Goal: Task Accomplishment & Management: Complete application form

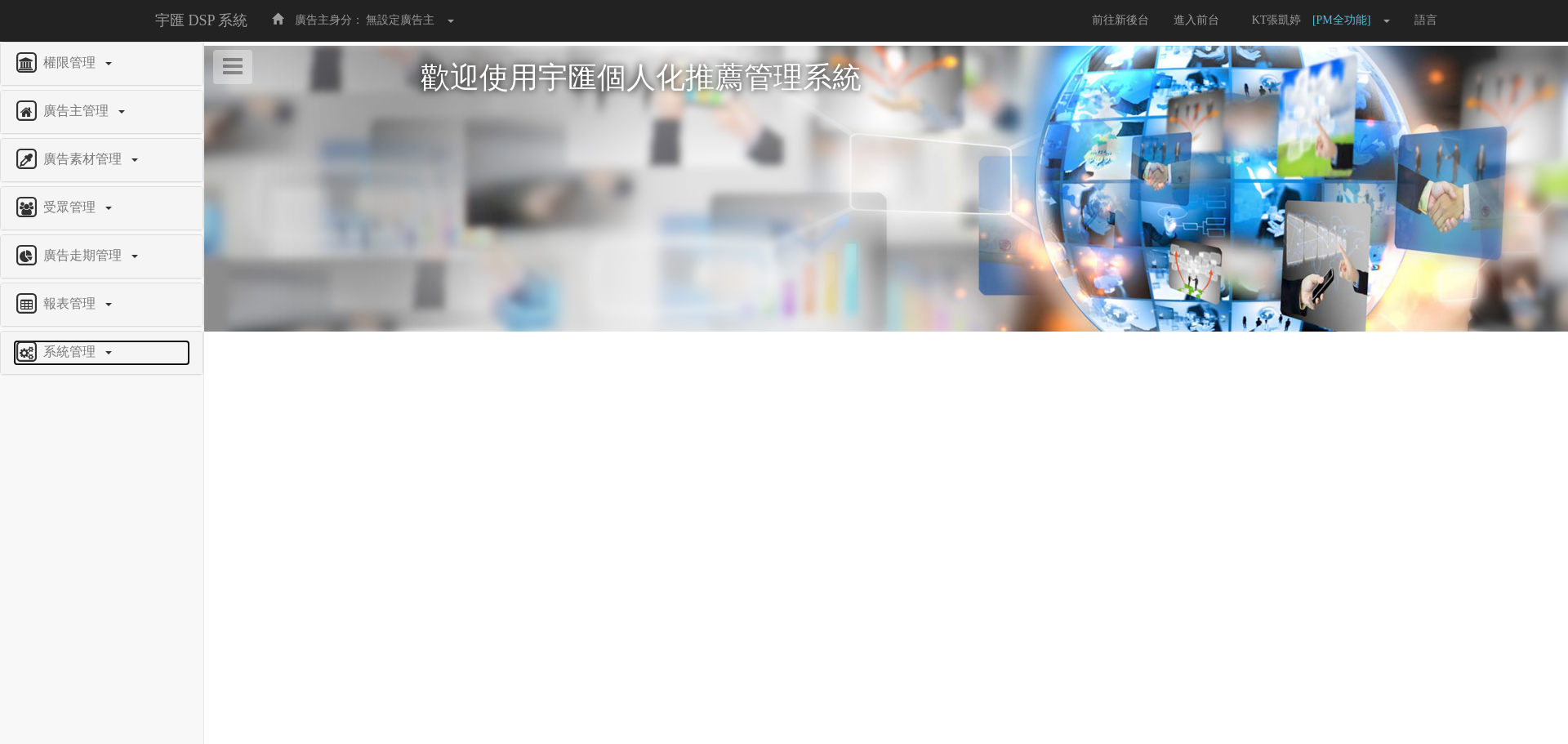
click at [76, 348] on span "系統管理" at bounding box center [71, 352] width 65 height 14
click at [86, 554] on span "廣告驗證設定" at bounding box center [53, 557] width 80 height 12
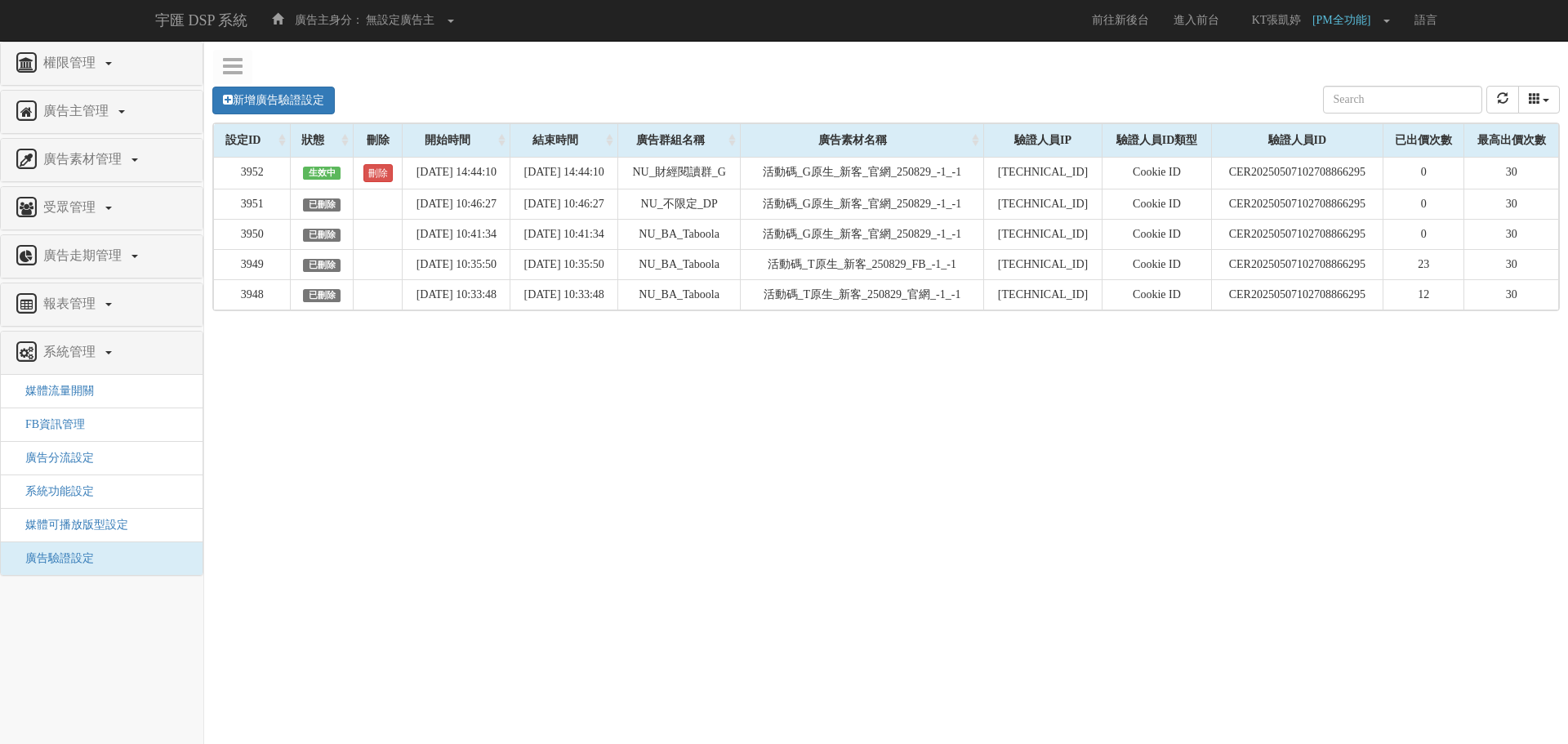
click at [249, 84] on div "新增廣告驗證設定 設定ID 狀態 刪除 開始時間 結束時間 廣告主ID 廣告主名稱 廣告走期ID 廣告走期名稱 廣告群組ID 廣告群組名稱 廣告素材 廣告素材…" at bounding box center [886, 99] width 1347 height 45
click at [249, 100] on link "新增廣告驗證設定" at bounding box center [273, 100] width 122 height 28
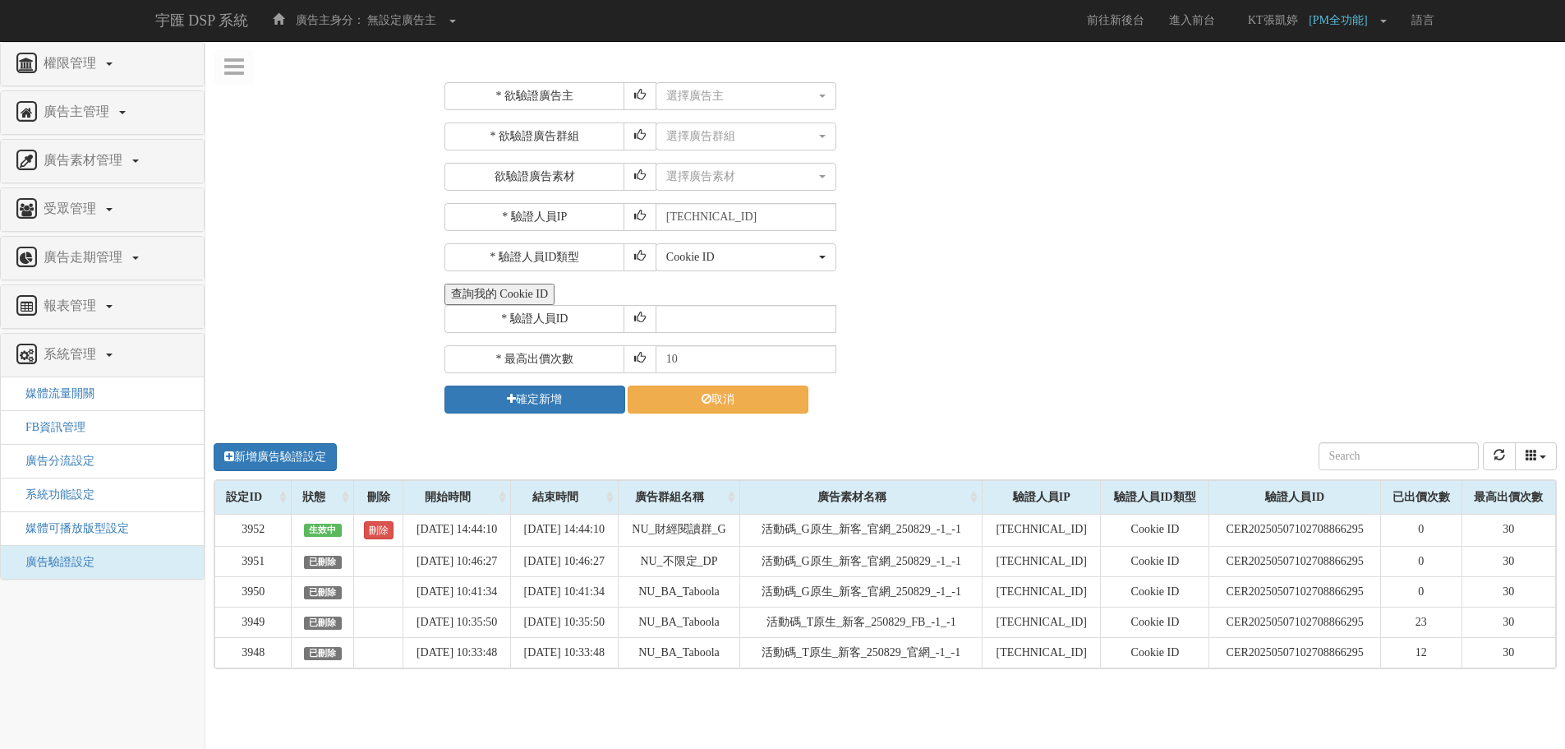
click at [734, 72] on div "* 欲驗證廣告主 選擇廣告主 特力+ 科技紫薇網 Momo 東森EHS Uniqlo EFShop 樂天 屈臣氏Watsons sinyi 信義房屋 S2_B…" at bounding box center [998, 248] width 1133 height 356
click at [733, 86] on button "選擇廣告主" at bounding box center [746, 96] width 181 height 28
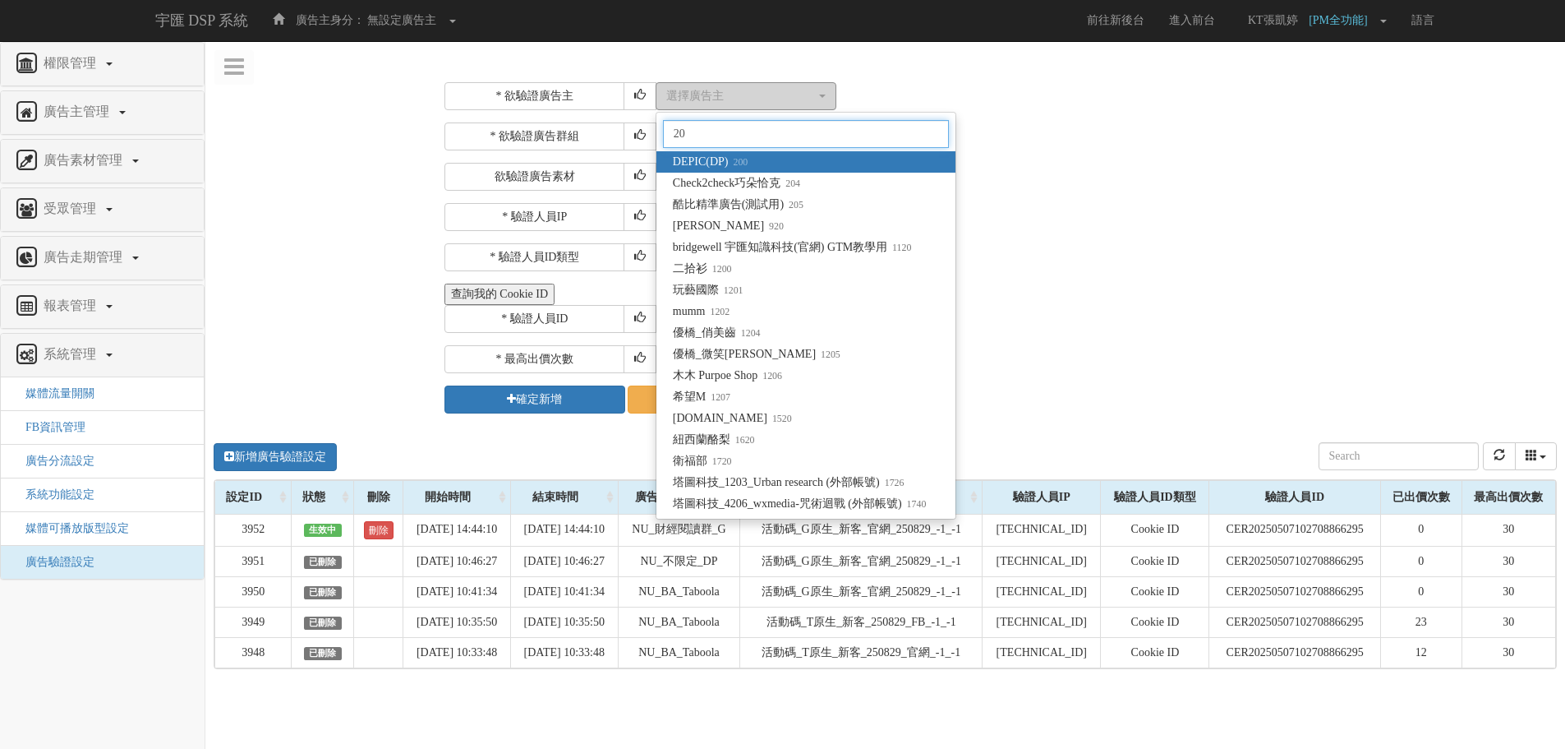
type input "205"
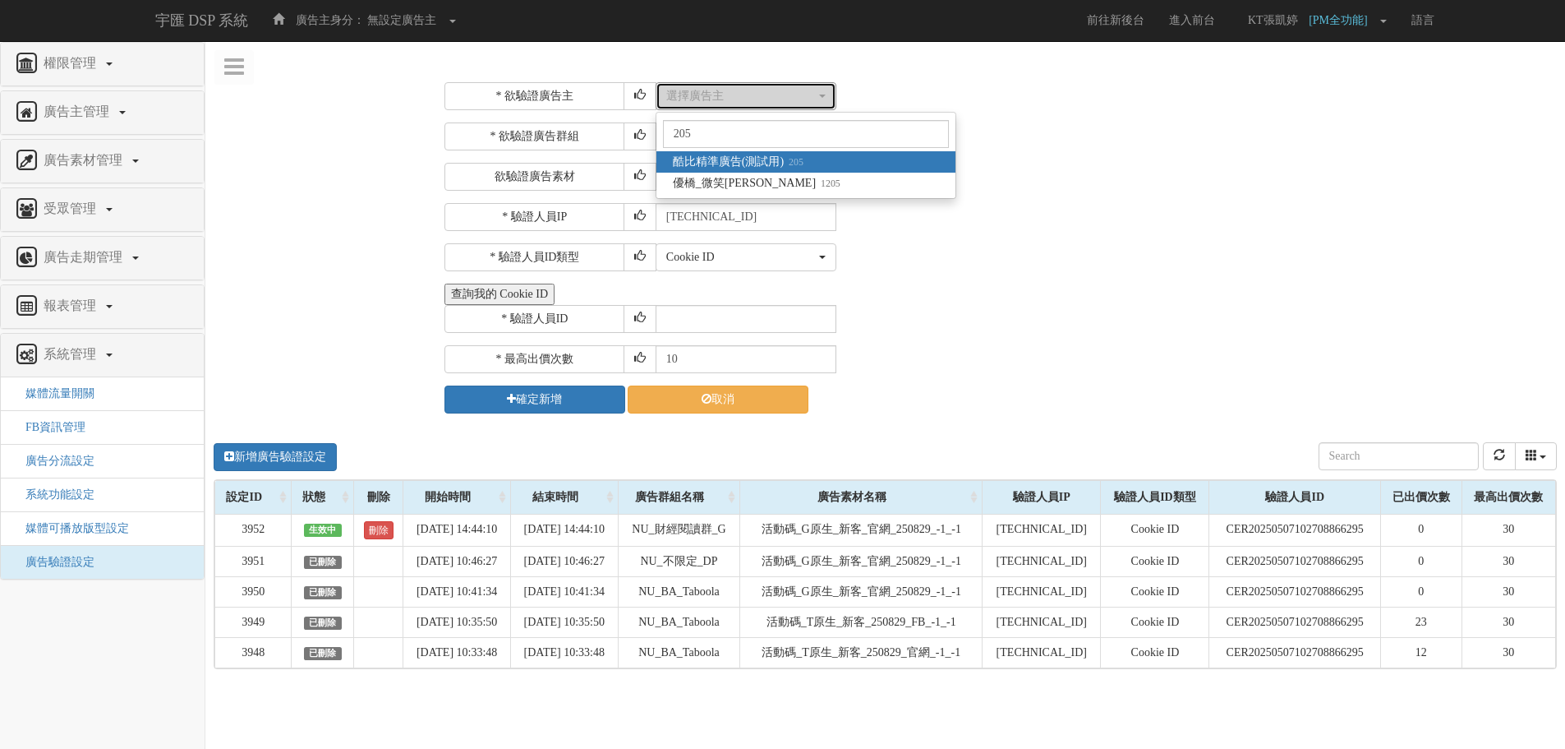
select select "205"
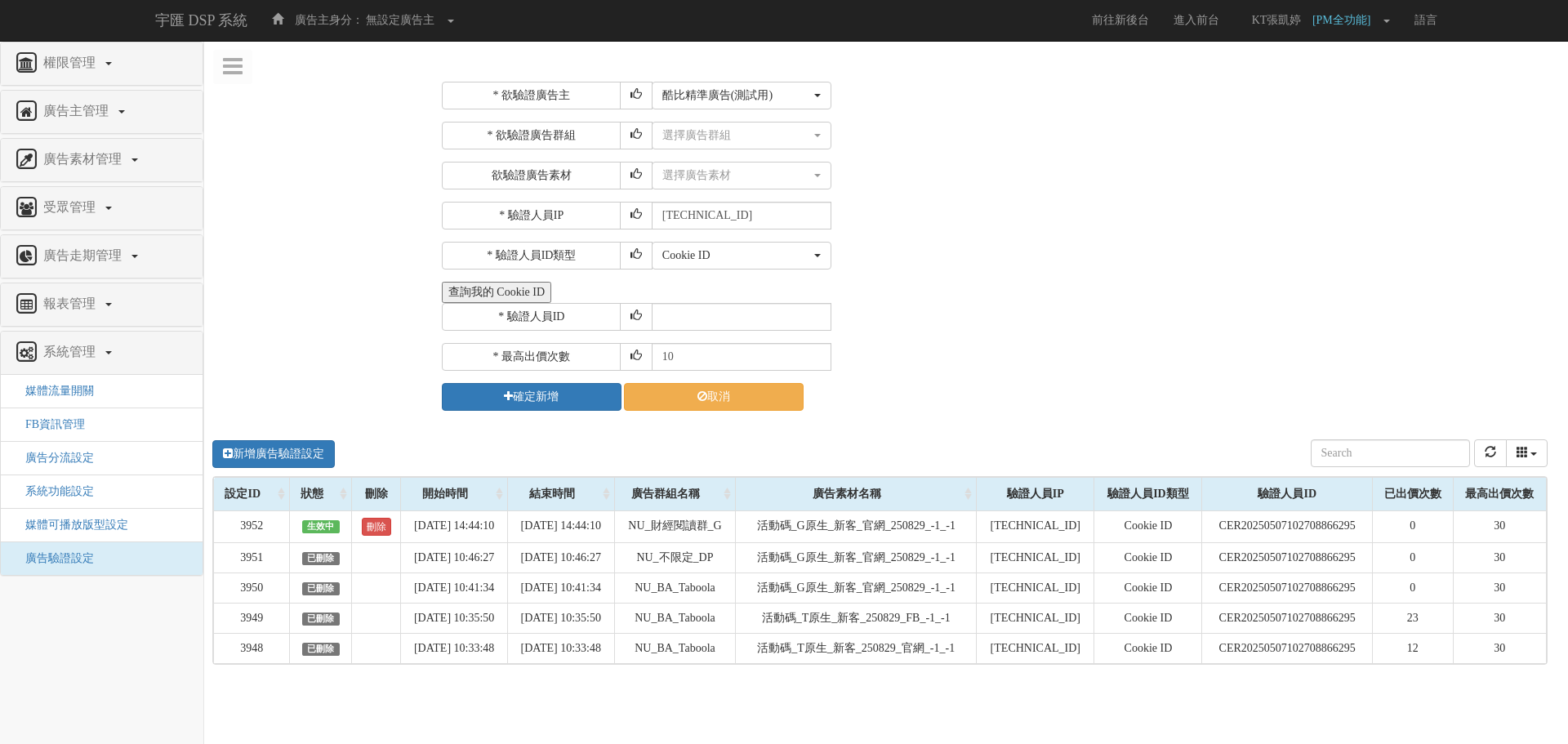
click at [757, 130] on div at bounding box center [784, 372] width 1568 height 744
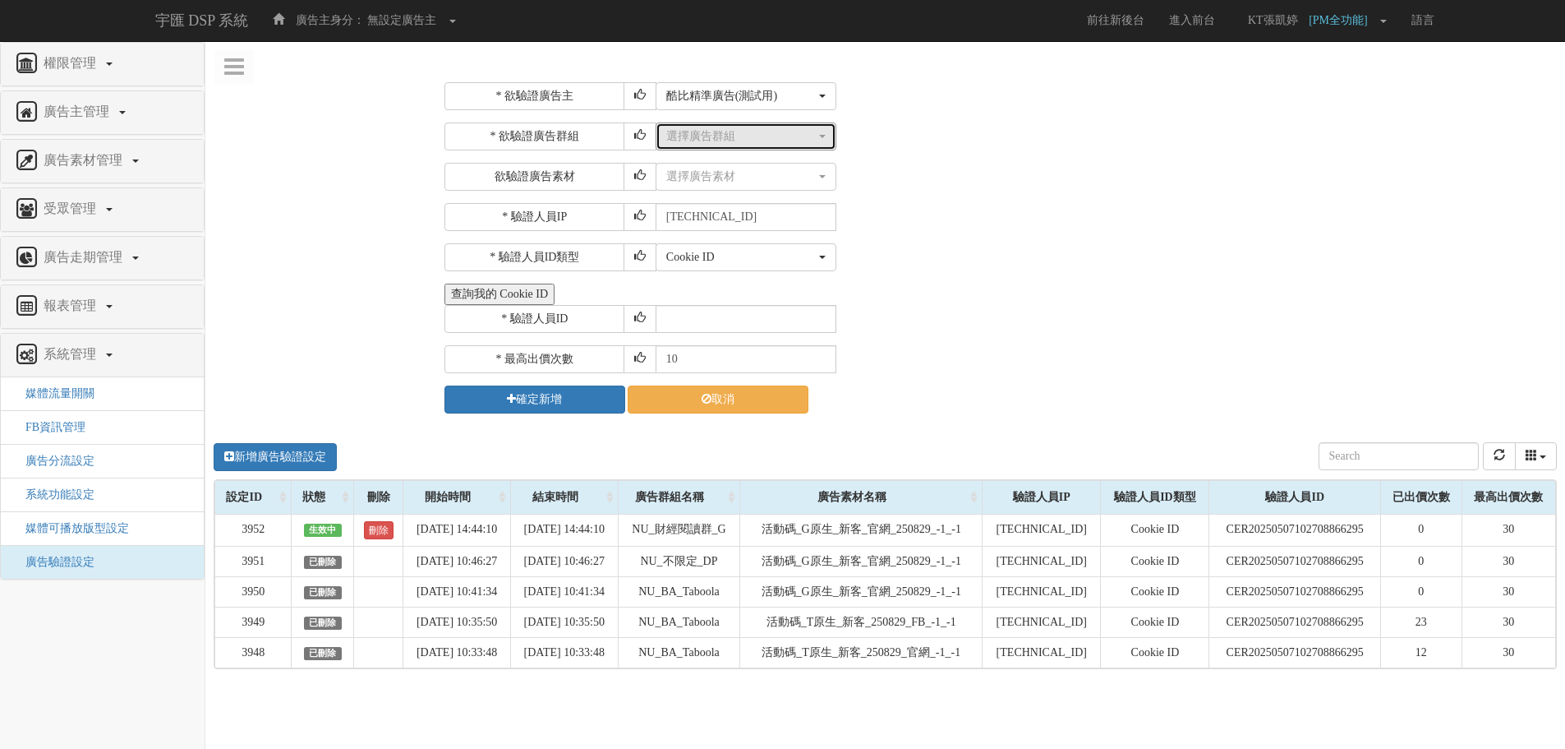
click at [762, 131] on div "選擇廣告群組" at bounding box center [741, 136] width 150 height 16
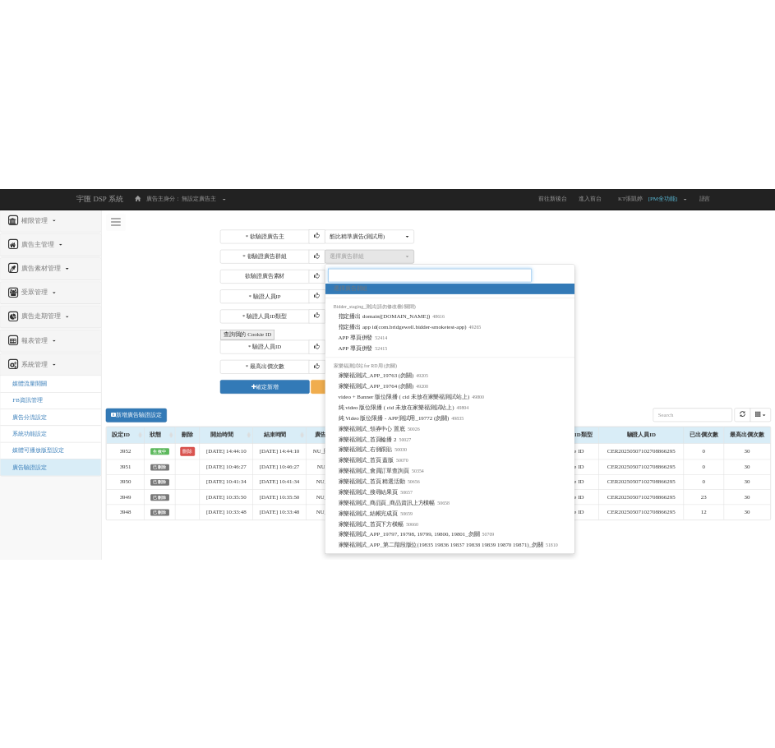
scroll to position [1237, 0]
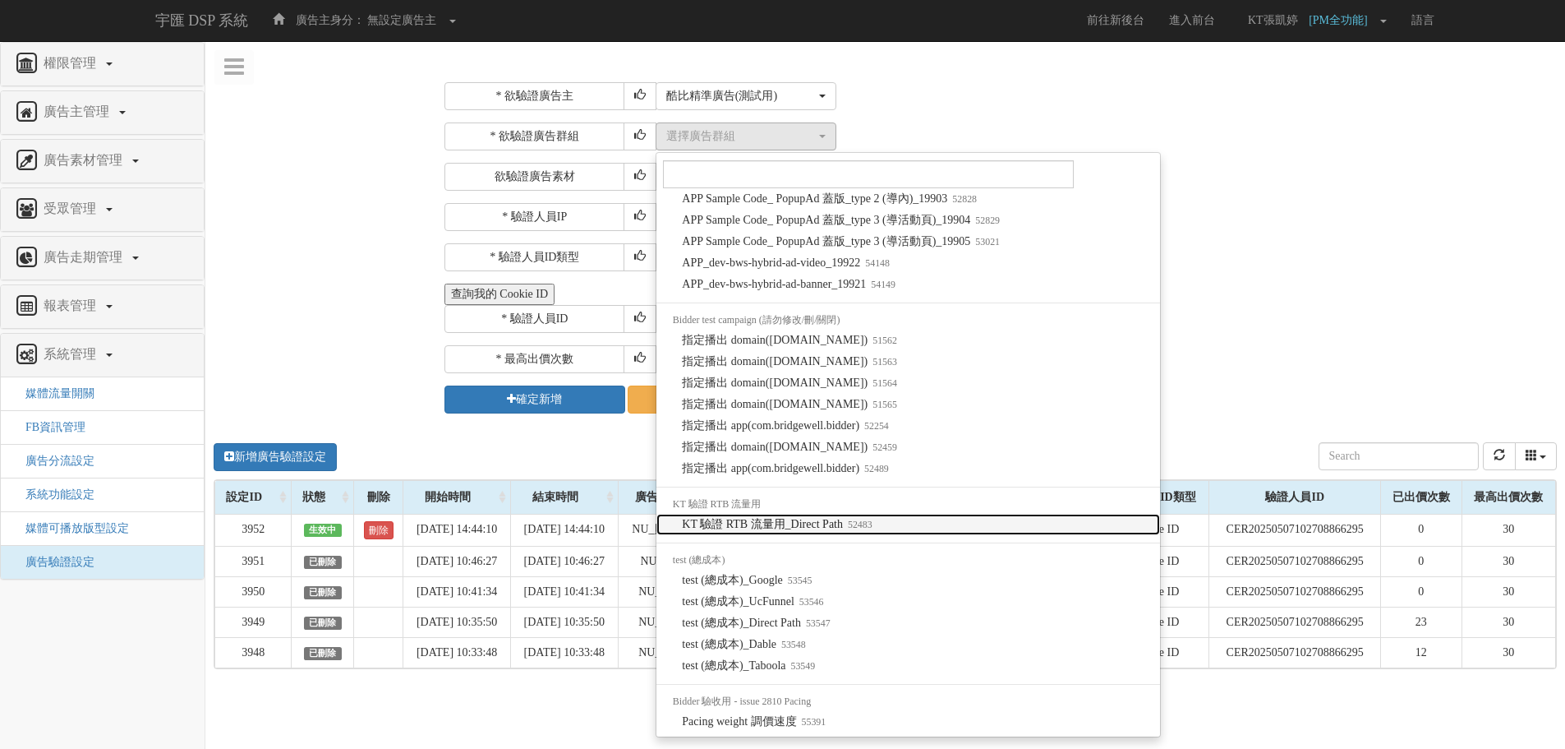
click at [836, 530] on span "KT 驗證 RTB 流量用_Direct Path 52483" at bounding box center [777, 524] width 190 height 16
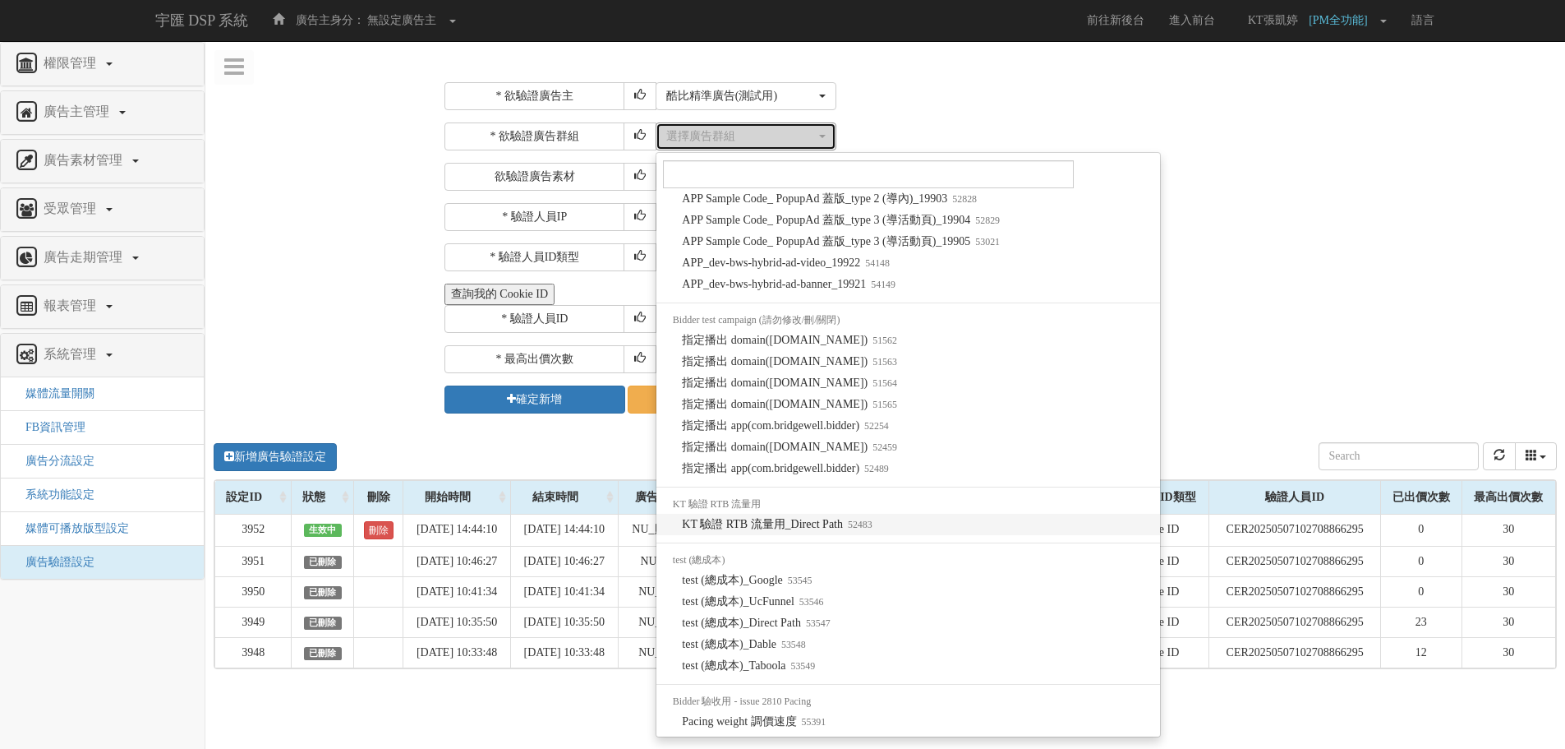
select select "52483"
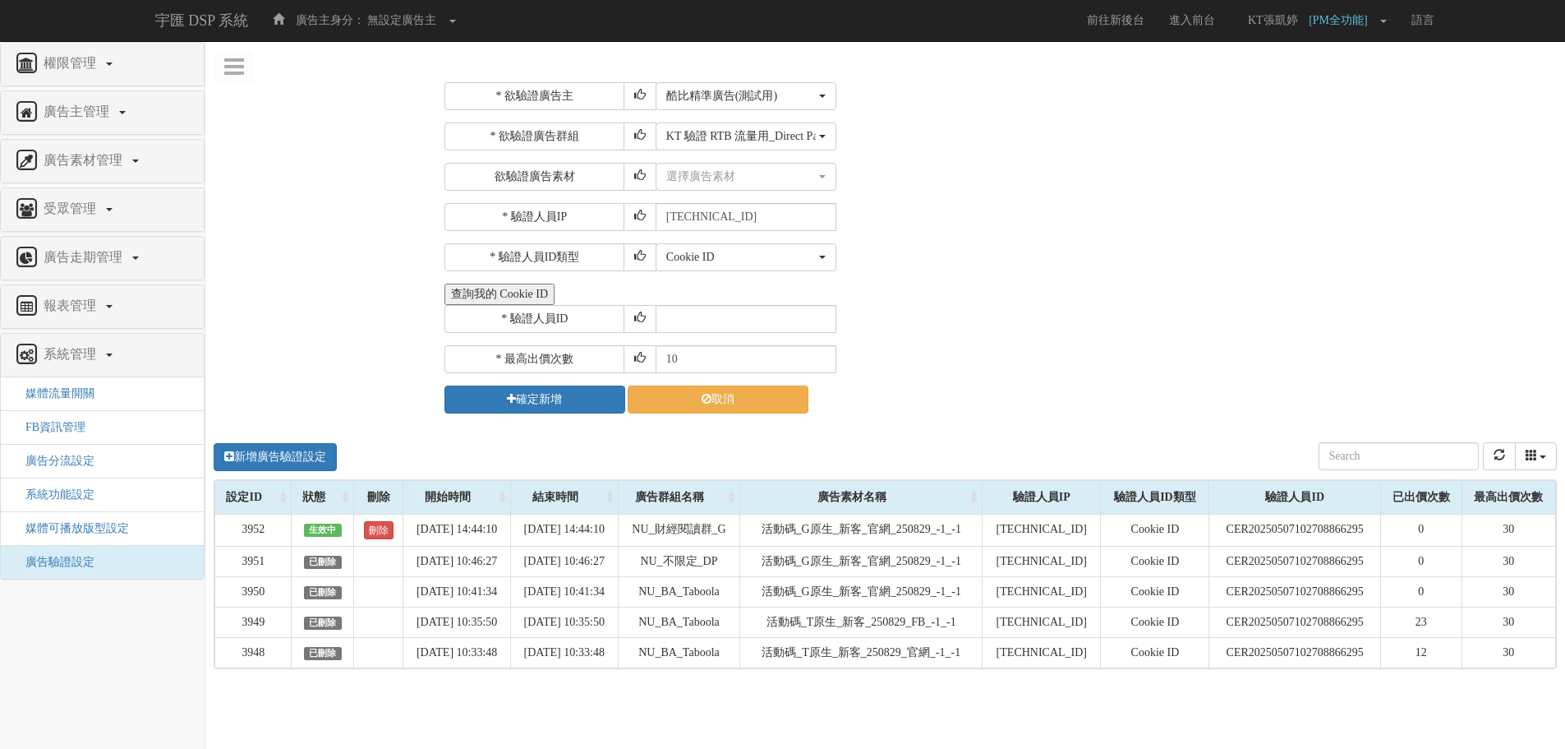
click at [937, 329] on div "* 驗證人員ID" at bounding box center [999, 319] width 1108 height 28
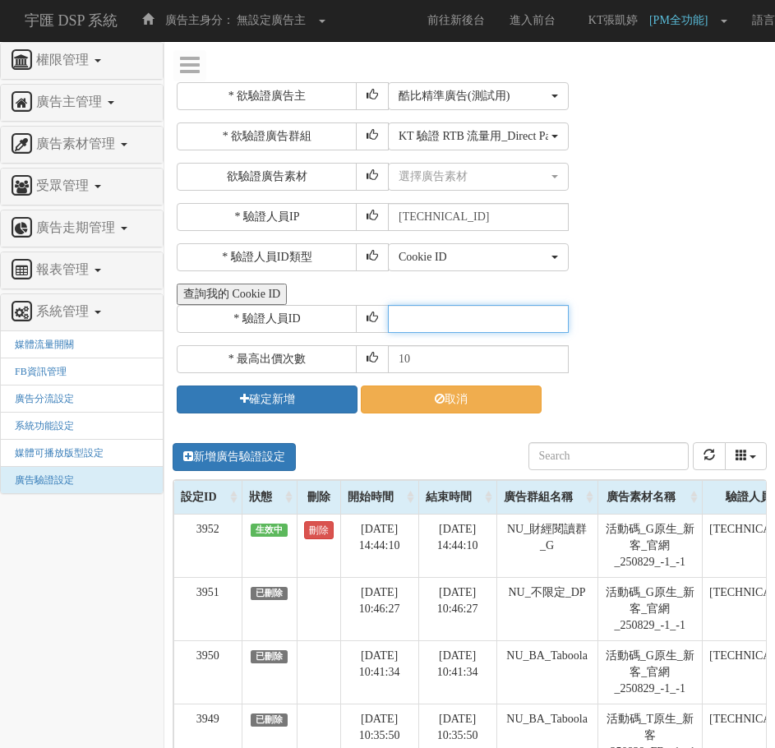
click at [500, 316] on input "text" at bounding box center [478, 319] width 181 height 28
paste input "CTR20250523021110700309"
type input "CTR20250523021110700309"
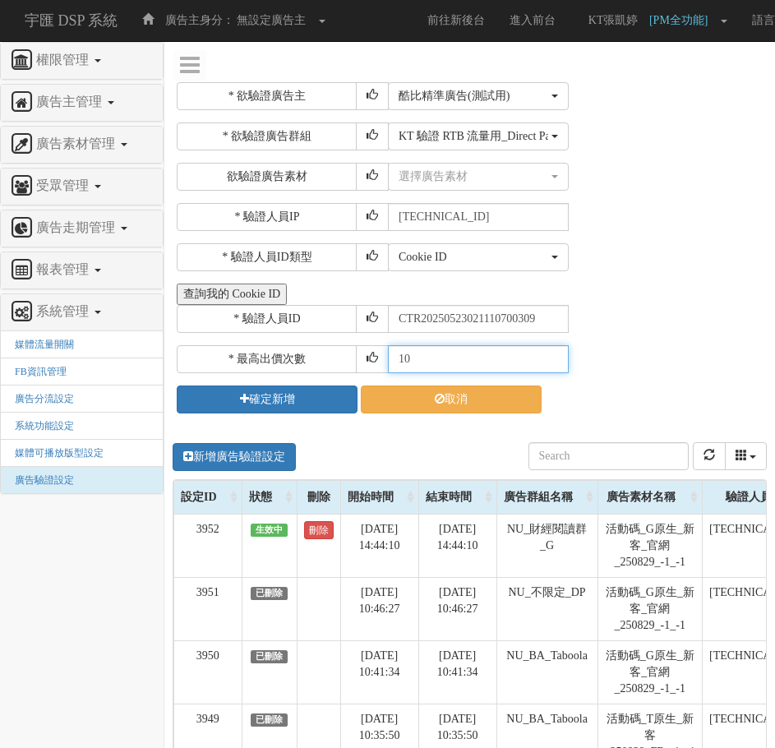
drag, startPoint x: 461, startPoint y: 358, endPoint x: 239, endPoint y: 357, distance: 221.8
click at [239, 357] on div "* 最高出價次數 10" at bounding box center [470, 359] width 586 height 28
type input "30"
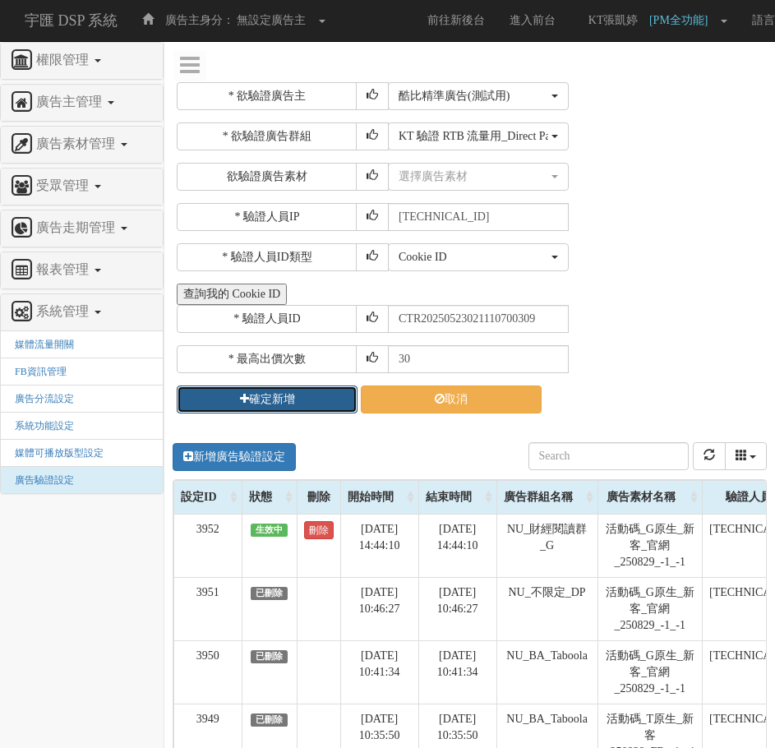
click at [280, 407] on button "確定新增" at bounding box center [267, 399] width 181 height 28
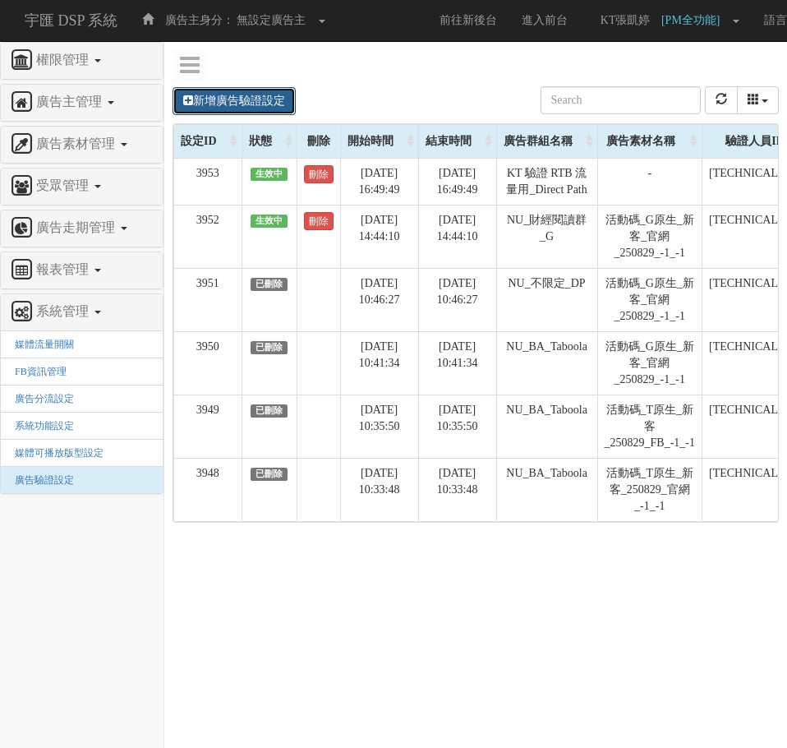
click at [260, 109] on link "新增廣告驗證設定" at bounding box center [234, 101] width 123 height 28
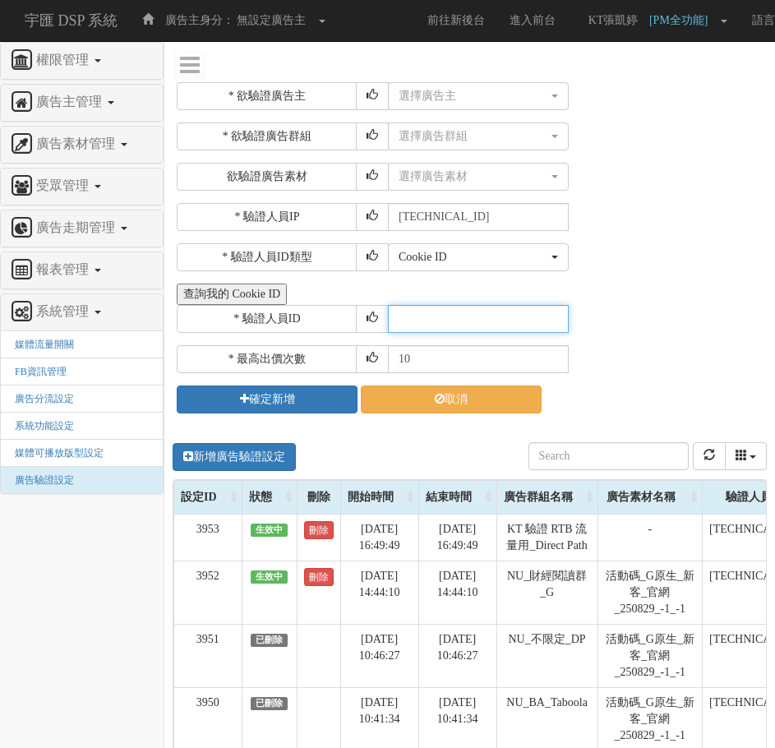
click at [436, 311] on input "text" at bounding box center [478, 319] width 181 height 28
paste input "CAR20250506134142454776"
type input "CAR20250506134142454776"
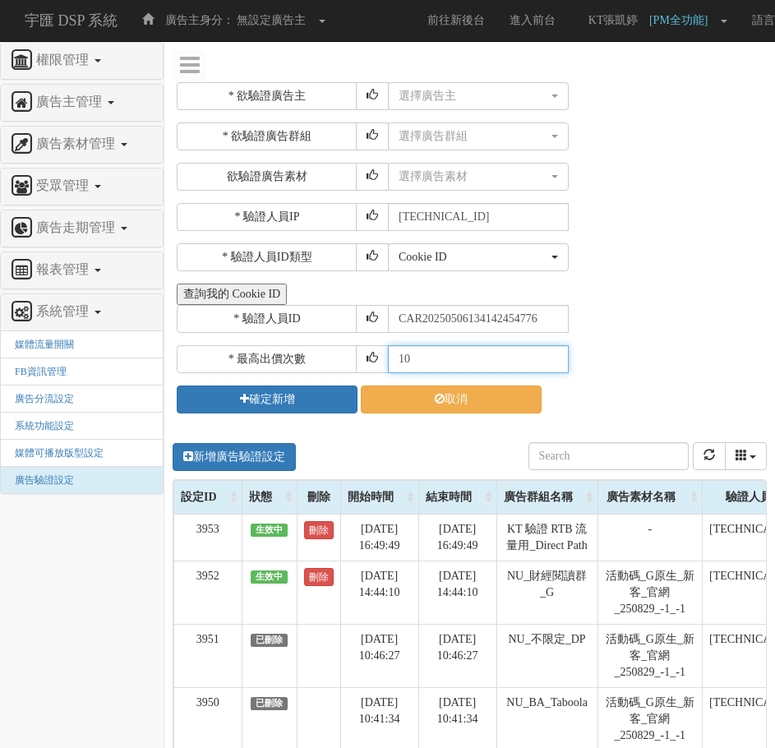
drag, startPoint x: 441, startPoint y: 357, endPoint x: 150, endPoint y: 353, distance: 291.7
click at [164, 353] on div "權限管理 新增使用者 修改使用者 22 角色與權限 廣告主管理 新增廣告主 修改廣告主 廣告主活動 廣告素材管理 廣告素材 素材預約變更 自訂貨架商品 受眾管…" at bounding box center [469, 480] width 610 height 878
type input "30"
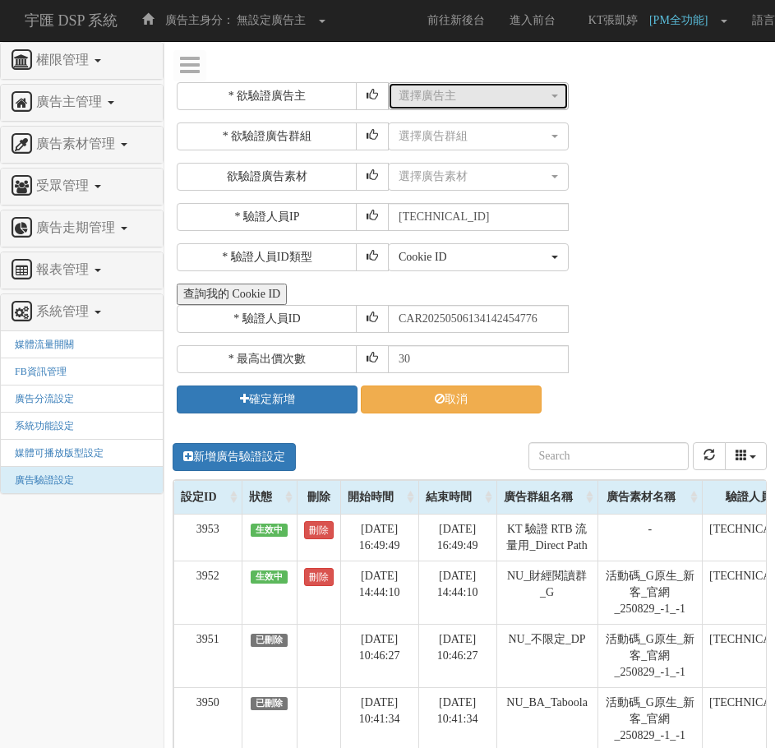
click at [402, 104] on button "選擇廣告主" at bounding box center [478, 96] width 181 height 28
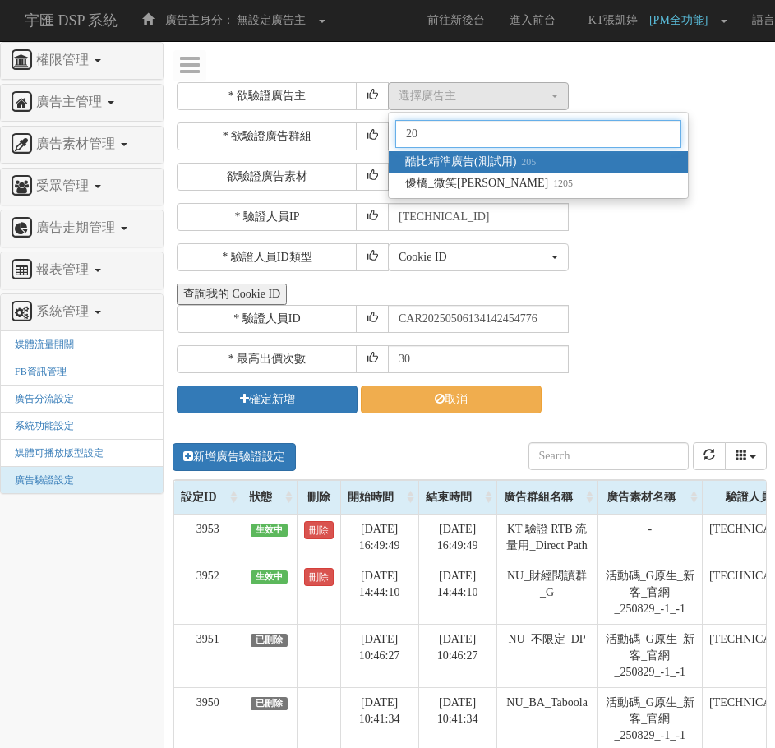
type input "205"
select select "205"
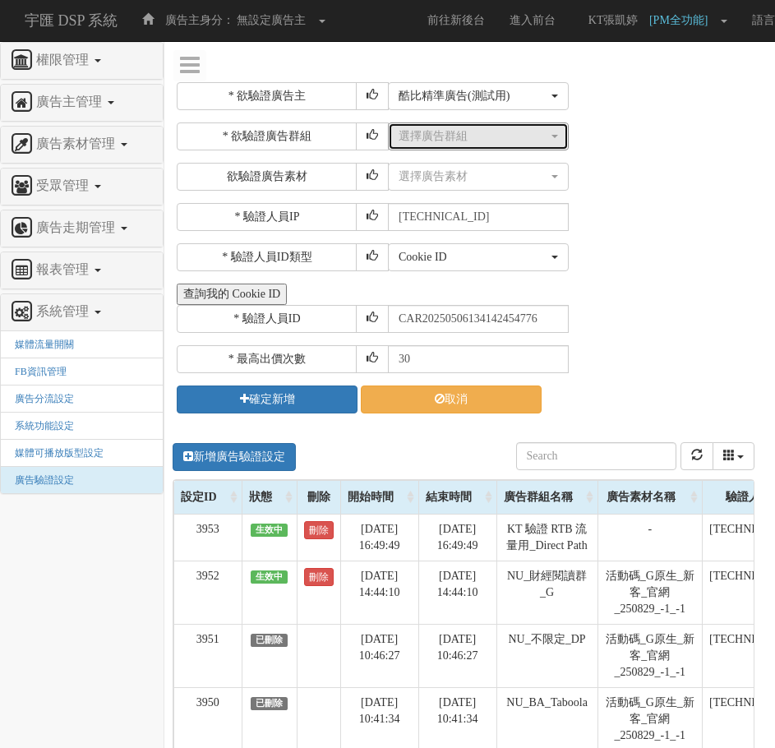
click at [505, 129] on div "選擇廣告群組" at bounding box center [473, 136] width 150 height 16
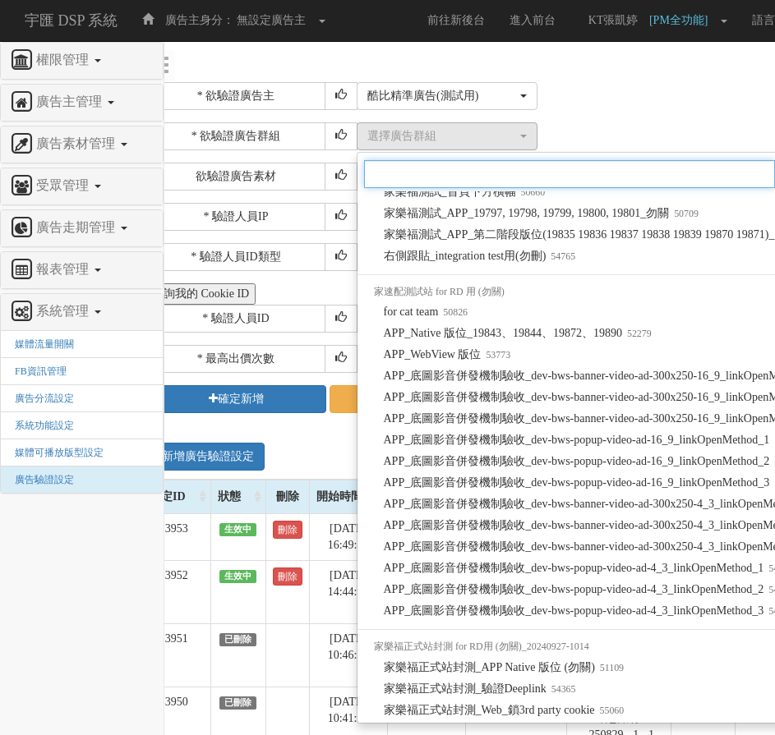
scroll to position [1250, 0]
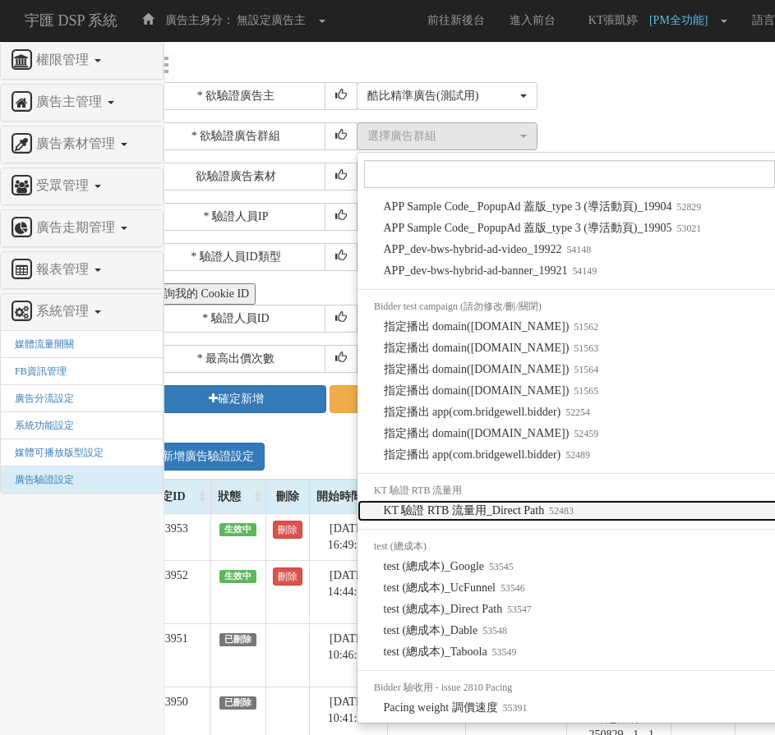
click at [547, 514] on span "KT 驗證 RTB 流量用_Direct Path 52483" at bounding box center [479, 511] width 190 height 16
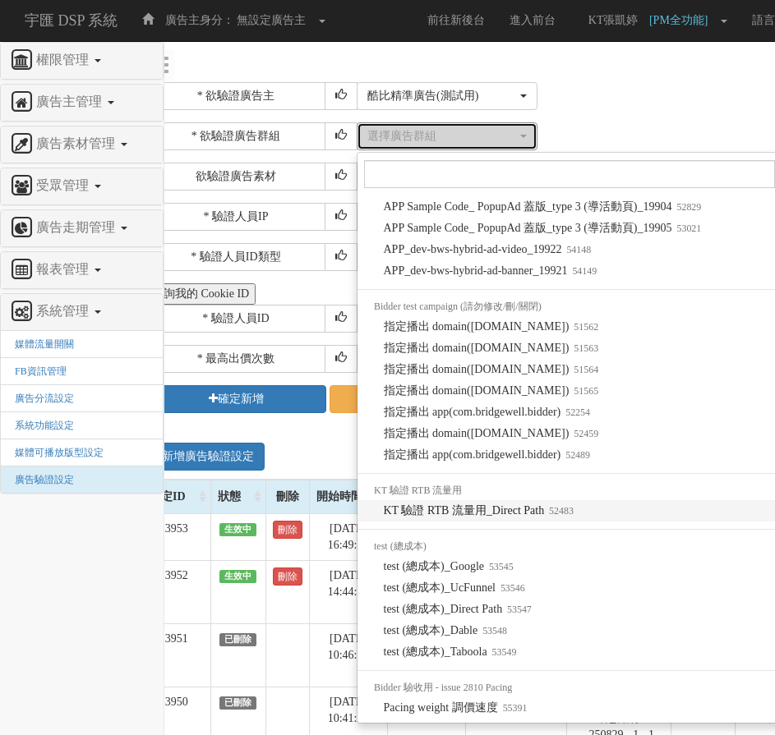
select select "52483"
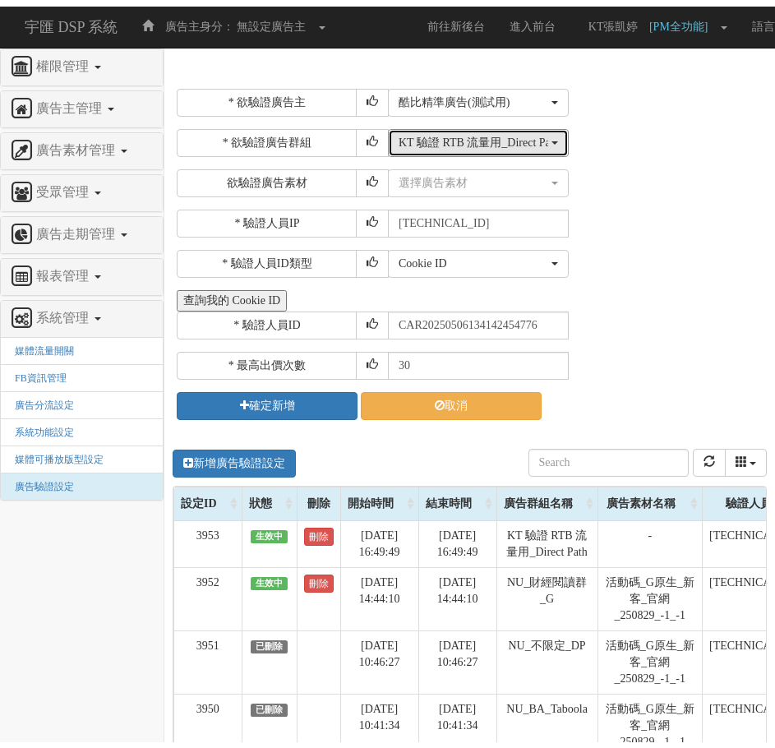
scroll to position [0, 0]
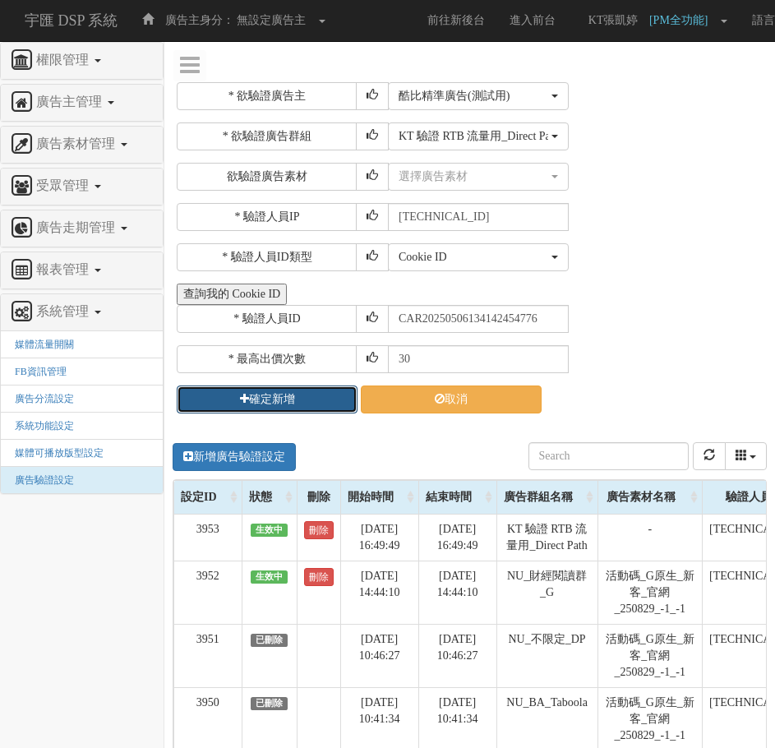
click at [272, 397] on button "確定新增" at bounding box center [267, 399] width 181 height 28
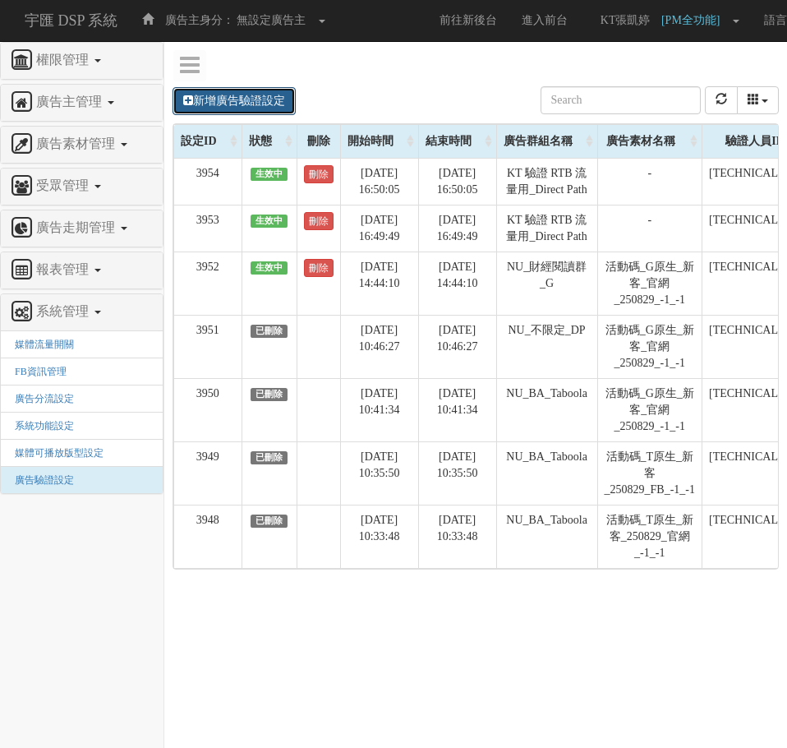
click at [277, 89] on link "新增廣告驗證設定" at bounding box center [234, 101] width 123 height 28
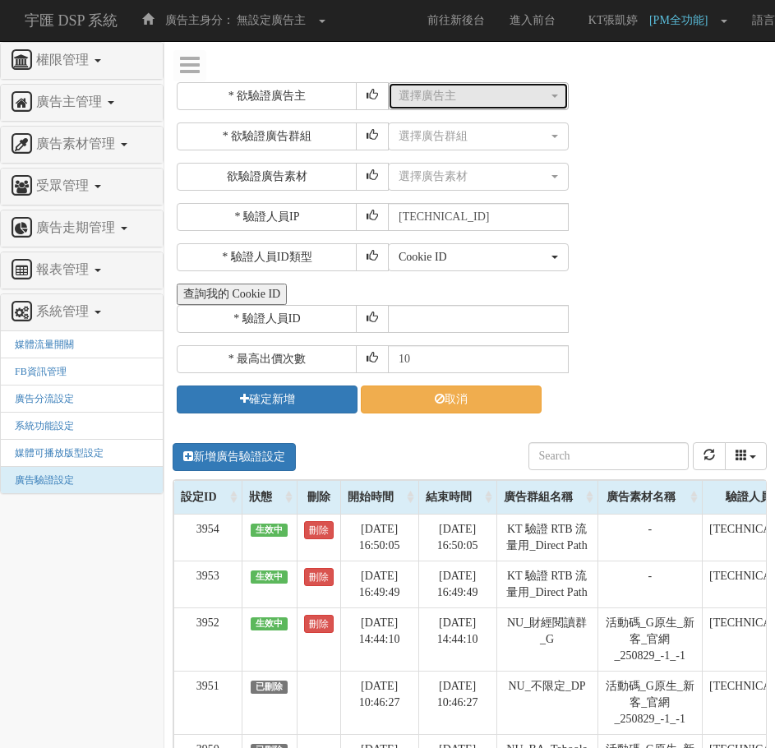
click at [458, 101] on div "選擇廣告主" at bounding box center [473, 96] width 150 height 16
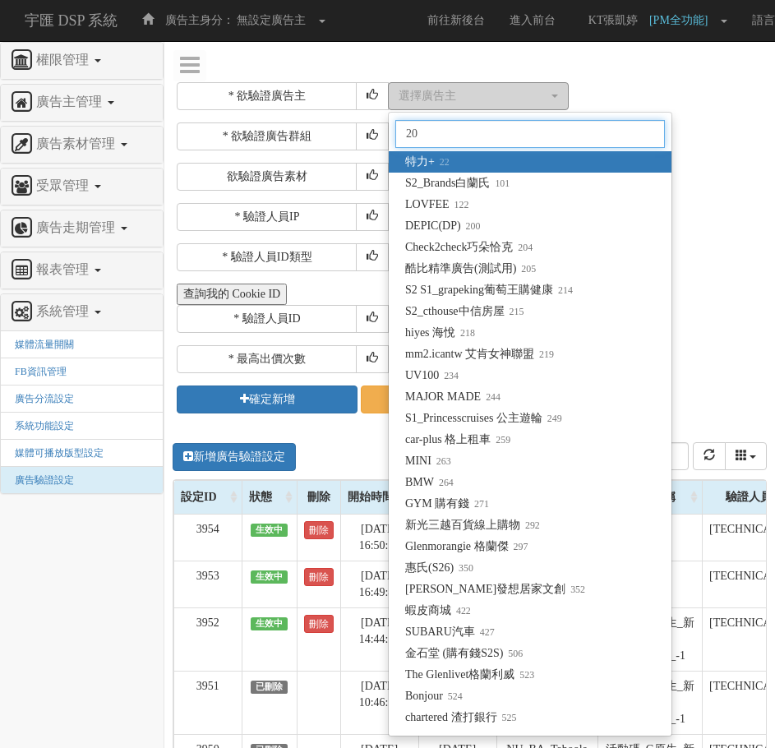
type input "205"
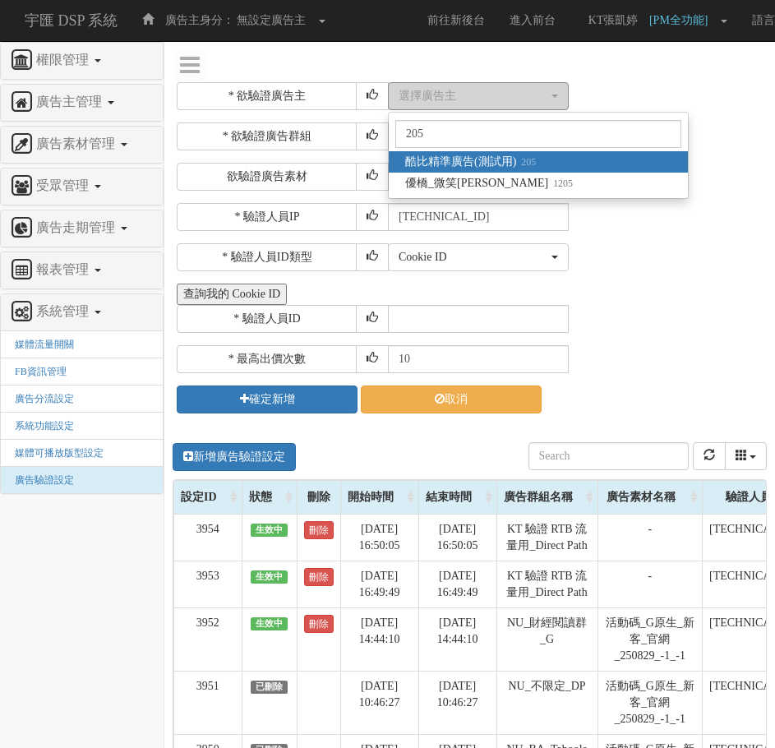
select select "205"
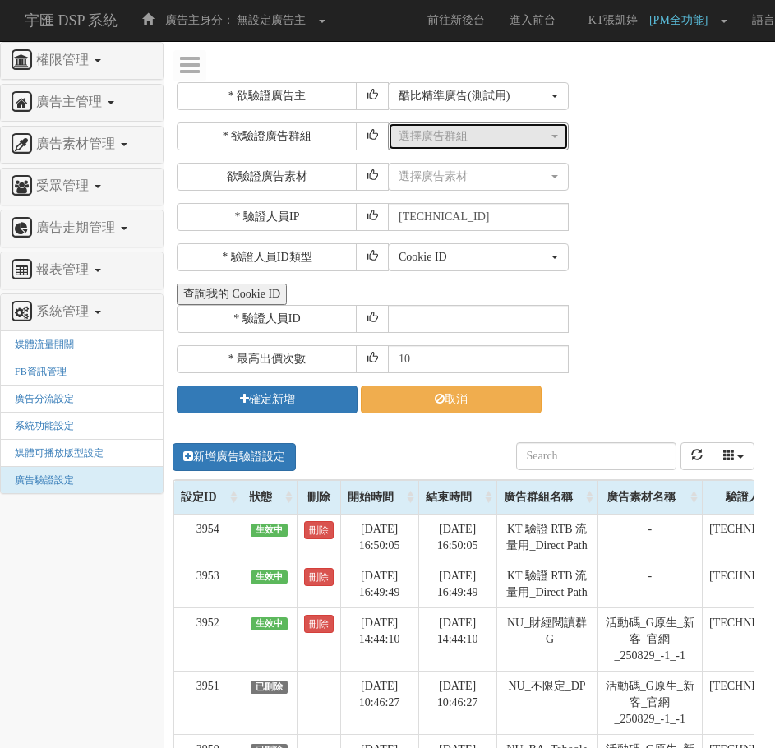
click at [458, 131] on div "選擇廣告群組" at bounding box center [473, 136] width 150 height 16
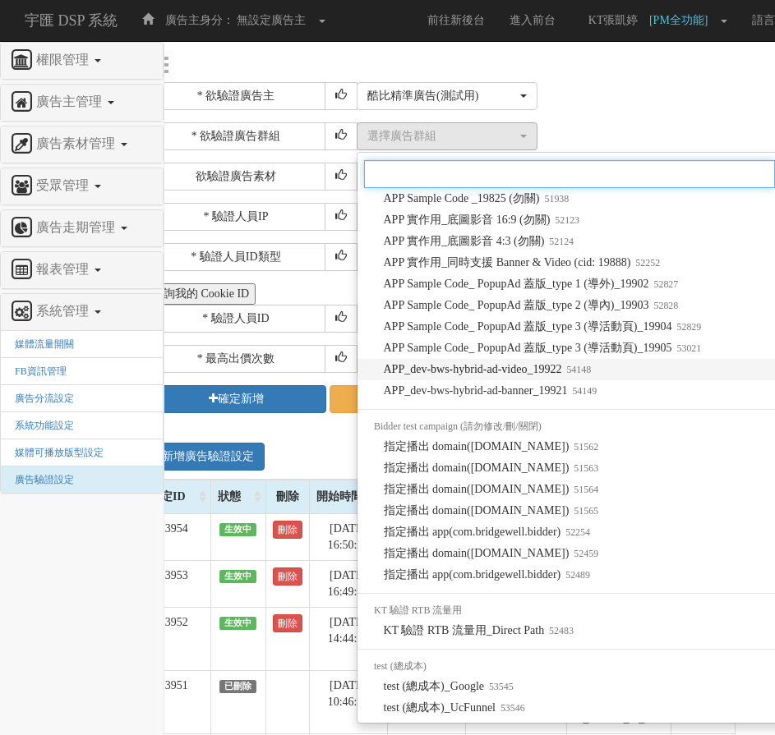
scroll to position [1250, 0]
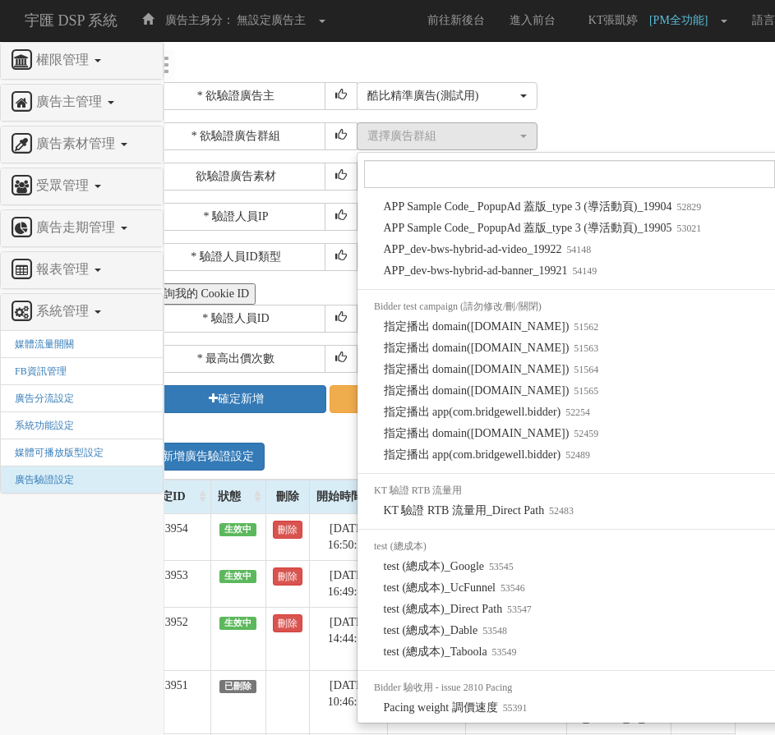
click at [518, 500] on li "KT 驗證 RTB 流量用" at bounding box center [609, 490] width 504 height 19
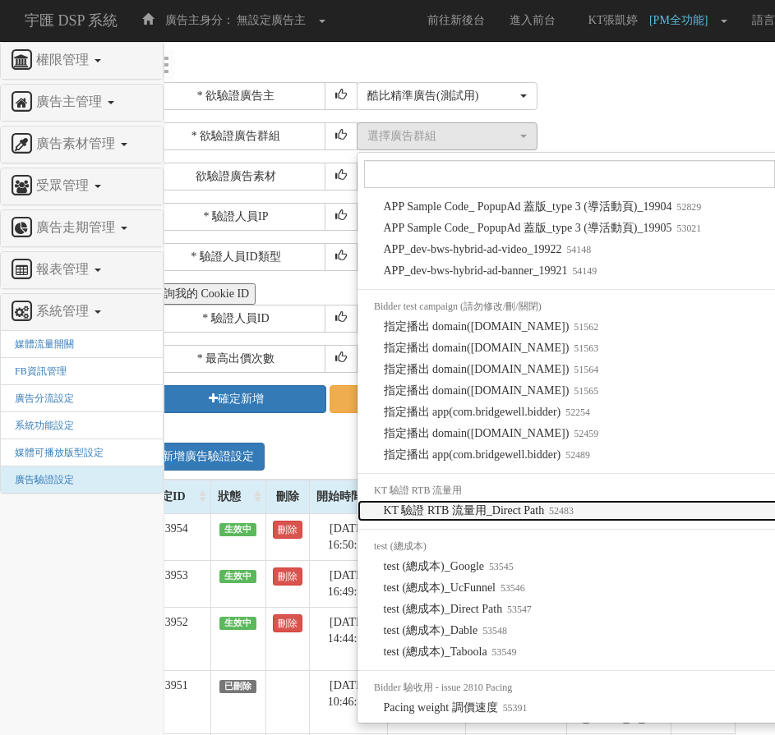
click at [520, 509] on span "KT 驗證 RTB 流量用_Direct Path 52483" at bounding box center [479, 511] width 190 height 16
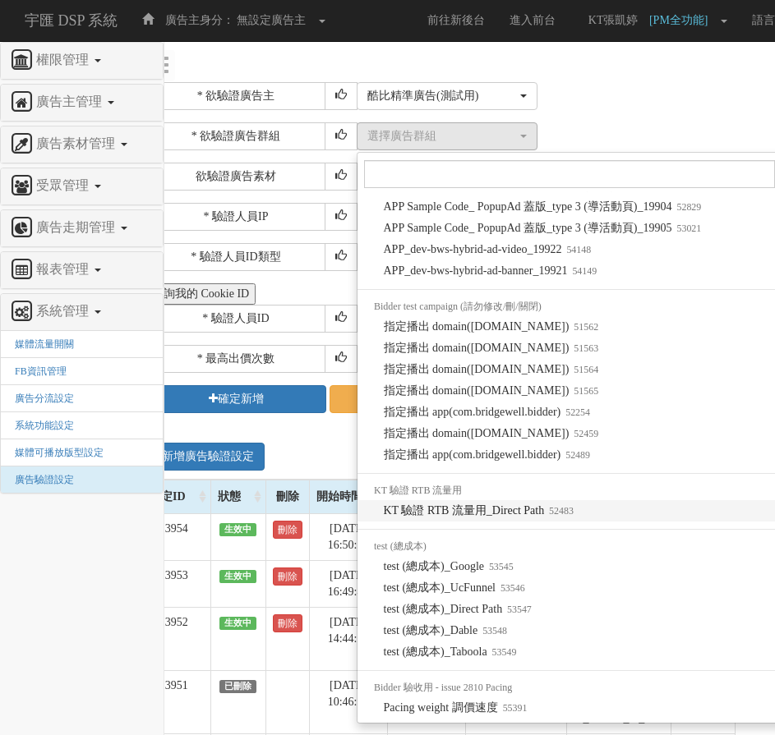
select select "52483"
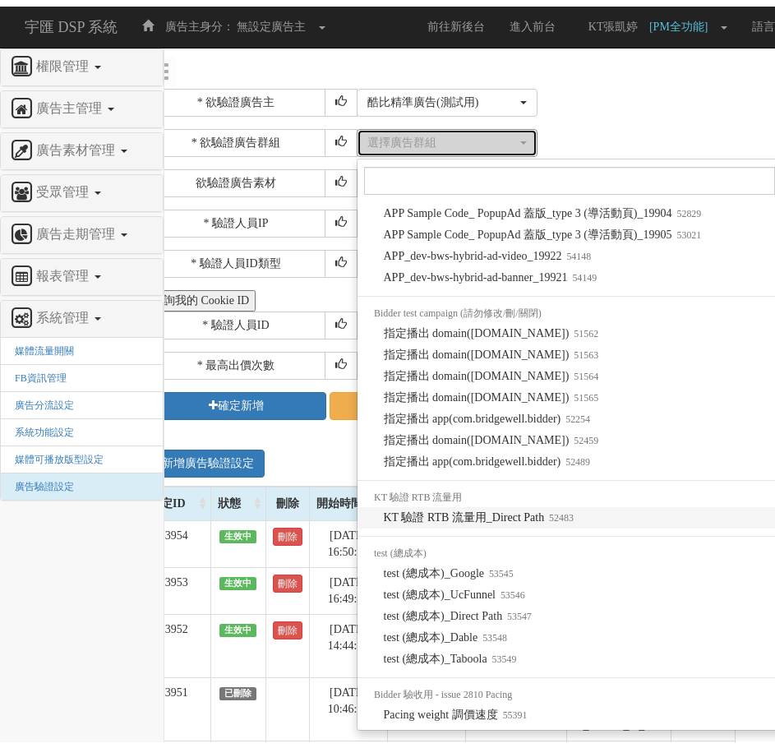
scroll to position [0, 0]
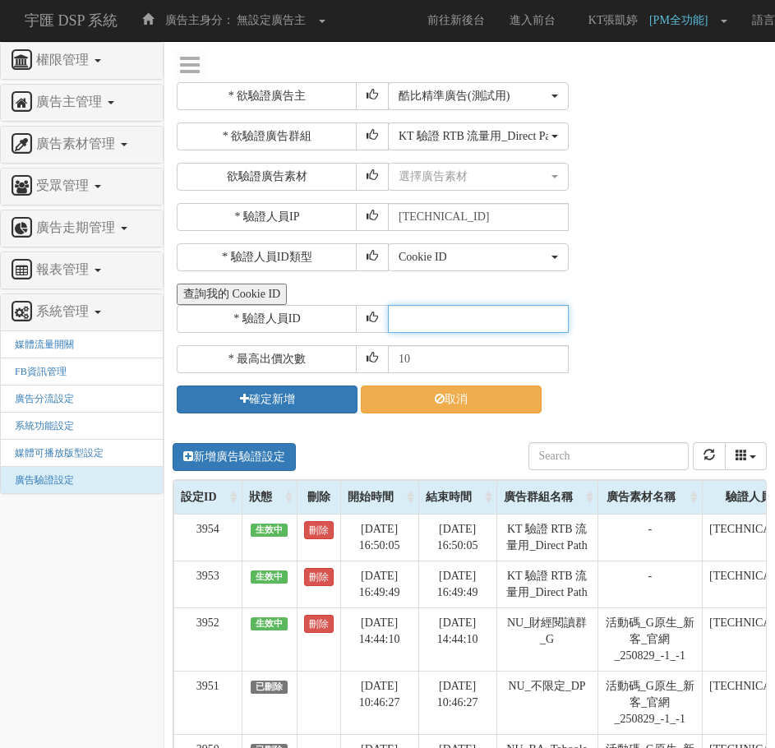
click at [461, 312] on input "text" at bounding box center [478, 319] width 181 height 28
paste input "CLR20241014200910163303"
type input "CLR20241014200910163303"
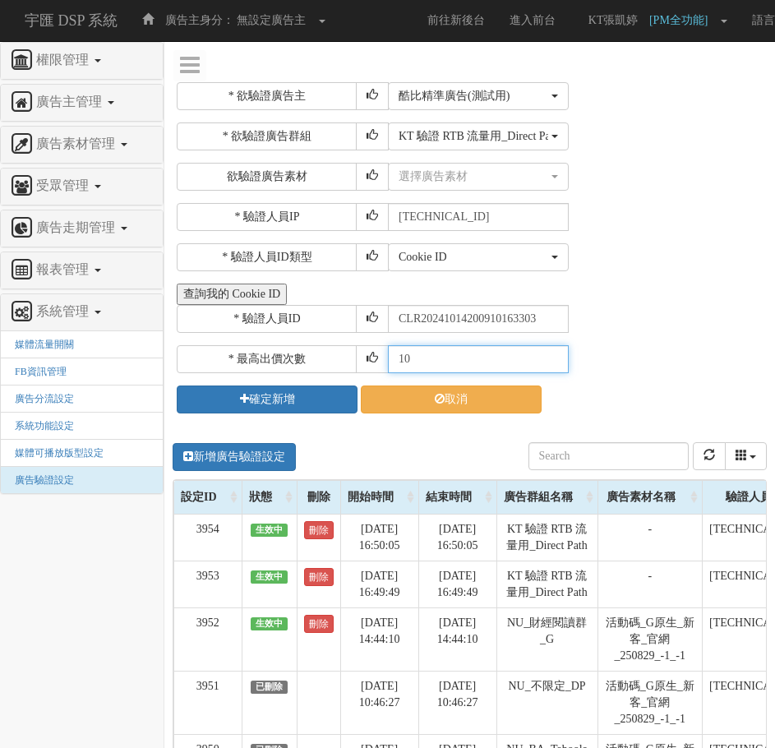
drag, startPoint x: 449, startPoint y: 366, endPoint x: 204, endPoint y: 356, distance: 245.0
click at [204, 356] on div "* 最高出價次數 10" at bounding box center [470, 359] width 586 height 28
type input "30"
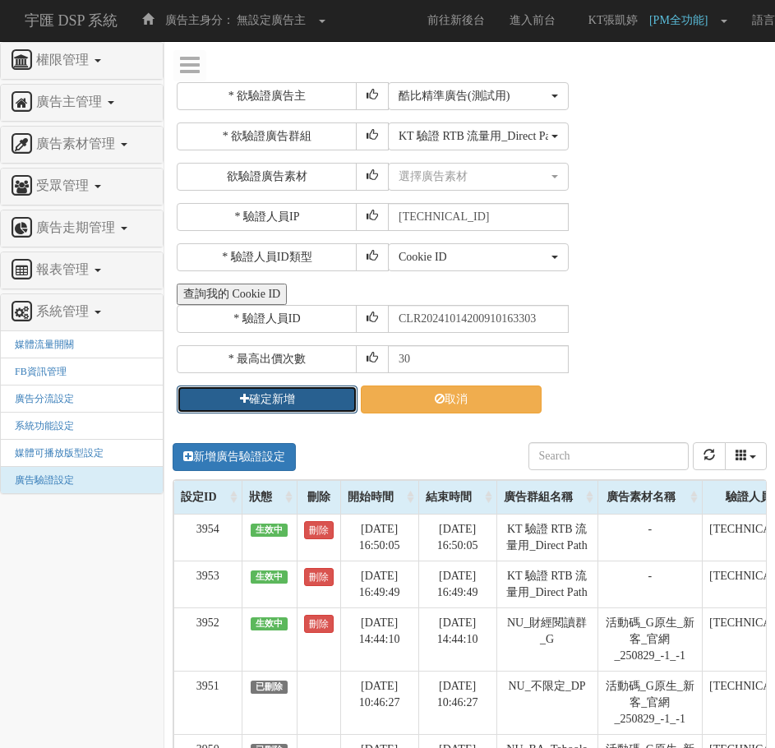
click at [219, 386] on button "確定新增" at bounding box center [267, 399] width 181 height 28
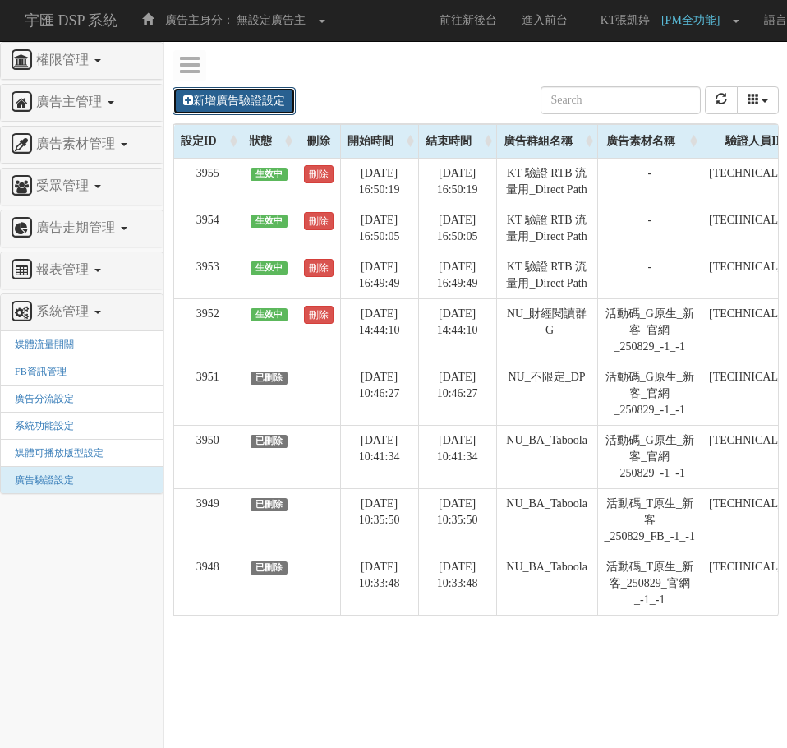
click at [209, 104] on link "新增廣告驗證設定" at bounding box center [234, 101] width 123 height 28
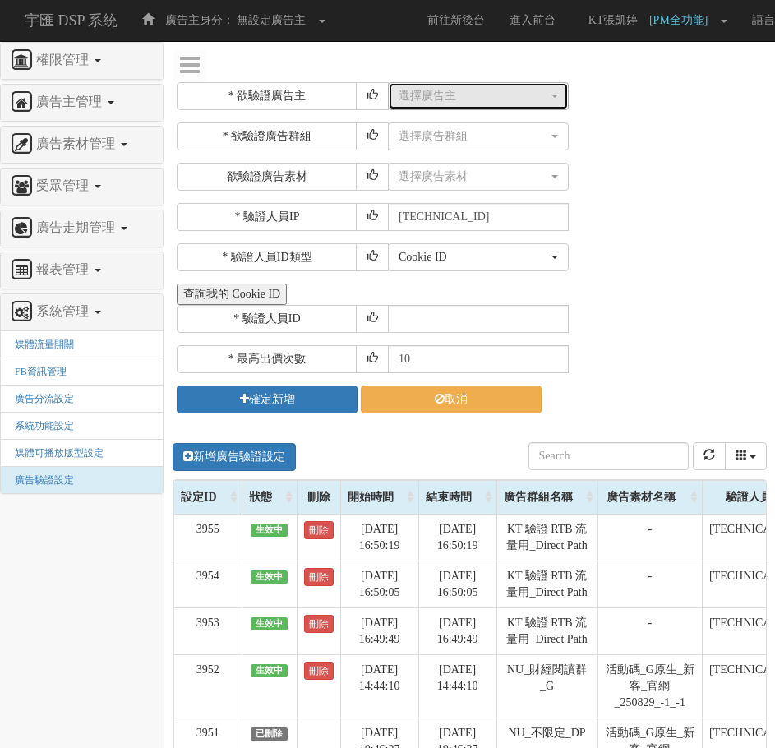
click at [491, 102] on div "選擇廣告主" at bounding box center [473, 96] width 150 height 16
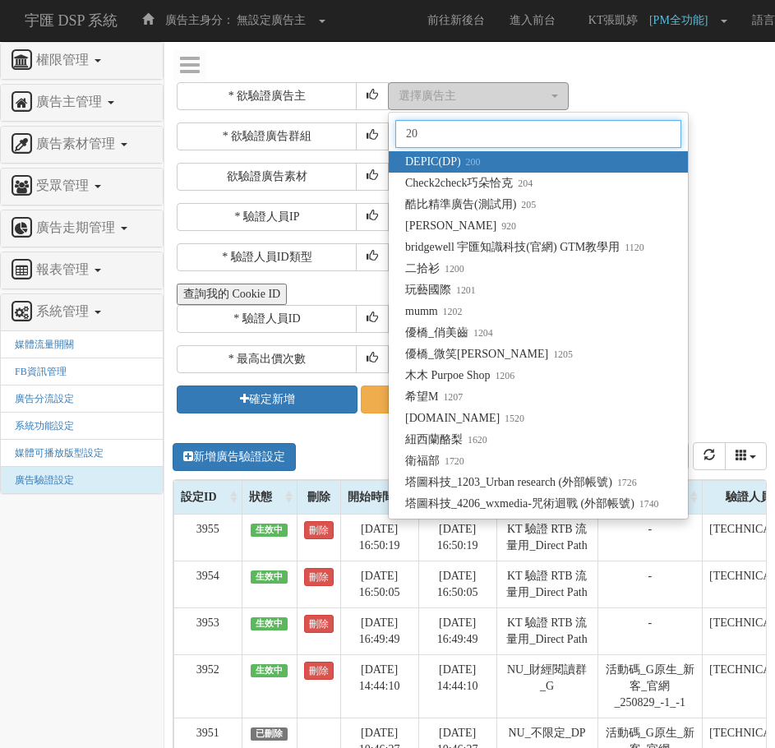
type input "205"
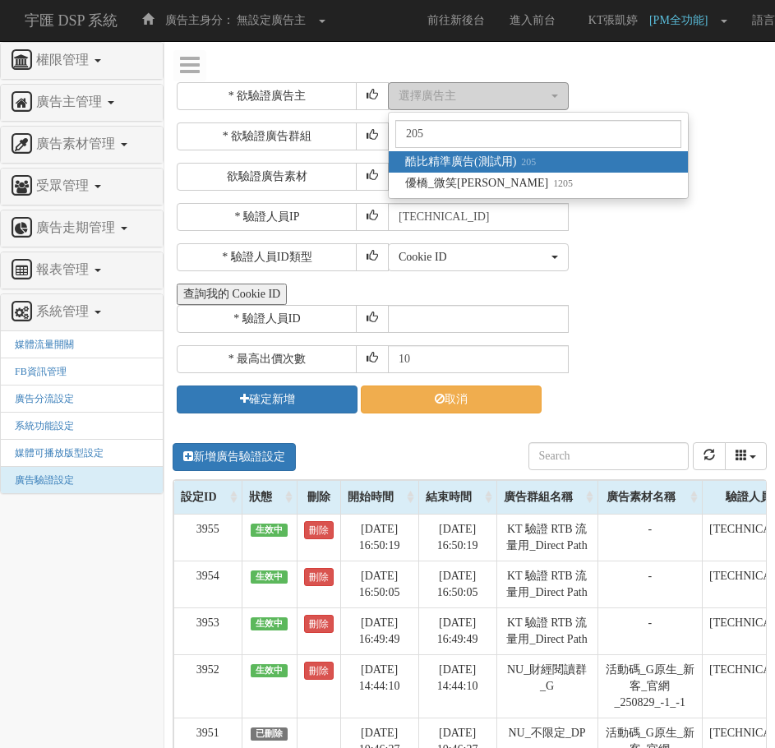
select select "205"
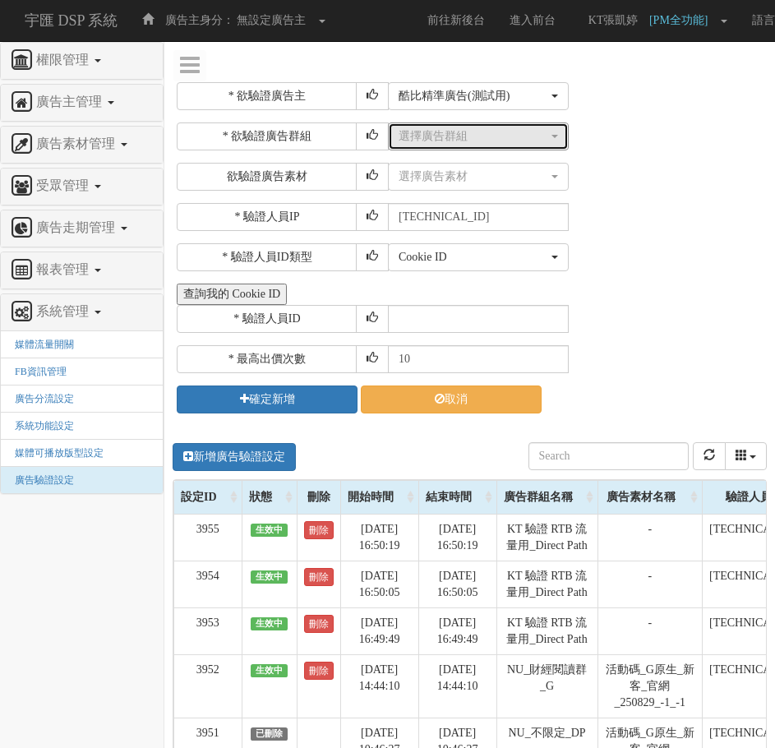
click at [475, 134] on div "選擇廣告群組" at bounding box center [473, 136] width 150 height 16
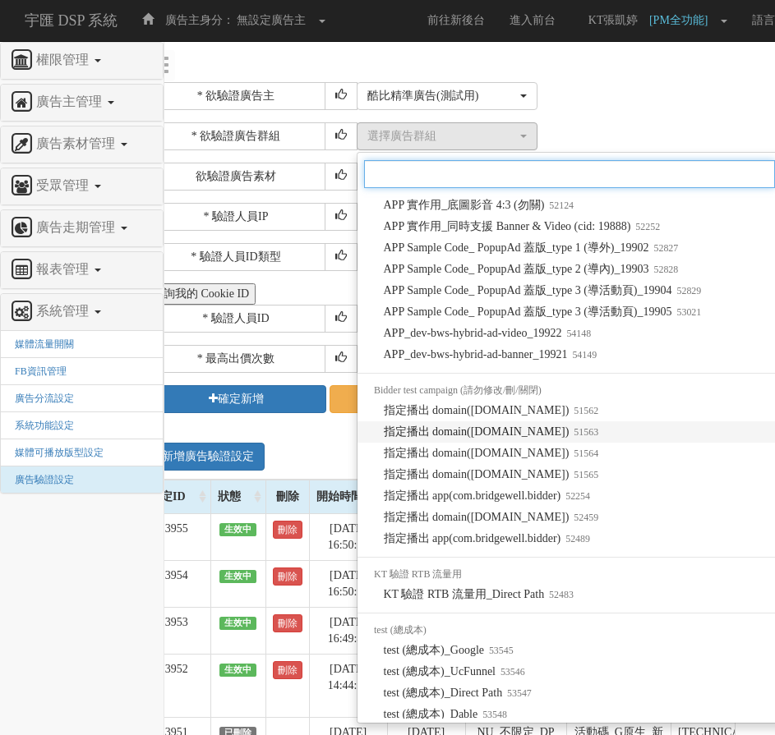
scroll to position [1250, 0]
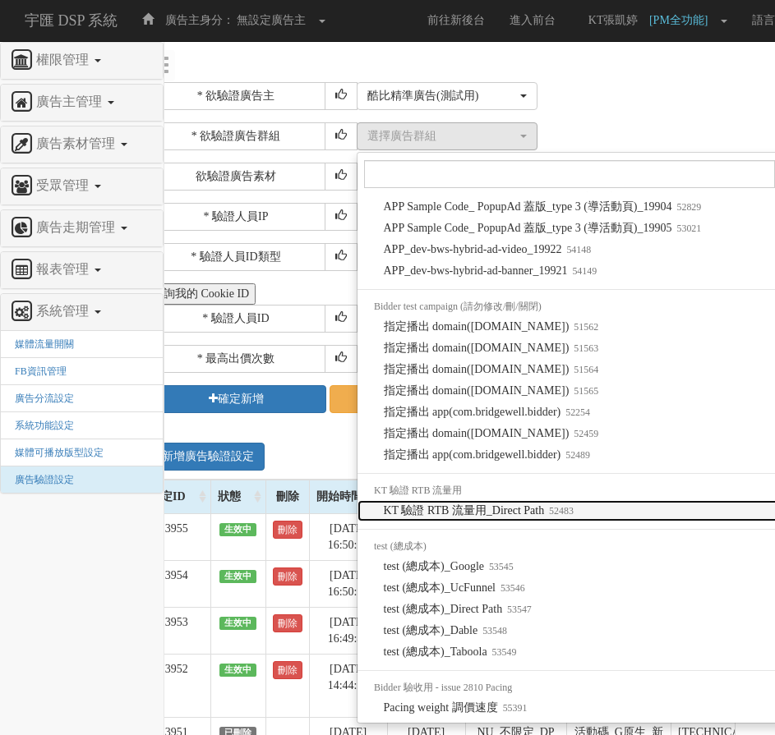
click at [588, 518] on link "KT 驗證 RTB 流量用_Direct Path 52483" at bounding box center [609, 510] width 504 height 21
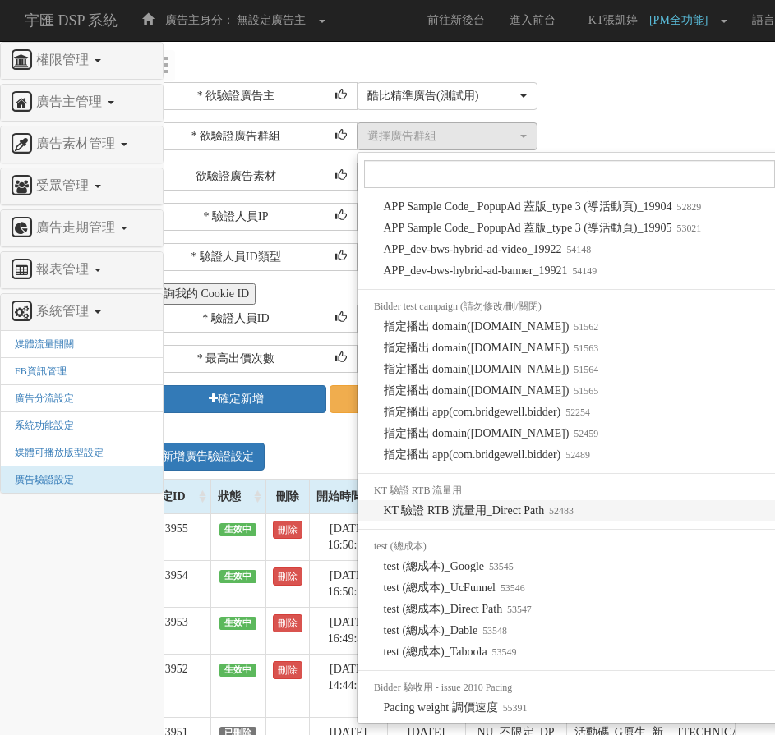
select select "52483"
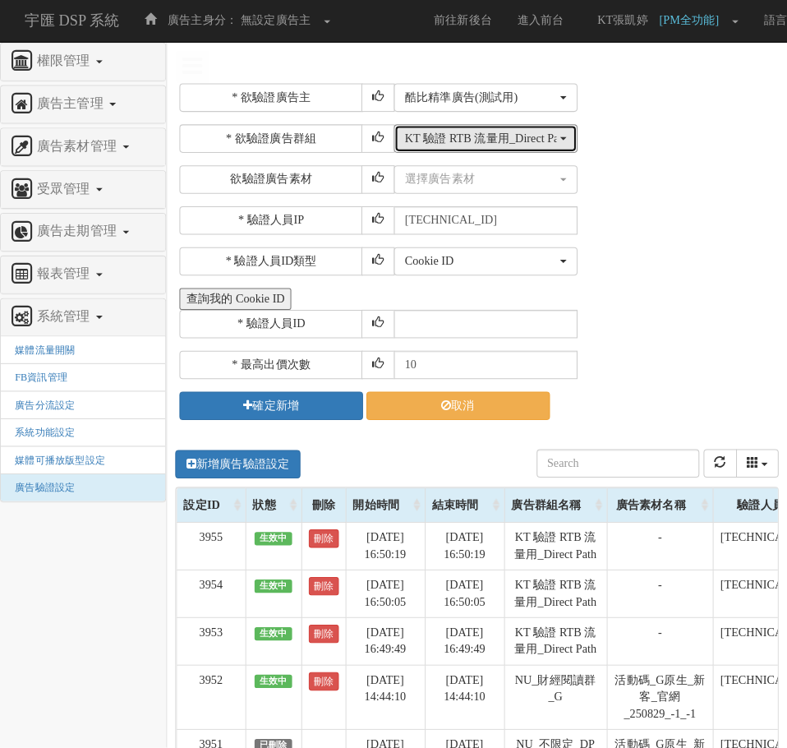
scroll to position [0, 0]
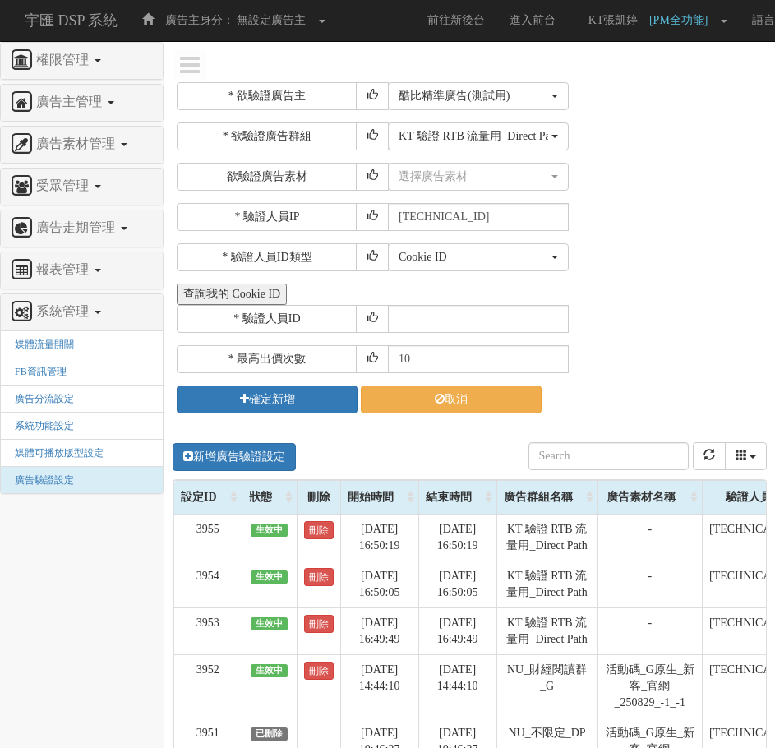
click at [641, 249] on div "Cookie ID ADID IDFA Cookie ID" at bounding box center [575, 257] width 375 height 28
click at [468, 324] on input "text" at bounding box center [478, 319] width 181 height 28
paste input "CMR20250506133845215611"
type input "CMR20250506133845215611"
drag, startPoint x: 323, startPoint y: 357, endPoint x: 235, endPoint y: 346, distance: 88.7
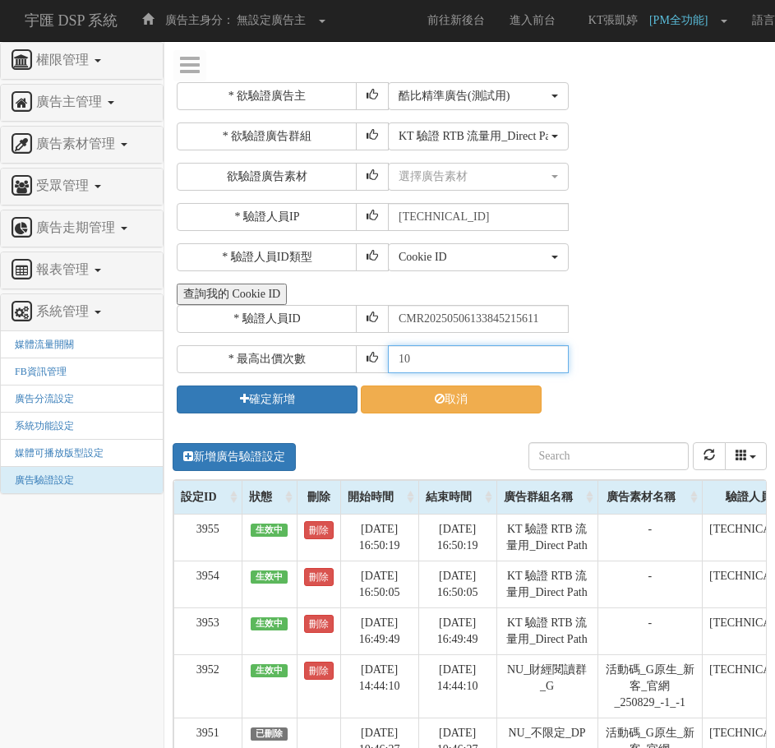
click at [237, 349] on div "* 最高出價次數 10" at bounding box center [470, 359] width 586 height 28
type input "30"
click at [177, 283] on button "查詢我的 Cookie ID" at bounding box center [232, 293] width 110 height 21
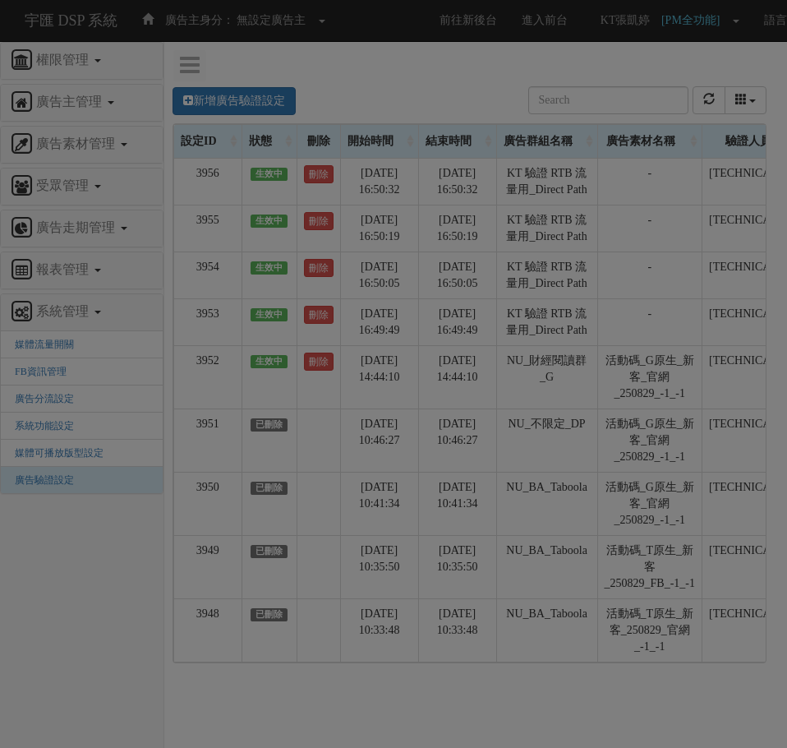
click at [460, 108] on div "Loading" at bounding box center [393, 374] width 787 height 748
click at [509, 291] on div "Loading" at bounding box center [393, 374] width 787 height 748
click at [492, 315] on div "Loading" at bounding box center [393, 374] width 787 height 748
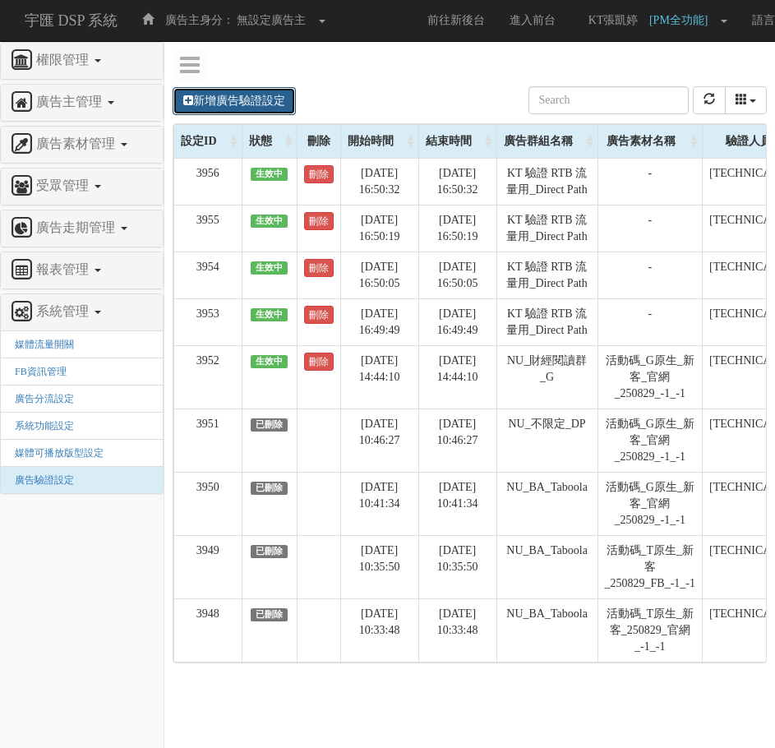
click at [250, 101] on link "新增廣告驗證設定" at bounding box center [234, 101] width 123 height 28
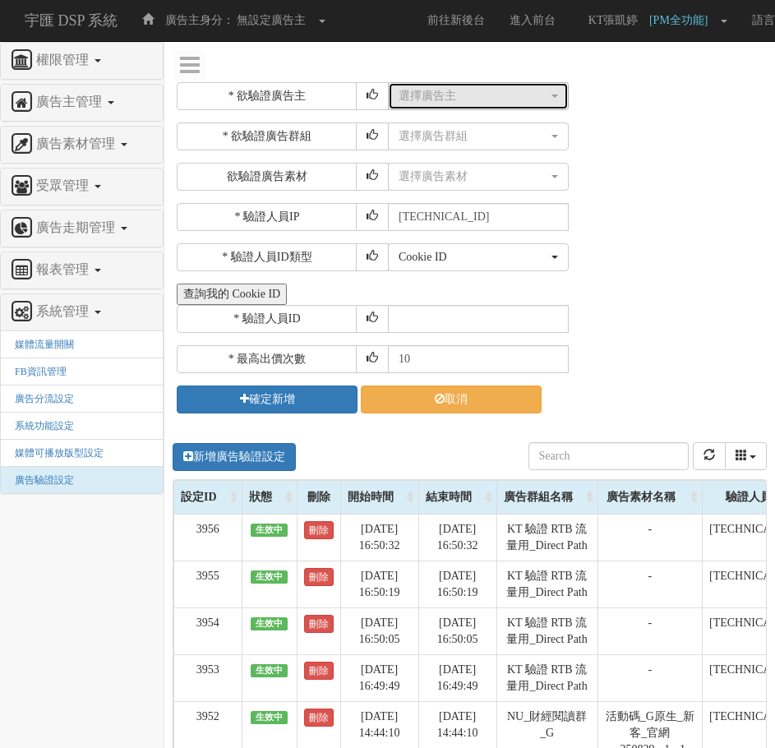
click at [409, 101] on div "選擇廣告主" at bounding box center [473, 96] width 150 height 16
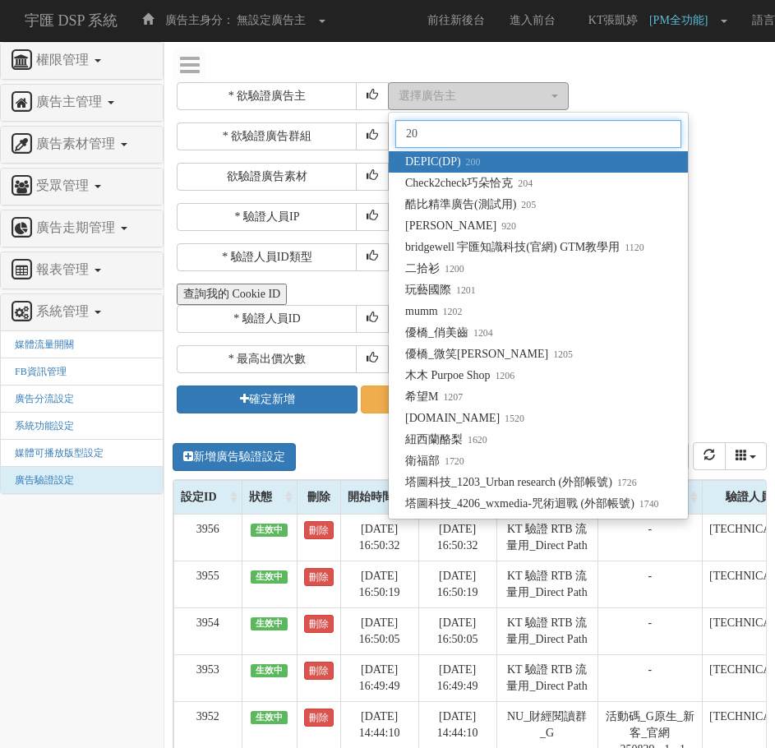
type input "205"
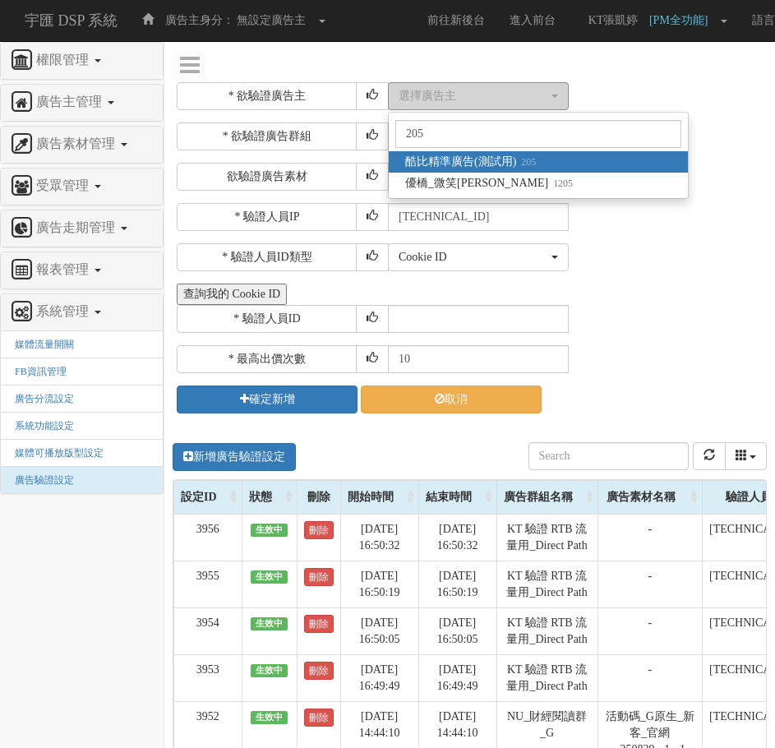
select select "205"
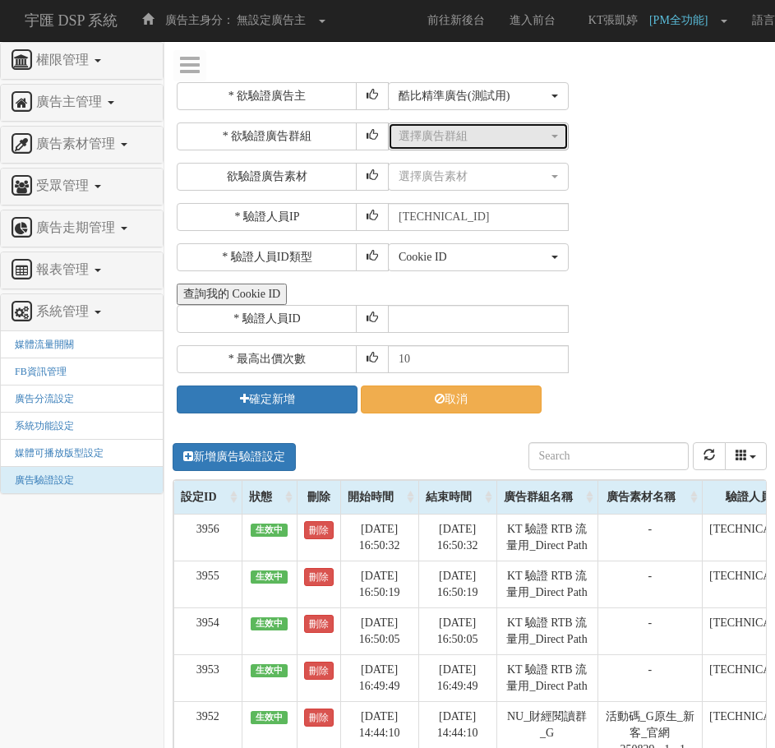
click at [467, 137] on div "選擇廣告群組" at bounding box center [473, 136] width 150 height 16
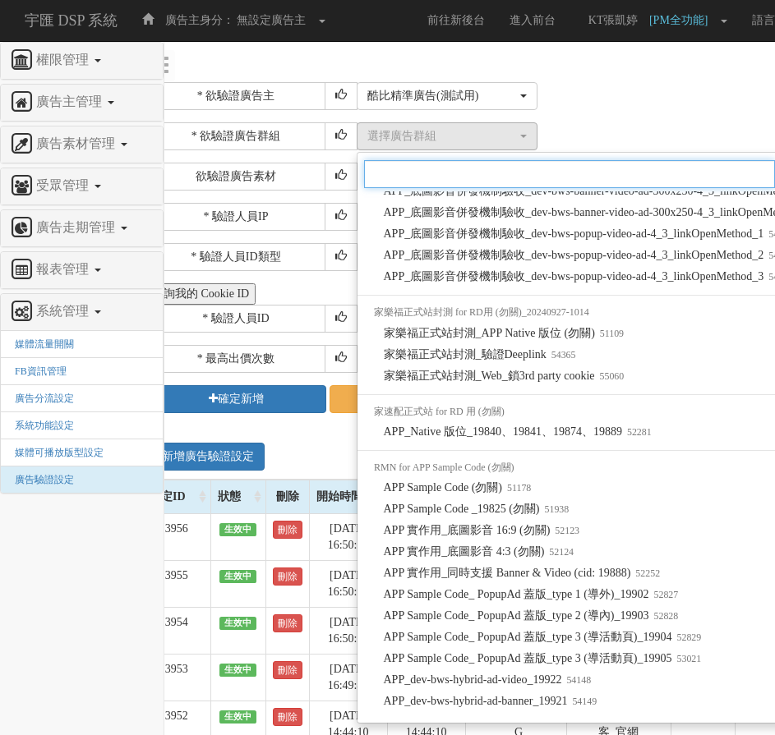
scroll to position [1250, 0]
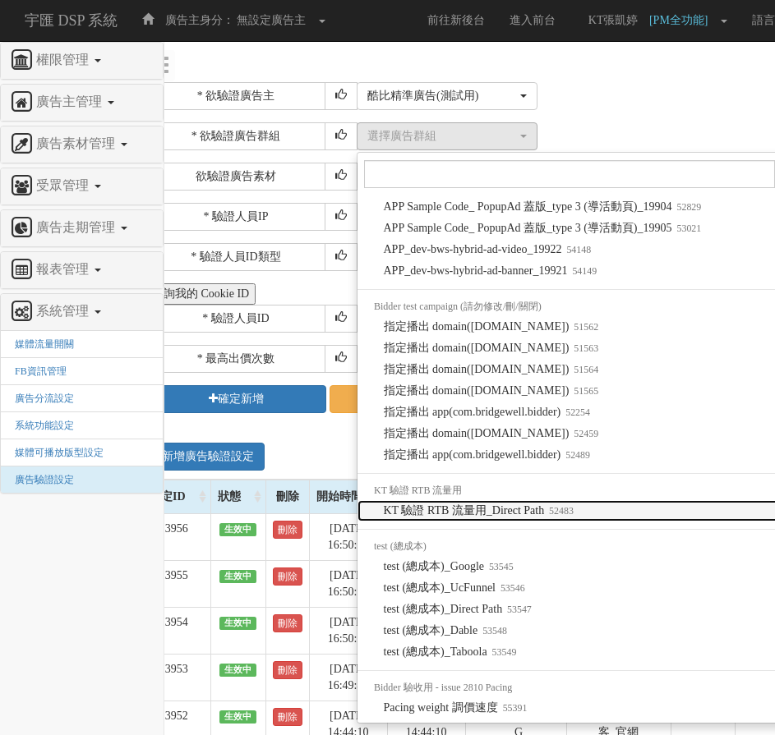
click at [495, 514] on span "KT 驗證 RTB 流量用_Direct Path 52483" at bounding box center [479, 511] width 190 height 16
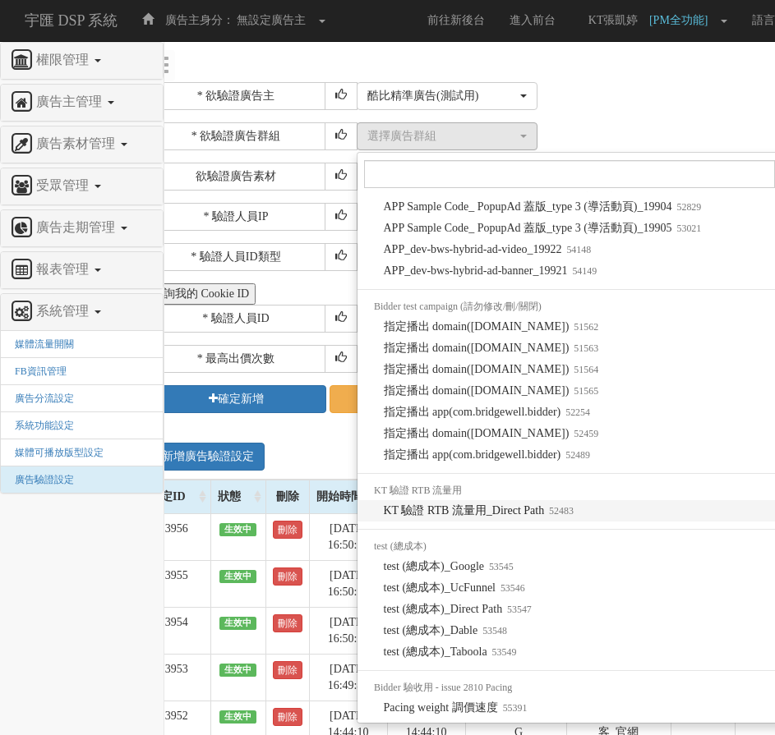
select select "52483"
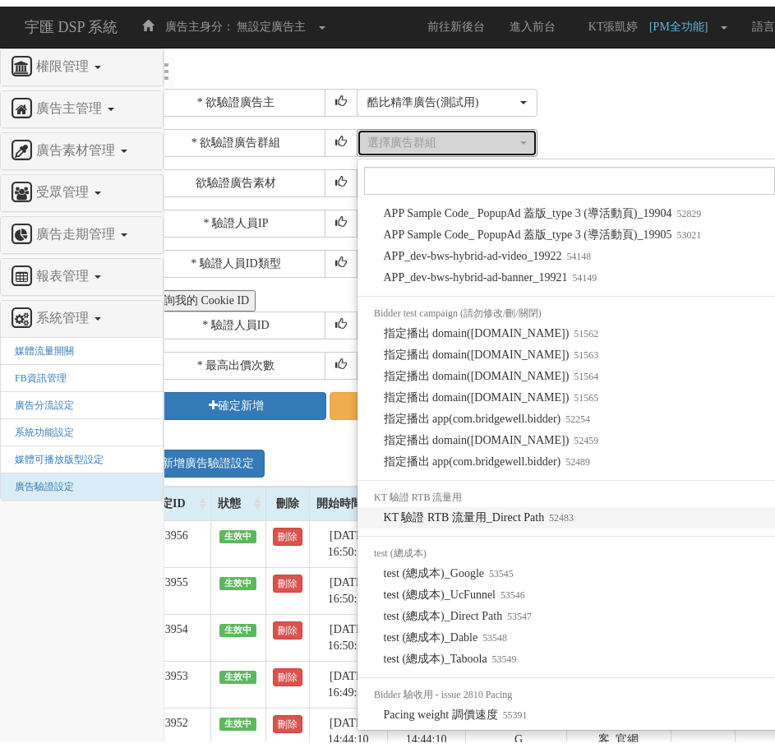
scroll to position [0, 0]
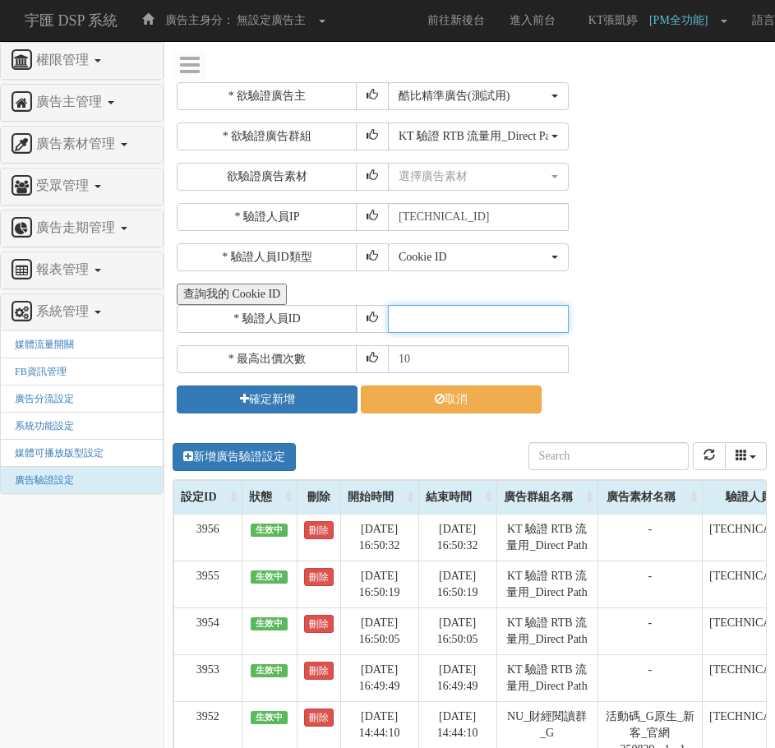
click at [444, 327] on input "text" at bounding box center [478, 319] width 181 height 28
paste input "CUR20240926194131004927"
type input "CUR20240926194131004927"
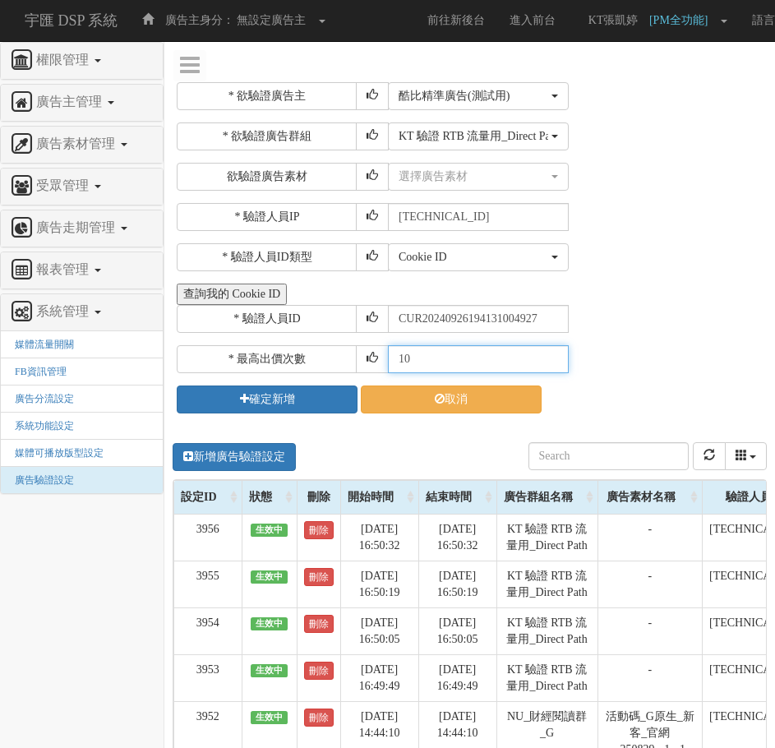
drag, startPoint x: 432, startPoint y: 365, endPoint x: 216, endPoint y: 350, distance: 216.6
click at [217, 350] on div "* 最高出價次數 10" at bounding box center [470, 359] width 586 height 28
type input "30"
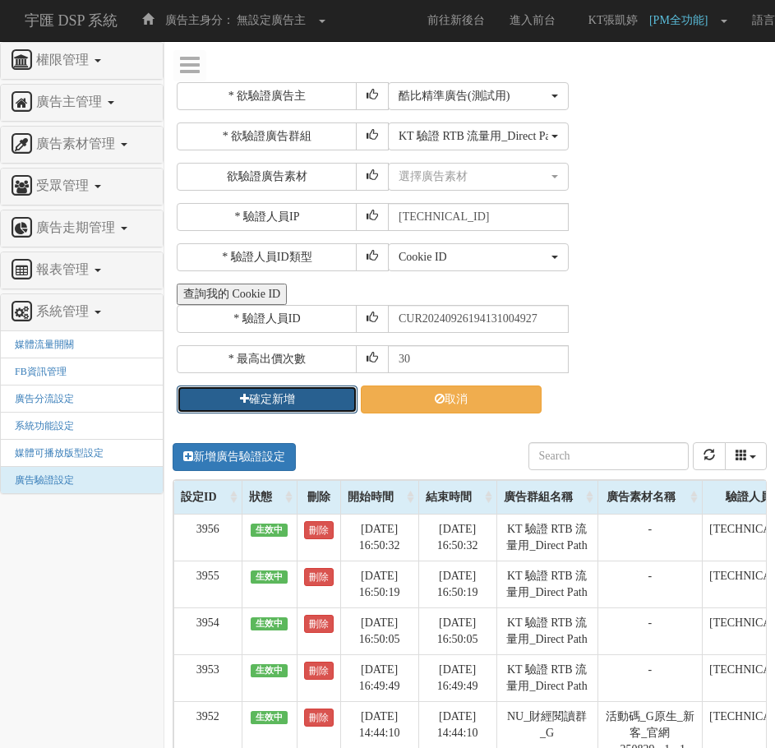
click at [248, 397] on button "確定新增" at bounding box center [267, 399] width 181 height 28
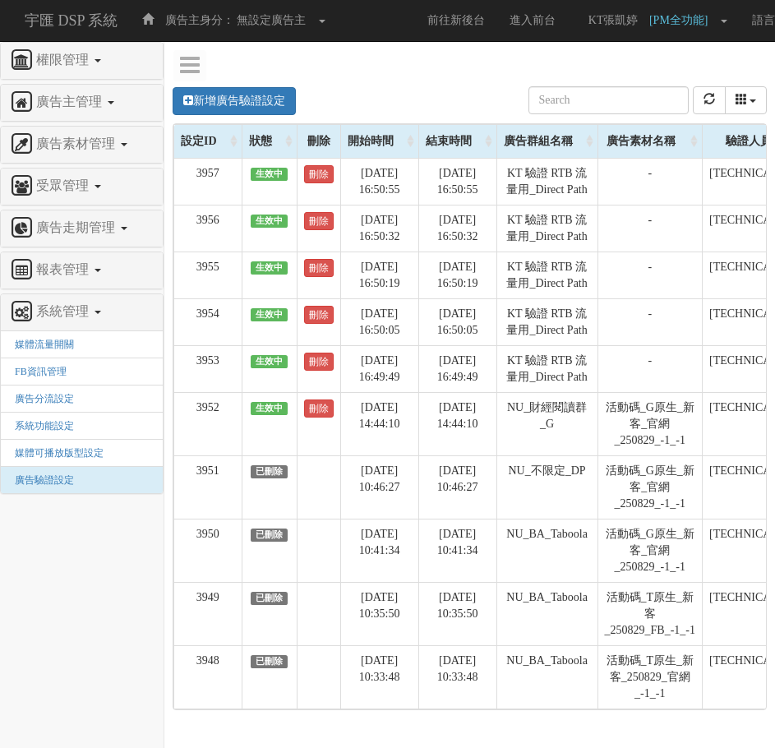
click at [64, 596] on nav "權限管理 新增使用者 修改使用者 22 角色與權限 廣告主管理 新增廣告主 修改廣告主 廣告主活動 廣告素材管理 廣告素材 素材預約變更 自訂貨架商品 受眾管…" at bounding box center [82, 395] width 164 height 706
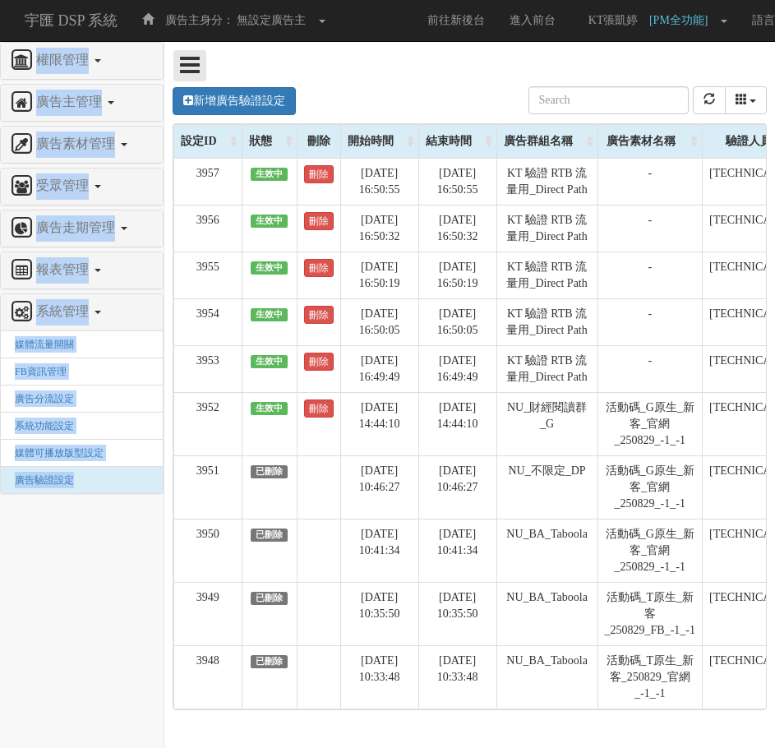
click at [205, 67] on div "權限管理 新增使用者 修改使用者 22 角色與權限 廣告主管理 新增廣告主 修改廣告主 廣告主活動 廣告素材管理 廣告素材 素材預約變更 自訂貨架商品 受眾管…" at bounding box center [469, 379] width 610 height 677
click at [190, 72] on icon at bounding box center [190, 64] width 20 height 23
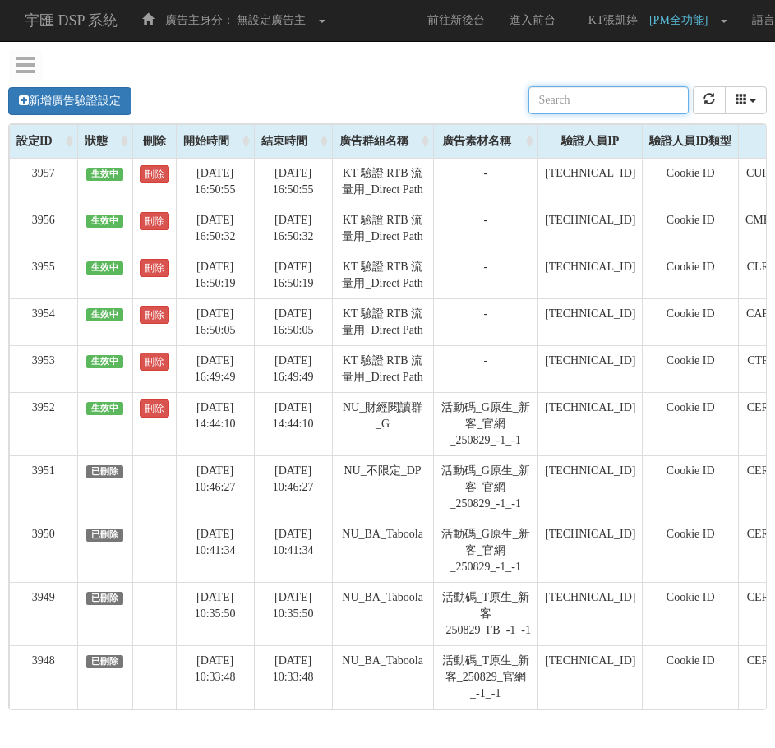
click at [464, 92] on div "新增廣告驗證設定 設定ID 狀態 刪除 開始時間 結束時間 廣告主ID 廣告主名稱 廣告走期ID 廣告走期名稱 廣告群組ID 廣告群組名稱 廣告素材 廣告素材…" at bounding box center [387, 100] width 758 height 45
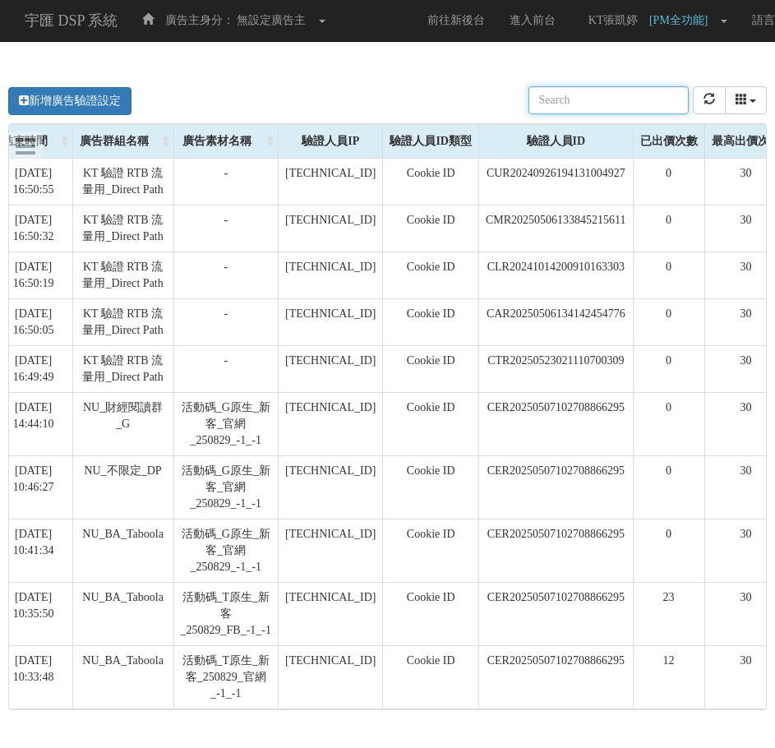
scroll to position [0, 297]
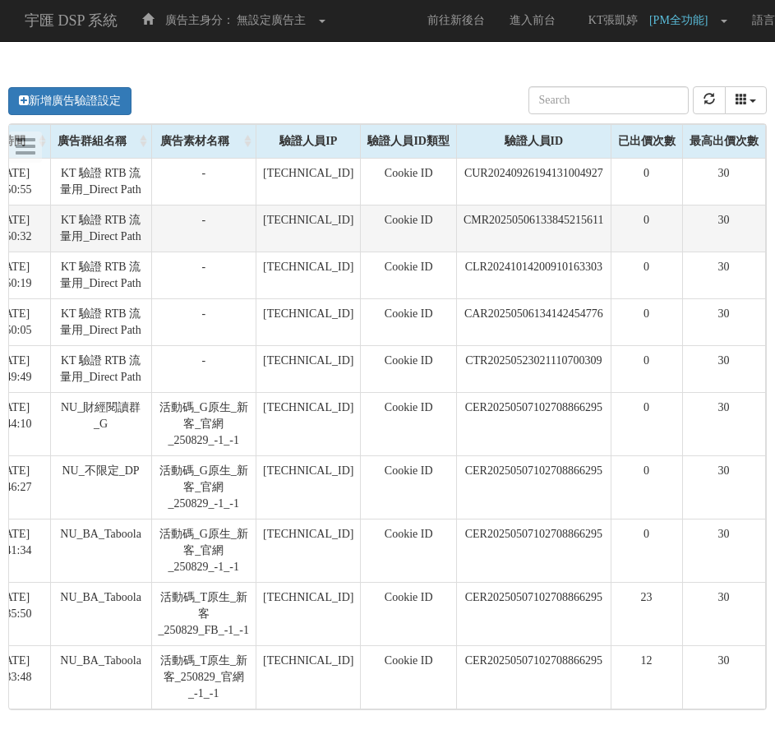
click at [567, 205] on td "CMR20250506133845215611" at bounding box center [533, 228] width 154 height 47
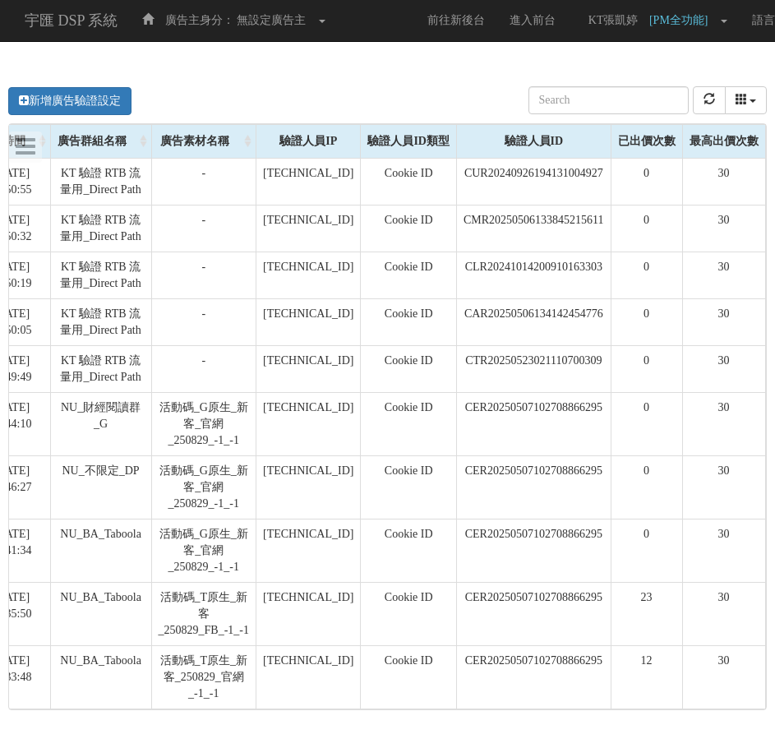
click at [593, 251] on td "CLR20241014200910163303" at bounding box center [533, 274] width 154 height 47
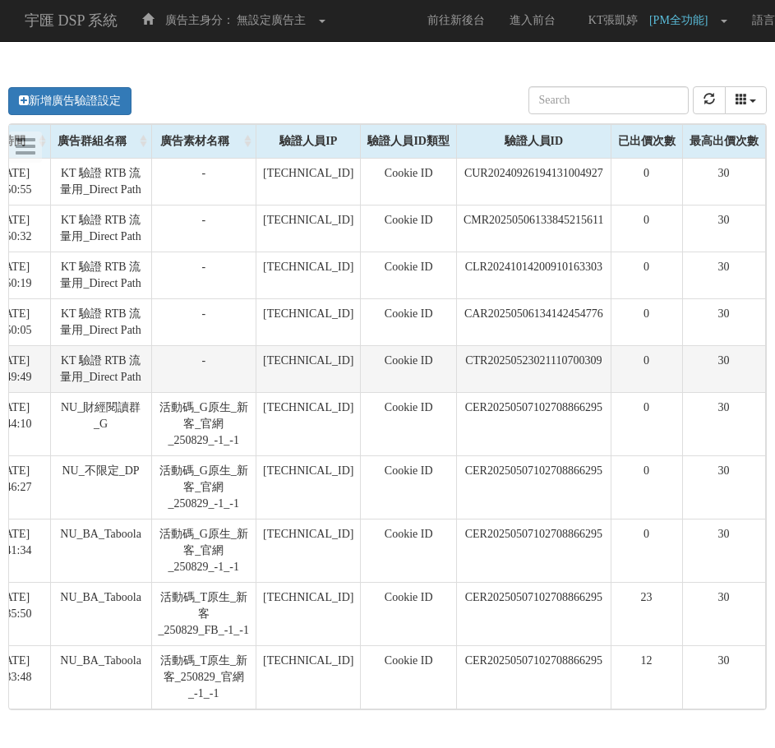
click at [580, 347] on td "CTR20250523021110700309" at bounding box center [533, 368] width 154 height 47
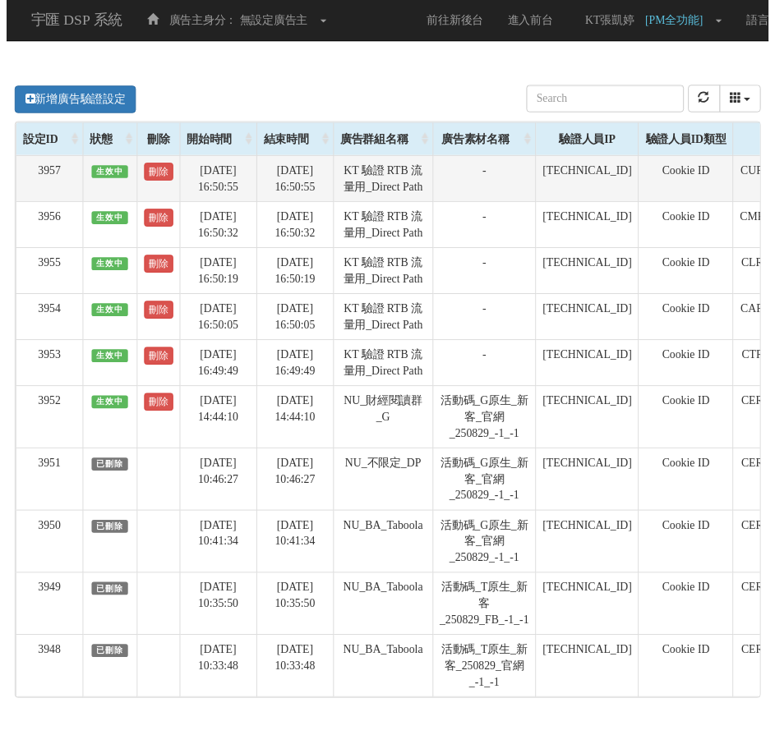
scroll to position [0, 0]
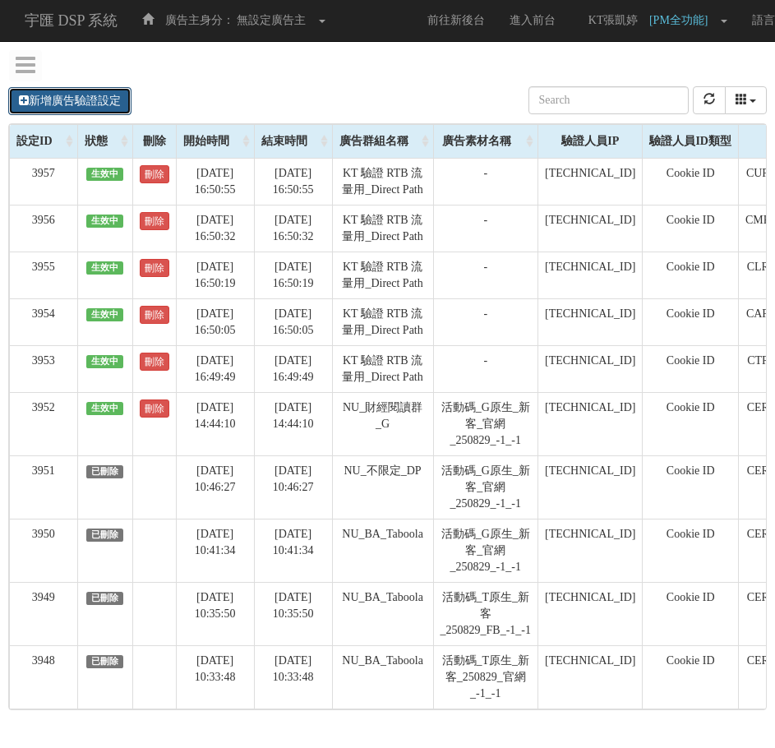
click at [104, 101] on link "新增廣告驗證設定" at bounding box center [69, 101] width 123 height 28
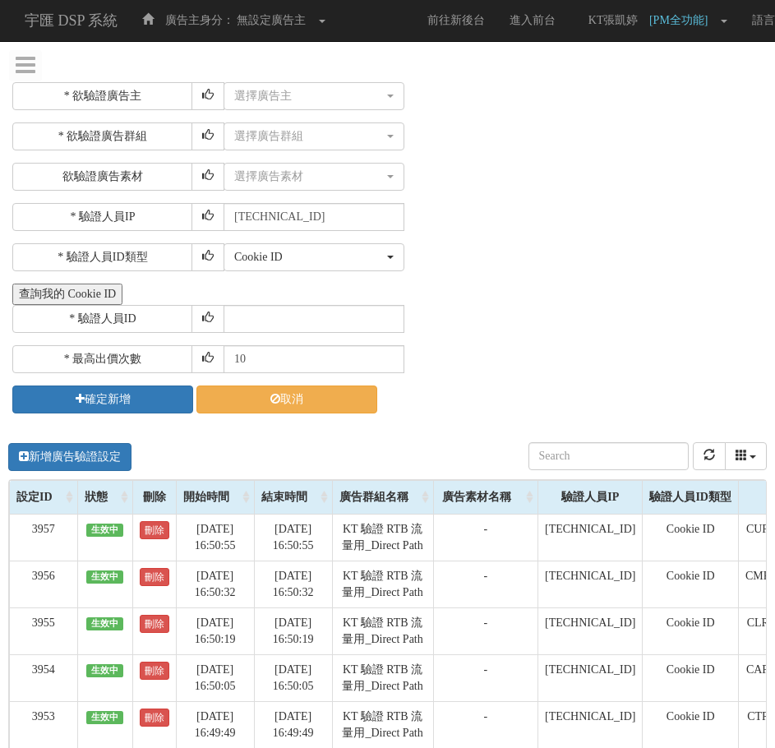
click at [343, 79] on div "* 欲驗證廣告主 選擇廣告主 特力+ 科技紫薇網 Momo 東森EHS Uniqlo EFShop 樂天 屈臣氏[PERSON_NAME] sinyi 信義房…" at bounding box center [387, 572] width 775 height 1004
click at [350, 93] on div "選擇廣告主" at bounding box center [309, 96] width 150 height 16
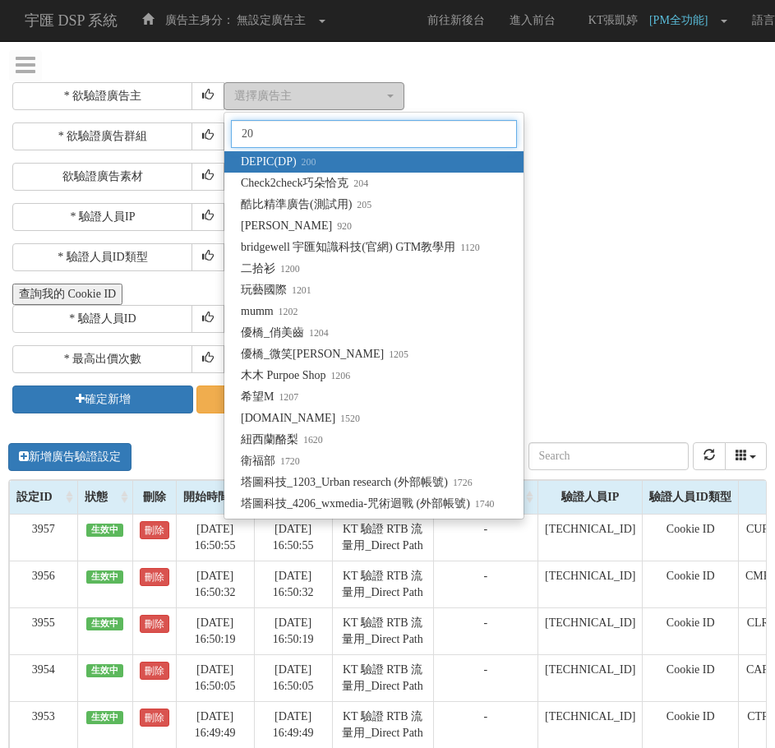
type input "205"
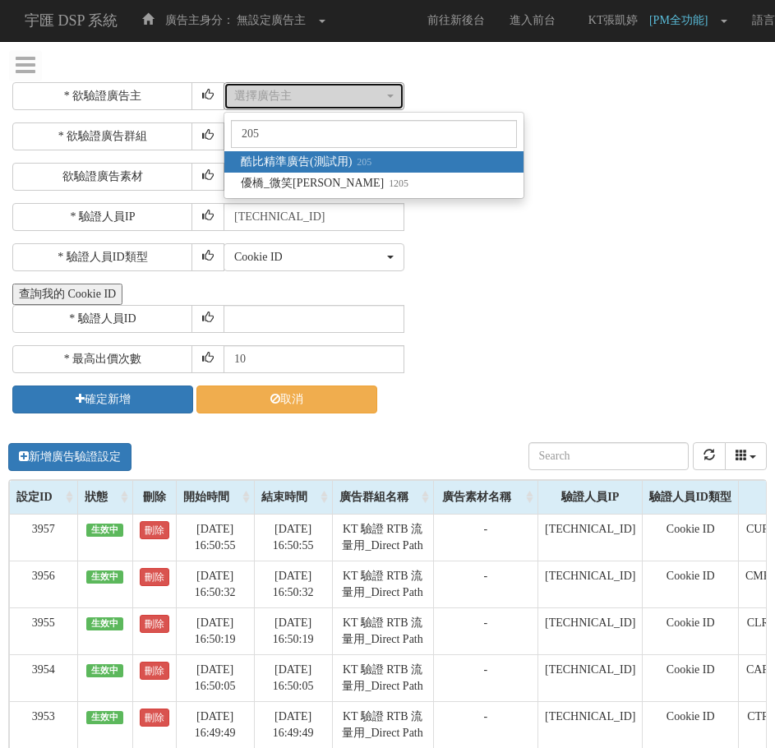
select select "205"
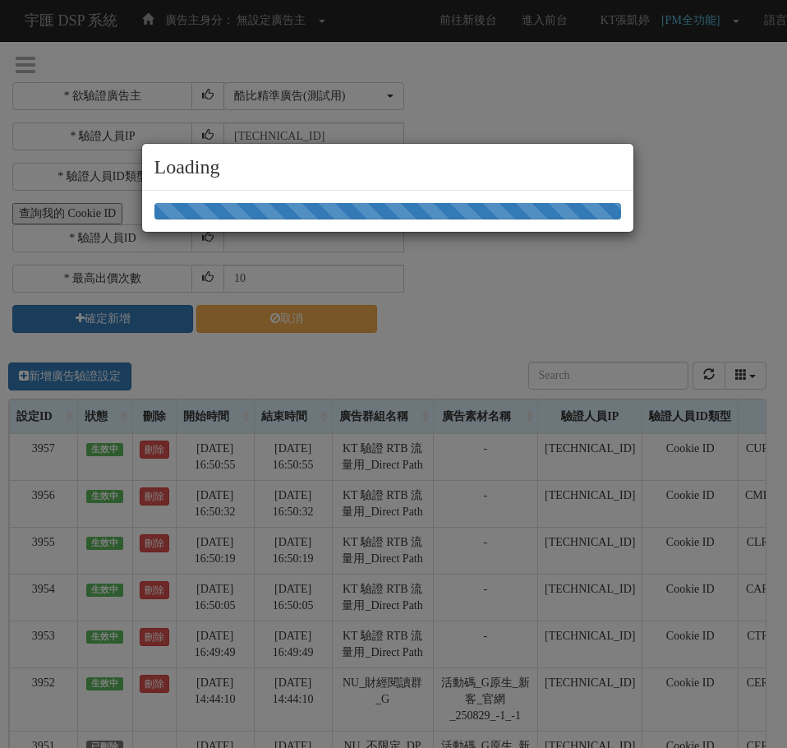
click at [544, 85] on div "Loading" at bounding box center [393, 374] width 787 height 748
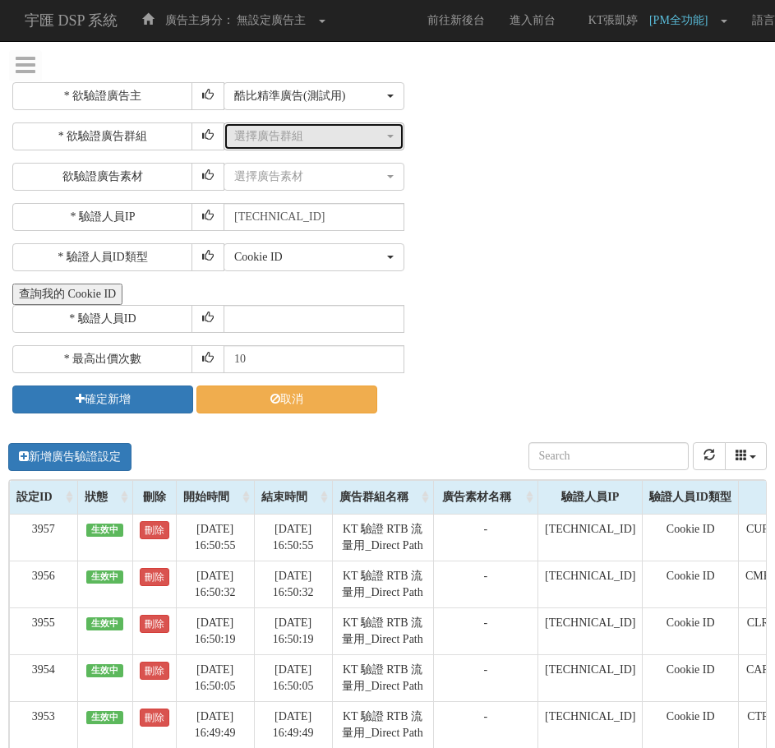
click at [343, 128] on div "選擇廣告群組" at bounding box center [309, 136] width 150 height 16
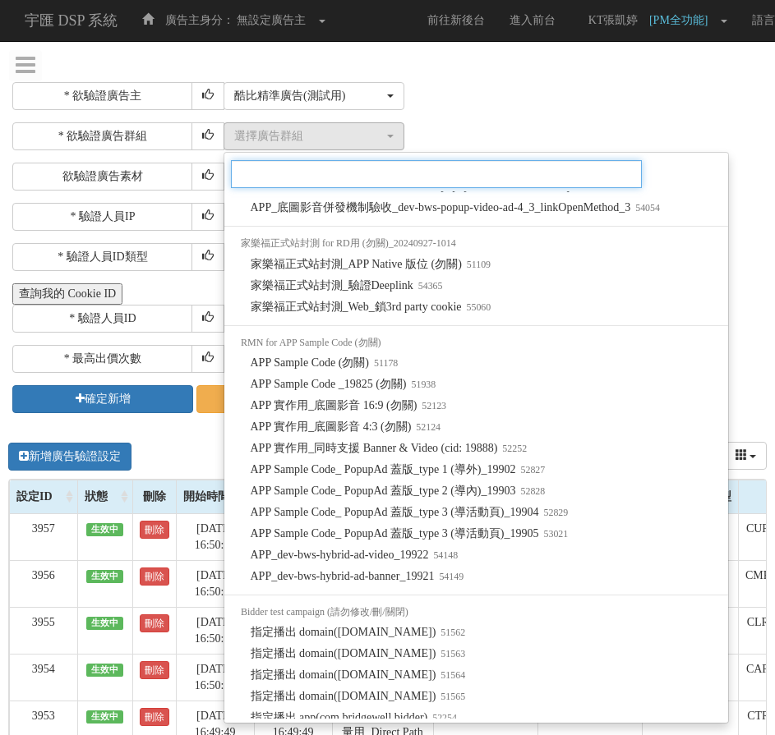
scroll to position [1250, 0]
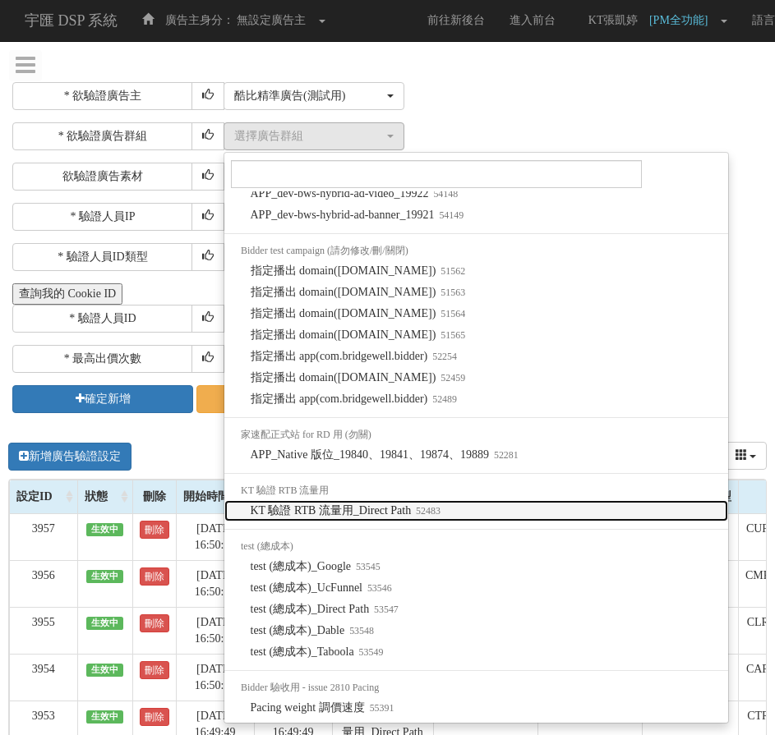
click at [435, 510] on small "52483" at bounding box center [426, 511] width 30 height 12
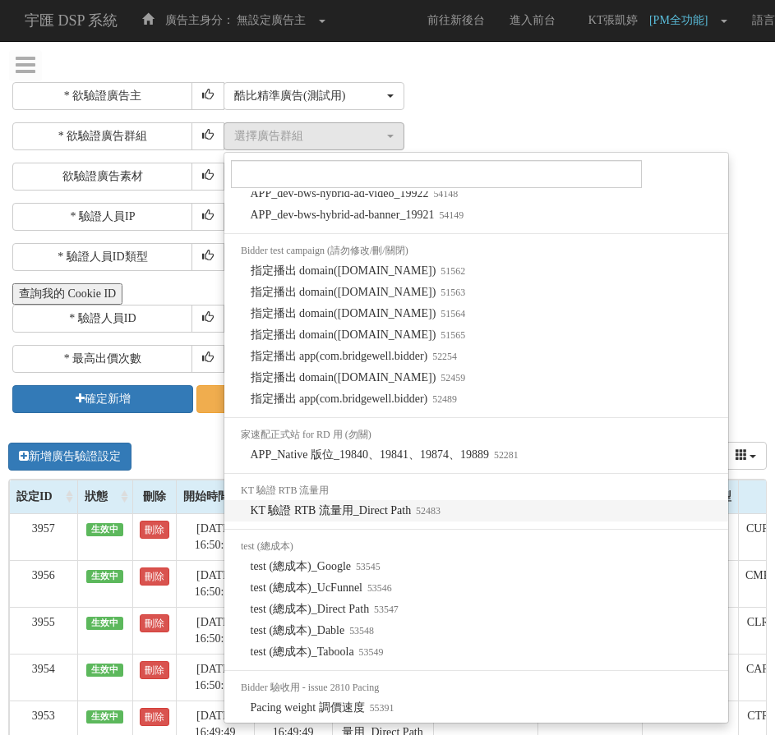
select select "52483"
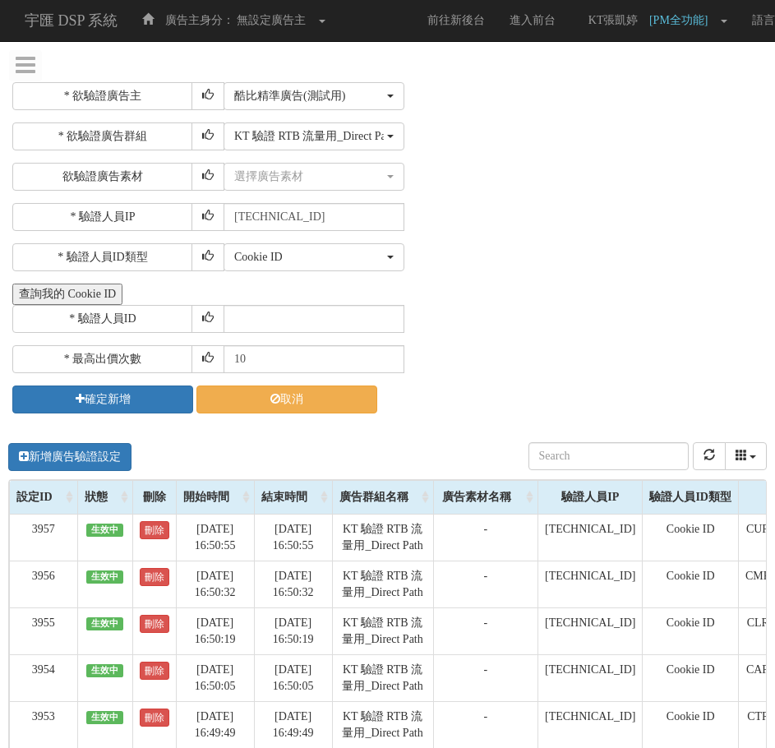
click at [551, 189] on div "選擇廣告素材 不指定素材 筷子測試_300_250 筷子測試_728_90 筷子測試_336_280 筷子測試_300_600 筷子測試_160_600 筷子…" at bounding box center [492, 177] width 539 height 28
click at [315, 329] on input "text" at bounding box center [313, 319] width 181 height 28
paste input "CRA20210820120850365915"
type input "CRA20210820120850365915"
drag, startPoint x: 294, startPoint y: 362, endPoint x: 122, endPoint y: 357, distance: 171.8
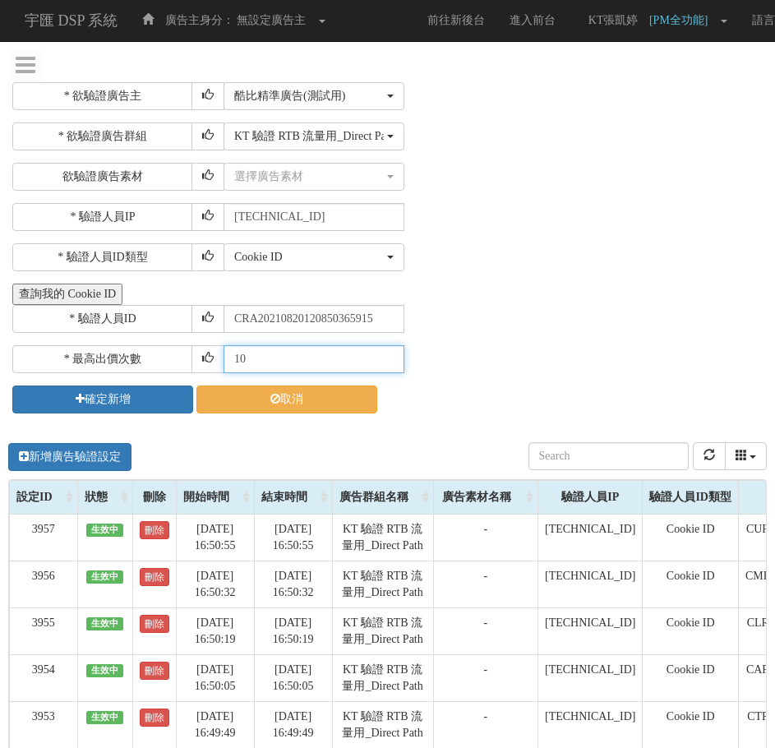
click at [122, 357] on div "* 最高出價次數 10" at bounding box center [387, 359] width 750 height 28
type input "30"
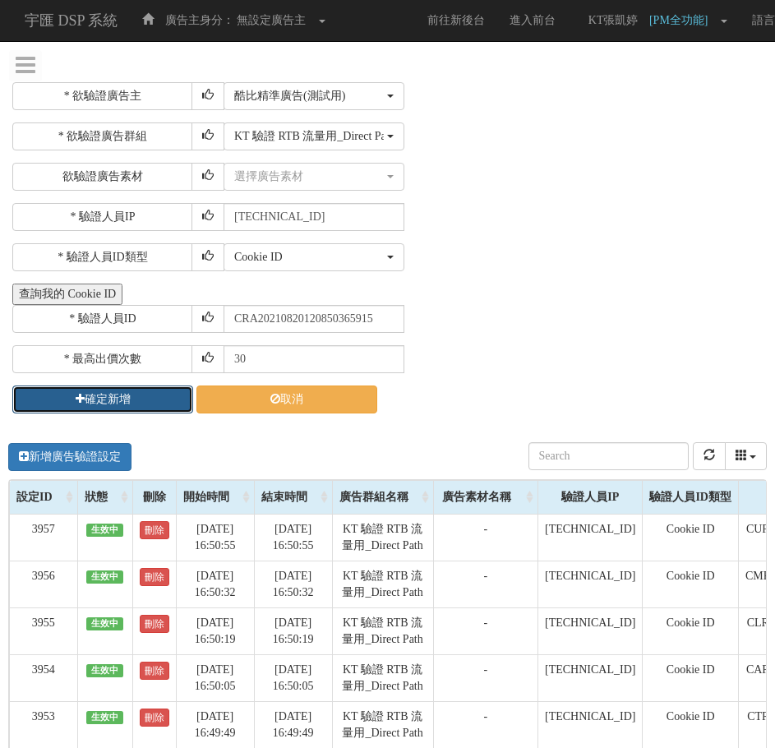
click at [164, 387] on button "確定新增" at bounding box center [102, 399] width 181 height 28
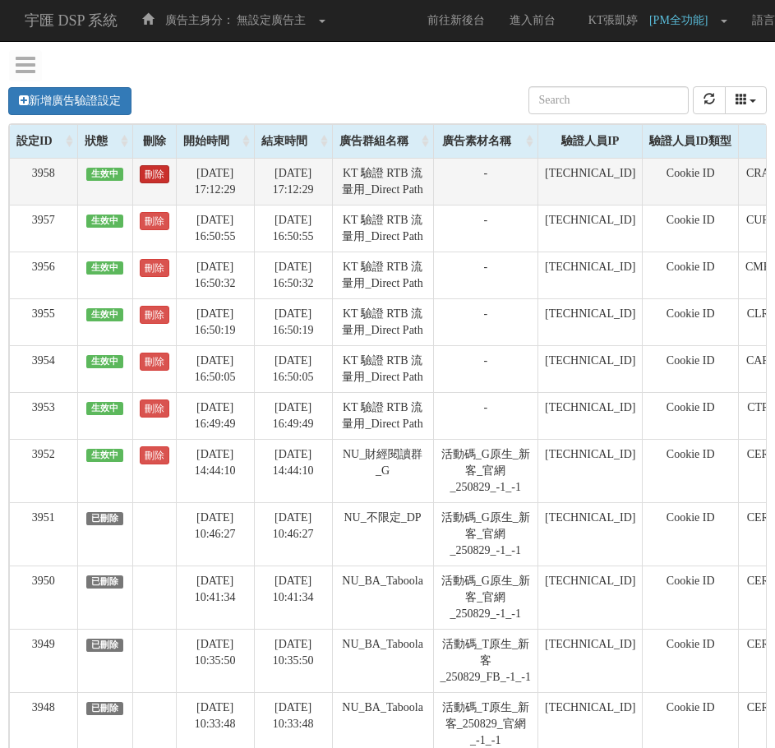
click at [151, 176] on link "刪除" at bounding box center [155, 174] width 30 height 18
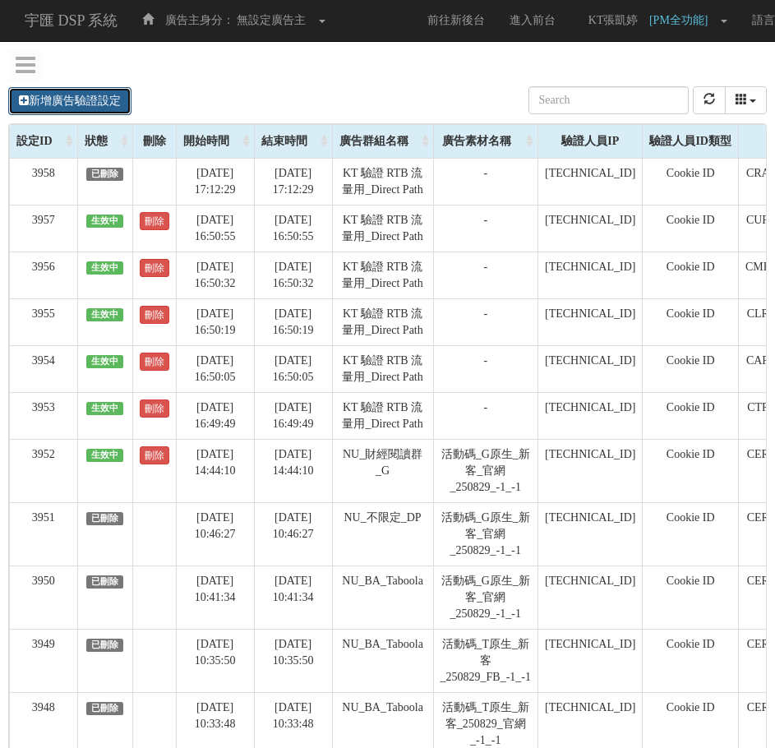
click at [90, 90] on link "新增廣告驗證設定" at bounding box center [69, 101] width 123 height 28
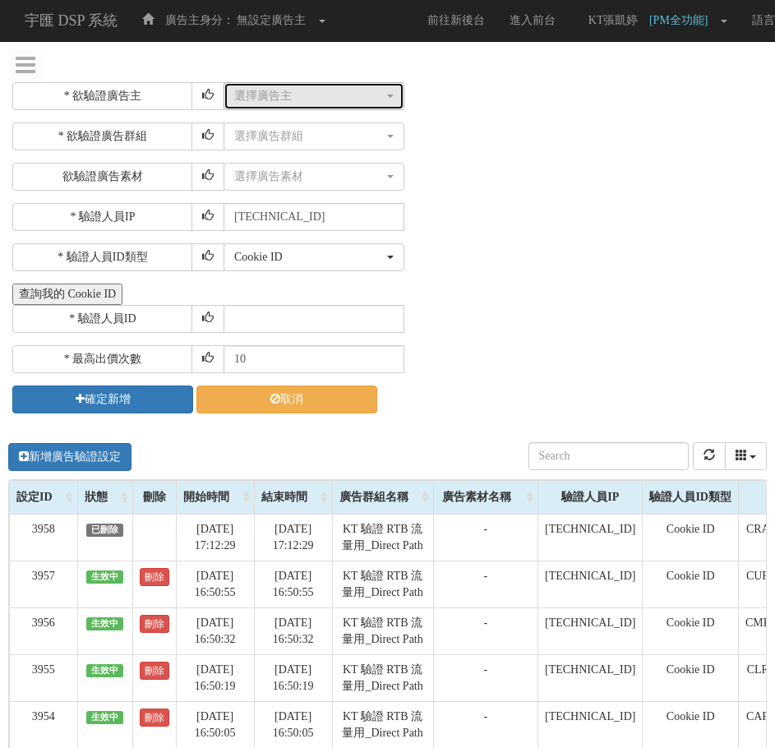
click at [343, 99] on div "選擇廣告主" at bounding box center [309, 96] width 150 height 16
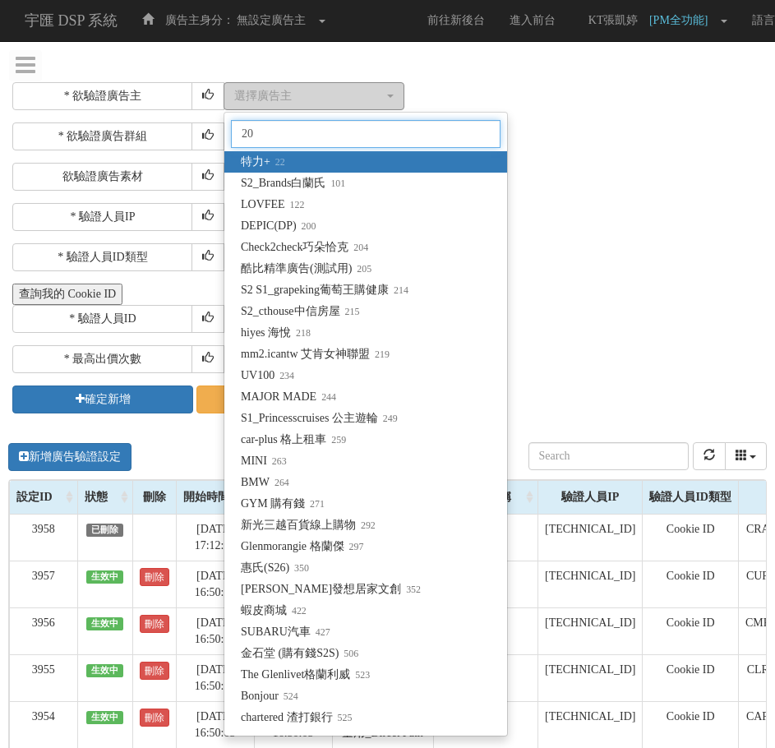
type input "205"
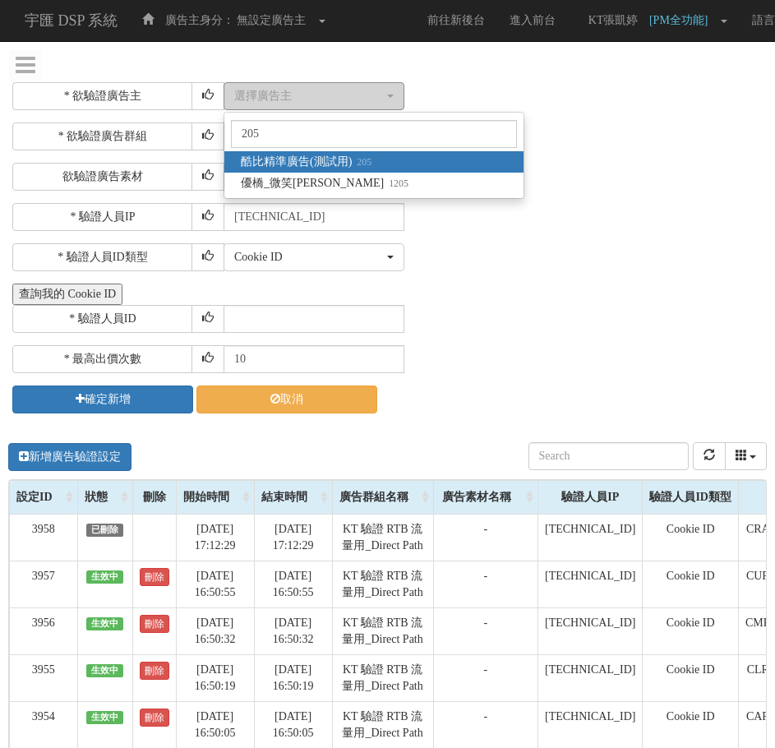
select select "205"
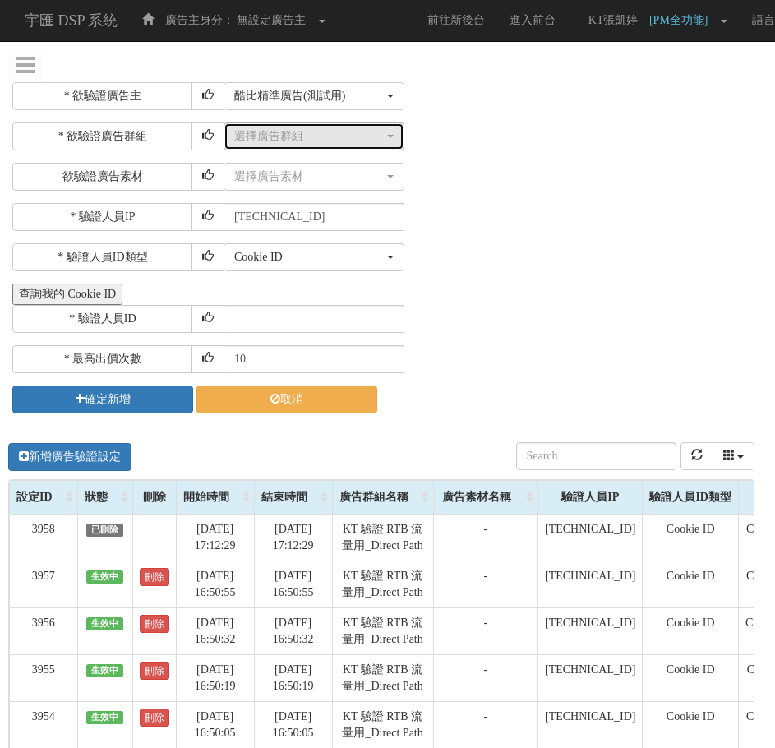
click at [348, 136] on div "選擇廣告群組" at bounding box center [309, 136] width 150 height 16
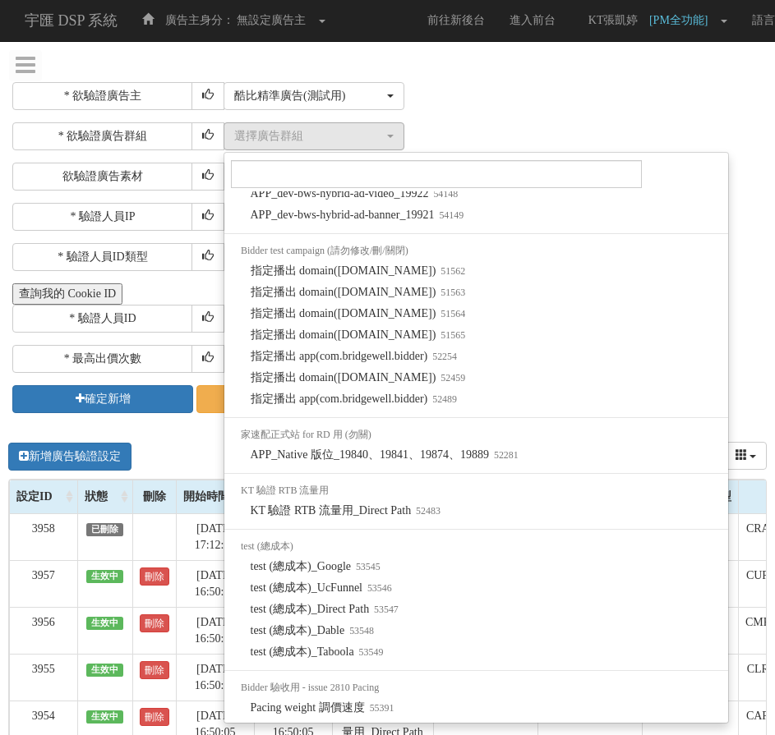
click at [438, 499] on li "KT 驗證 RTB 流量用" at bounding box center [476, 490] width 504 height 19
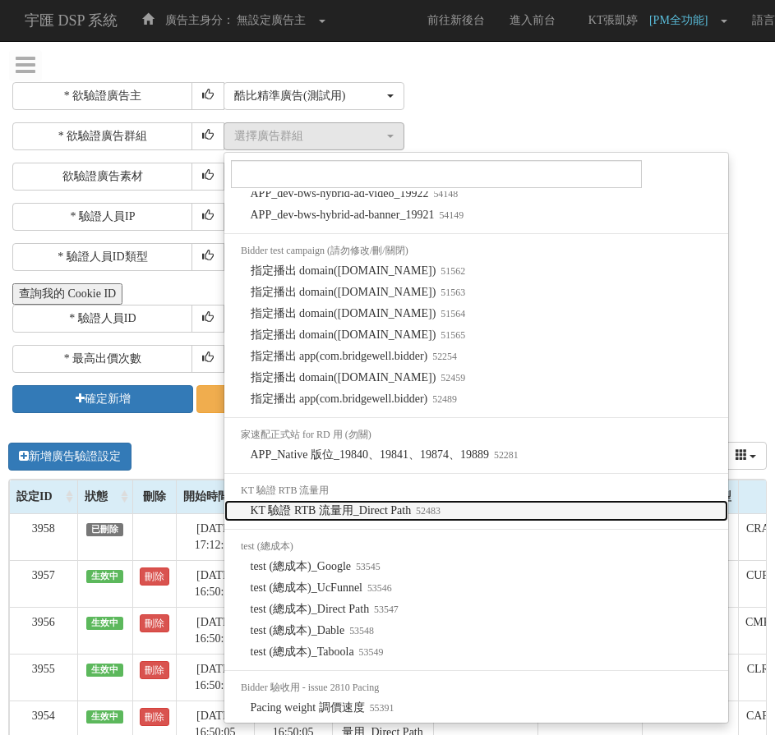
click at [437, 509] on small "52483" at bounding box center [426, 511] width 30 height 12
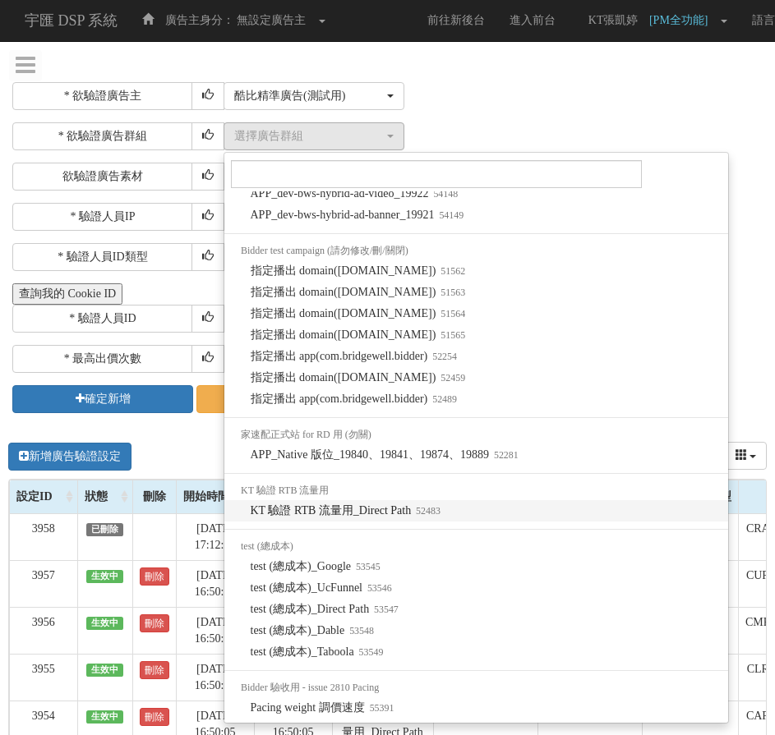
select select "52483"
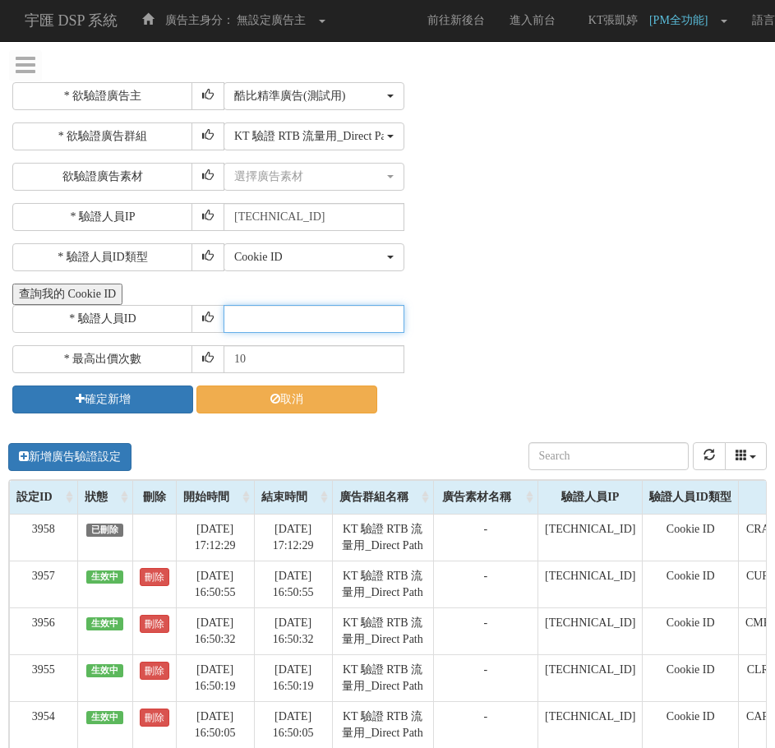
click at [321, 314] on input "text" at bounding box center [313, 319] width 181 height 28
paste input "CGR20250522110408439085"
type input "CGR20250522110408439085"
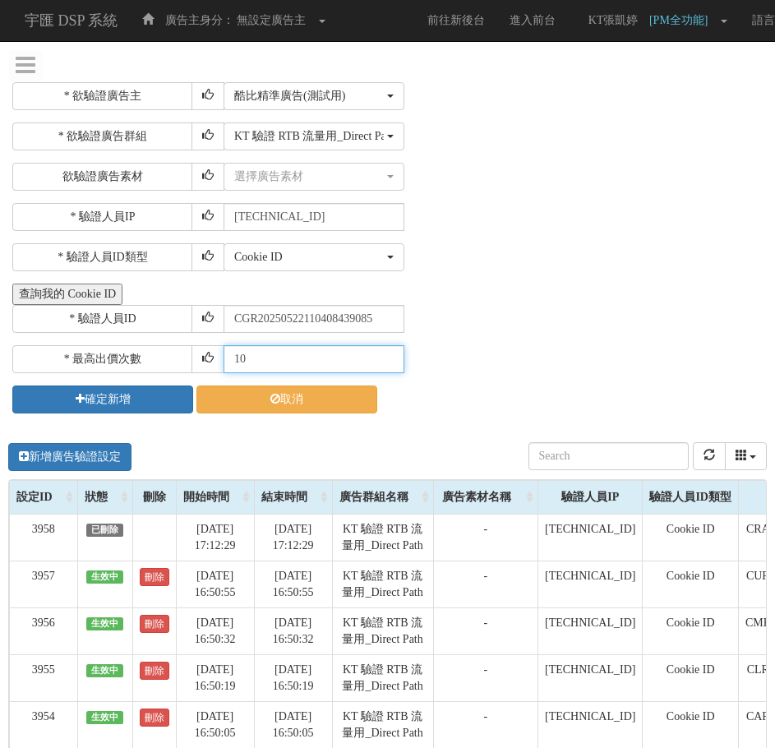
drag, startPoint x: 313, startPoint y: 363, endPoint x: 23, endPoint y: 350, distance: 290.3
click at [23, 350] on div "* 最高出價次數 10" at bounding box center [387, 359] width 750 height 28
type input "30"
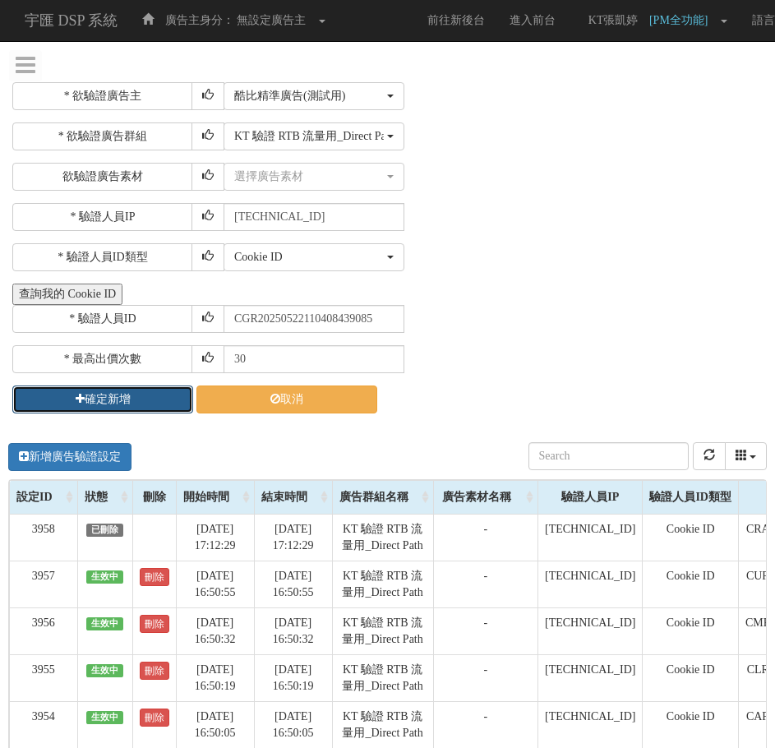
click at [93, 406] on button "確定新增" at bounding box center [102, 399] width 181 height 28
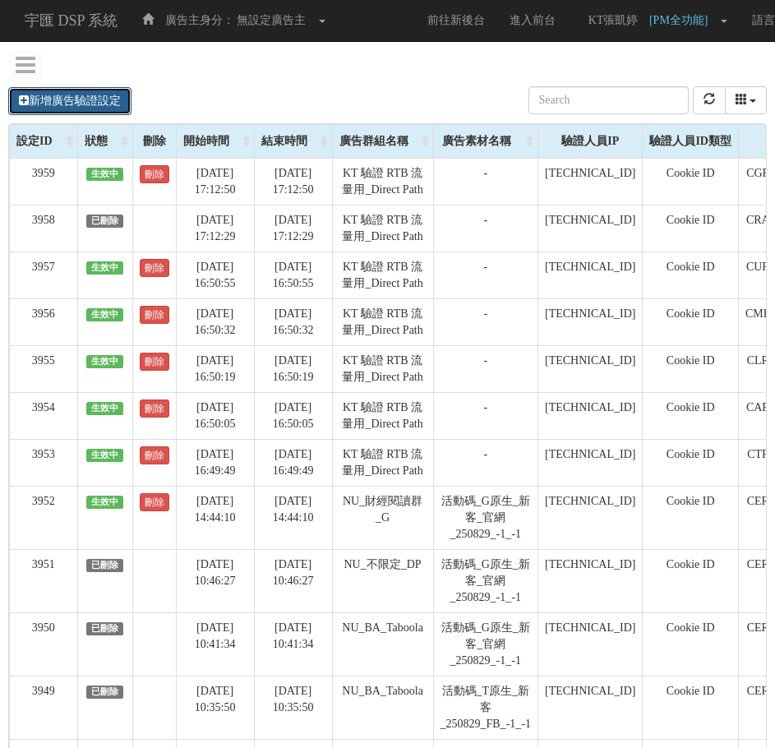
click at [90, 104] on link "新增廣告驗證設定" at bounding box center [69, 101] width 123 height 28
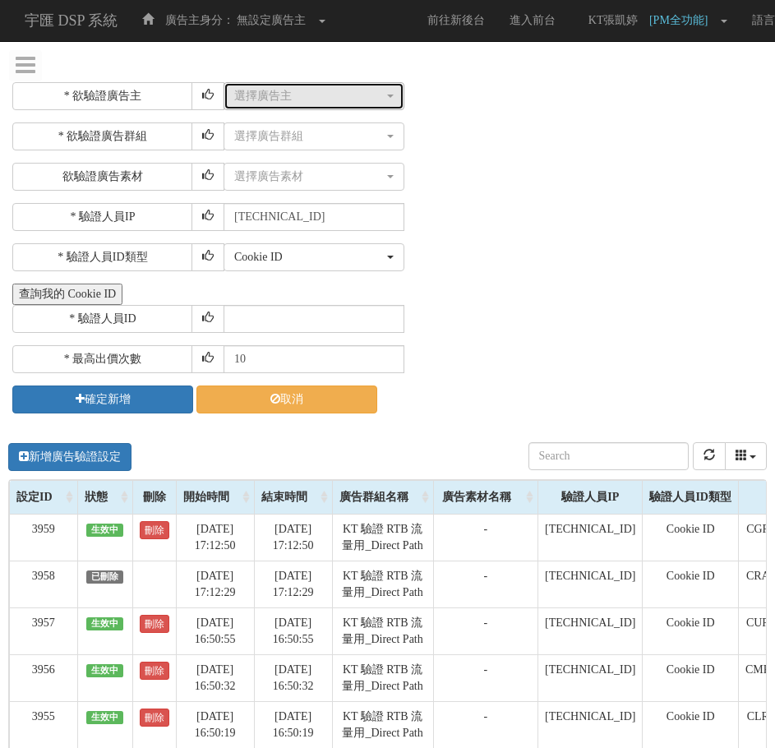
click at [362, 99] on div "選擇廣告主" at bounding box center [309, 96] width 150 height 16
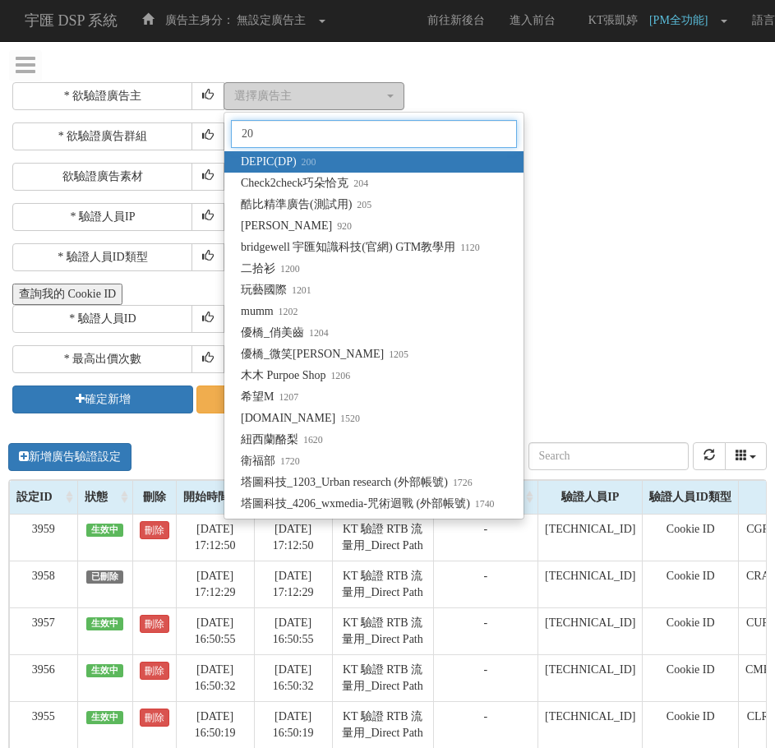
type input "205"
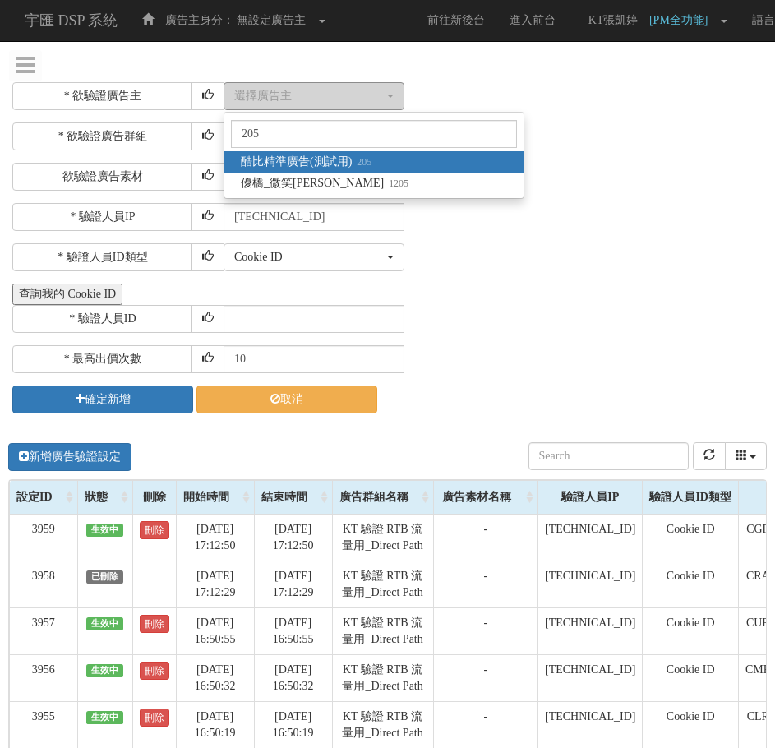
select select "205"
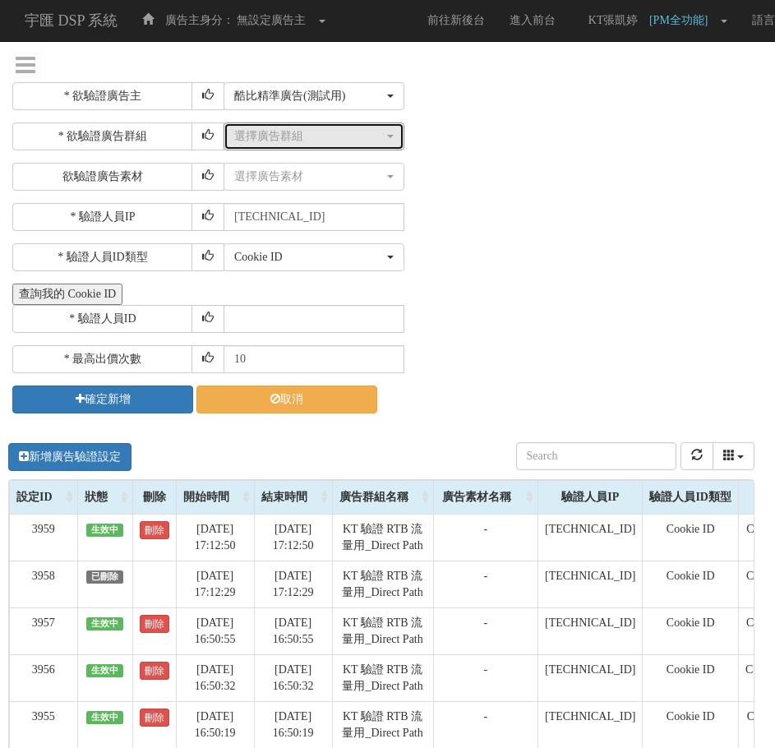
click at [351, 133] on div "選擇廣告群組" at bounding box center [309, 136] width 150 height 16
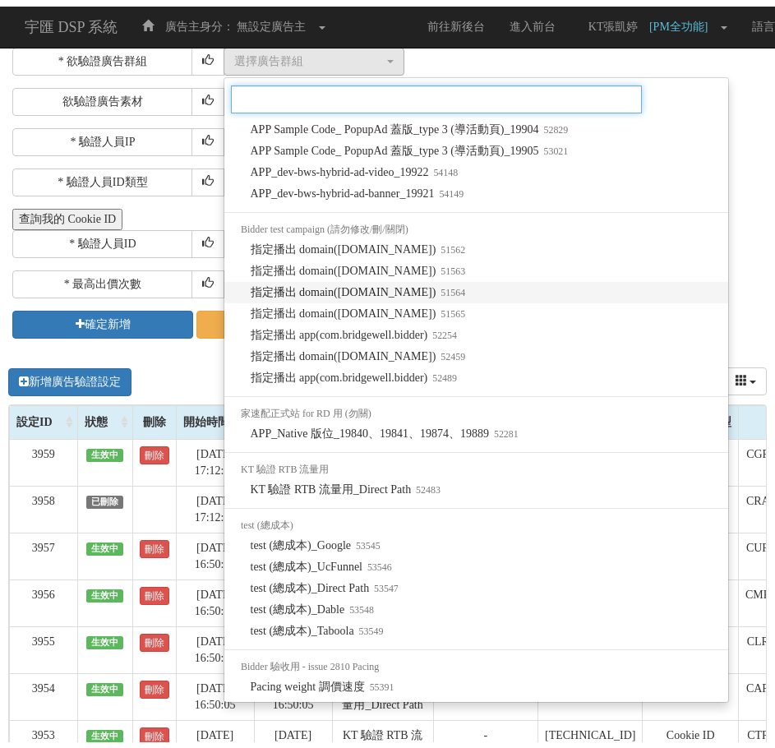
scroll to position [1168, 0]
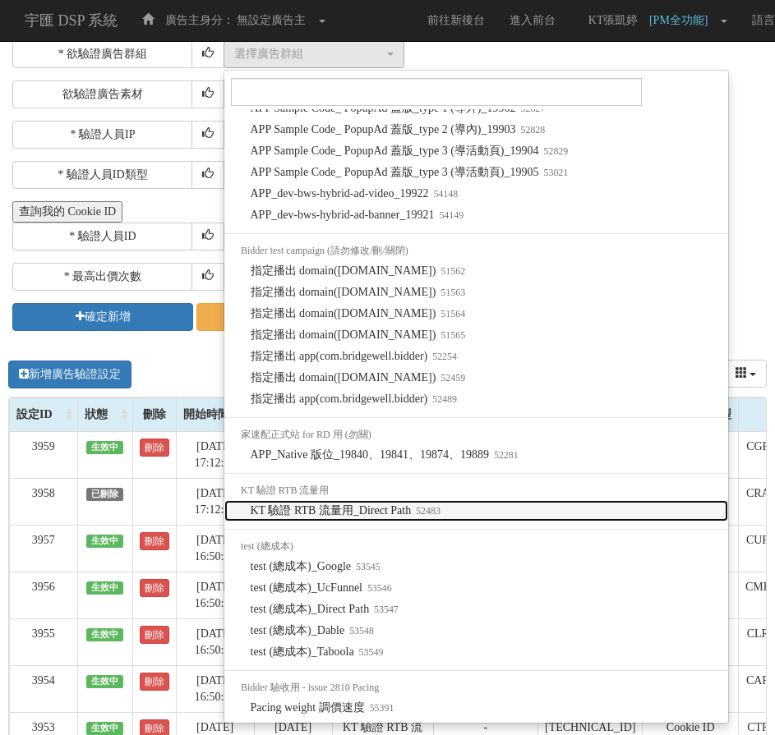
click at [408, 507] on span "KT 驗證 RTB 流量用_Direct Path 52483" at bounding box center [346, 511] width 190 height 16
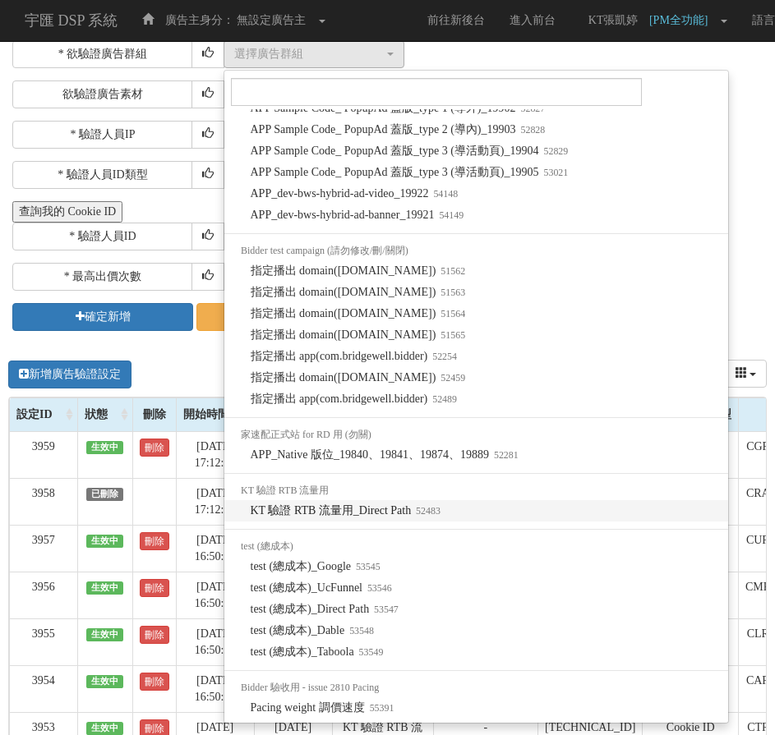
select select "52483"
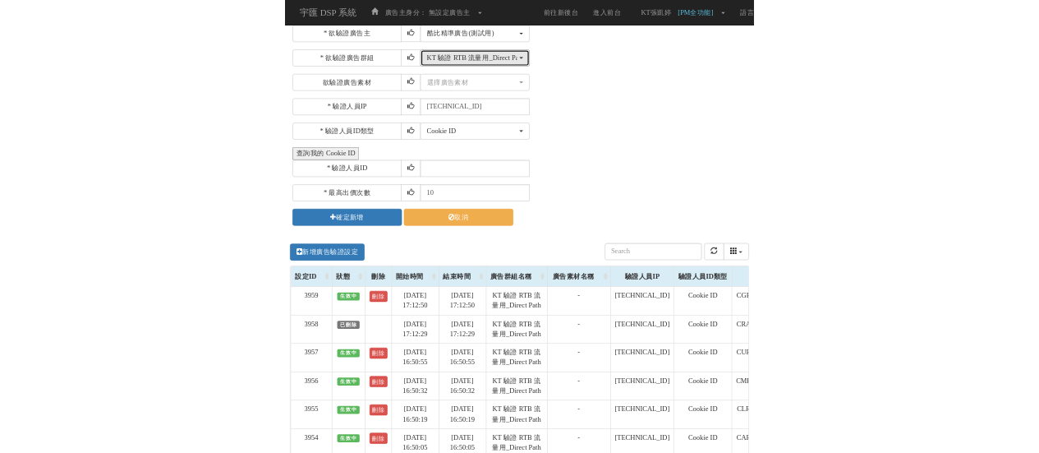
scroll to position [0, 0]
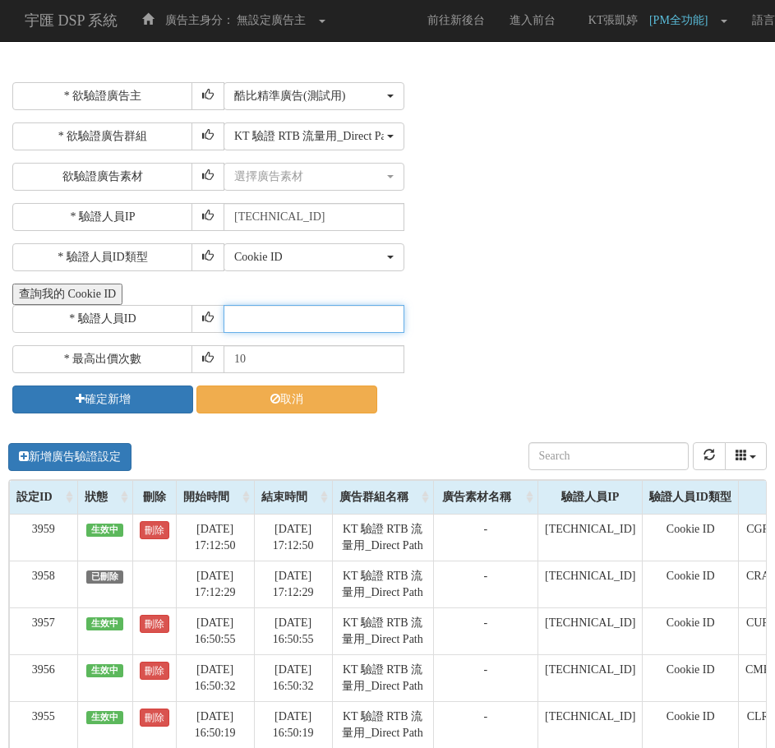
click at [334, 319] on input "text" at bounding box center [313, 319] width 181 height 28
paste input "CZR20250609165150530837"
type input "CZR20250609165150530837"
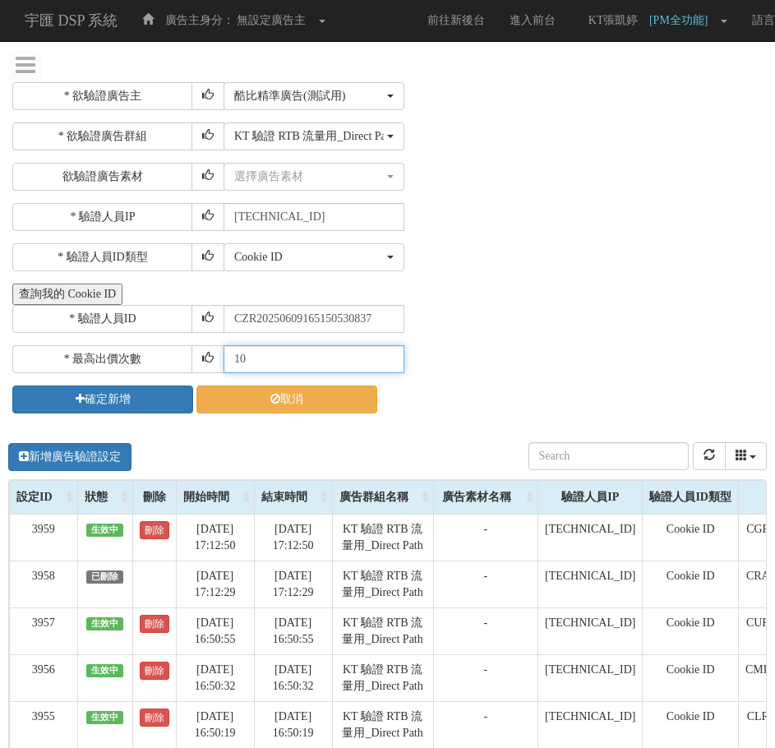
drag, startPoint x: 287, startPoint y: 351, endPoint x: 15, endPoint y: 349, distance: 272.0
click at [15, 349] on div "* 最高出價次數 10" at bounding box center [387, 359] width 750 height 28
type input "30"
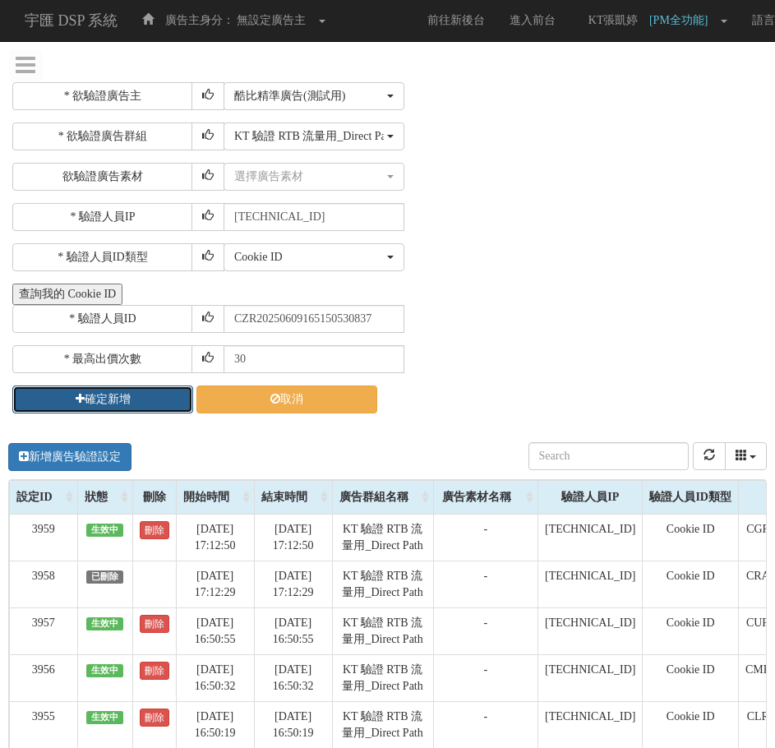
click at [85, 389] on button "確定新增" at bounding box center [102, 399] width 181 height 28
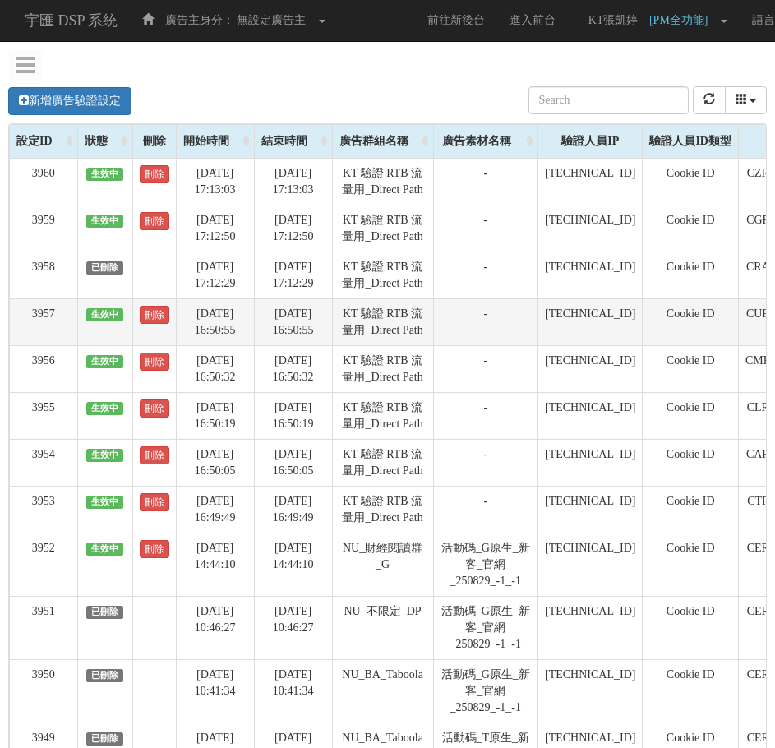
click at [496, 345] on td "-" at bounding box center [485, 321] width 104 height 47
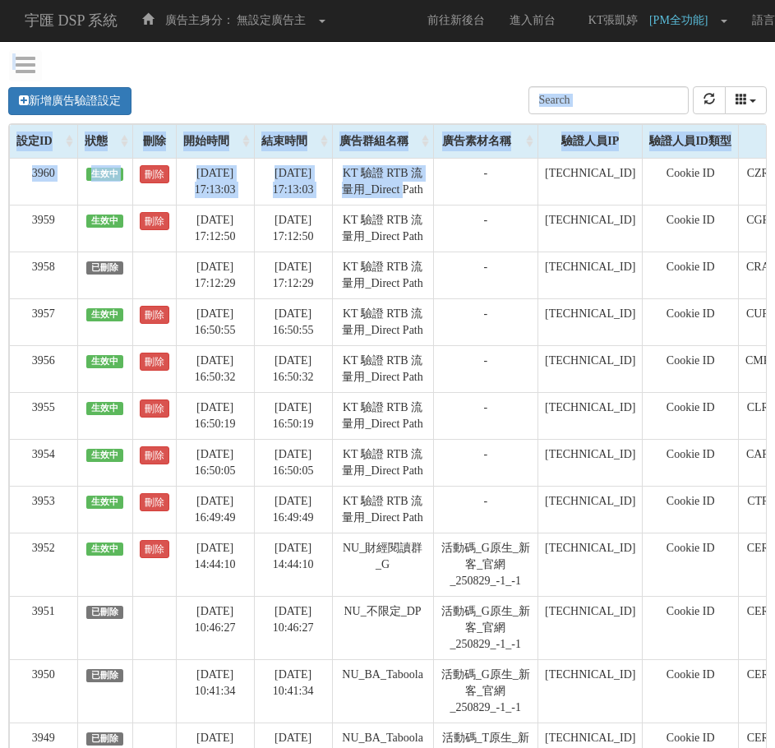
drag, startPoint x: 757, startPoint y: 429, endPoint x: 118, endPoint y: -81, distance: 816.7
click at [118, 0] on html "宇匯 DSP 系統 廣告主身分： 無設定廣告主 無設定廣告主 [001] CoreTeam測試用1 [002] CoreTeam測試用2-LineApp [0…" at bounding box center [387, 437] width 775 height 875
